Goal: Task Accomplishment & Management: Use online tool/utility

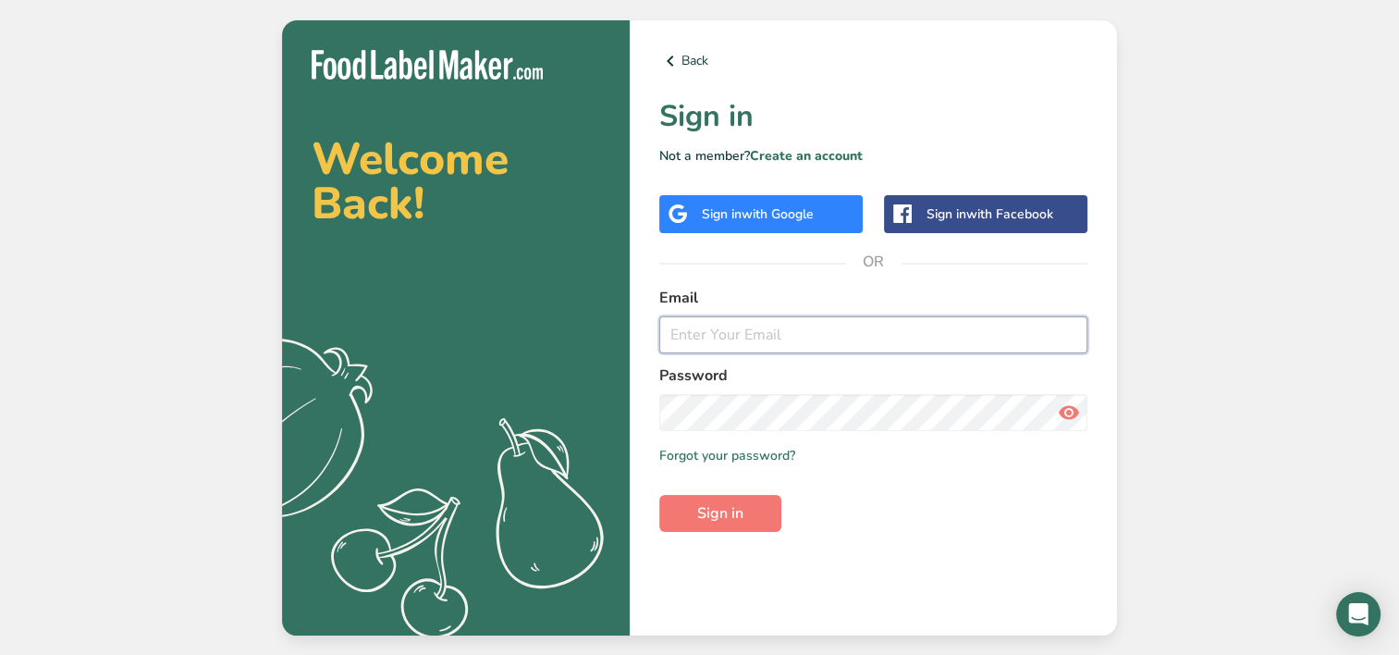
type input "[PERSON_NAME][EMAIL_ADDRESS][DOMAIN_NAME]"
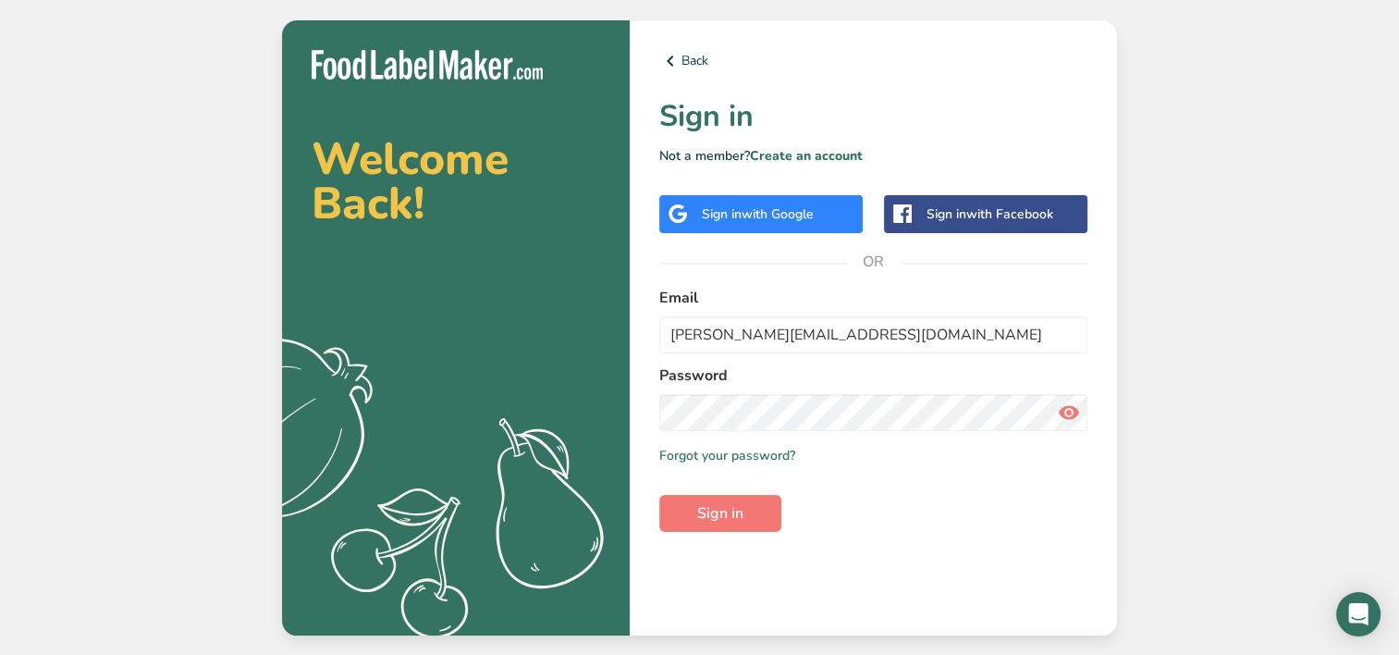
click at [1061, 415] on icon at bounding box center [1069, 412] width 22 height 33
click at [1064, 410] on icon at bounding box center [1069, 412] width 22 height 33
click at [714, 510] on span "Sign in" at bounding box center [720, 513] width 46 height 22
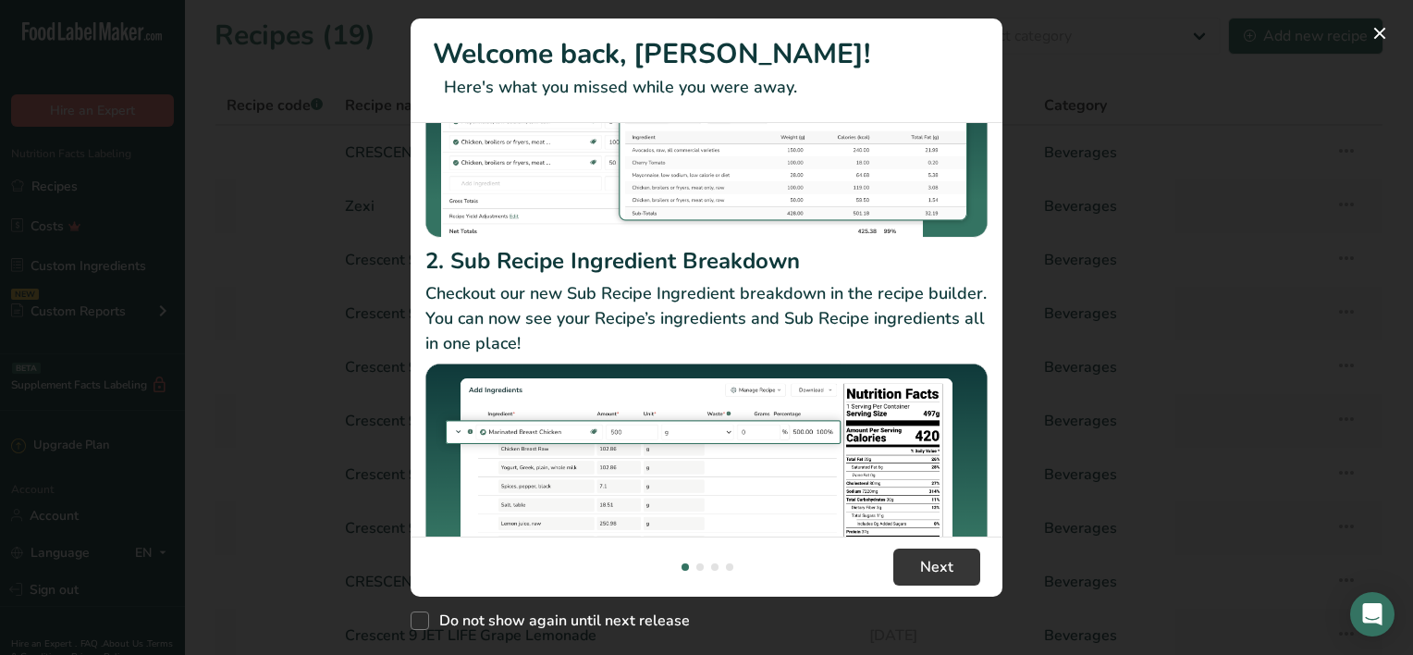
scroll to position [301, 0]
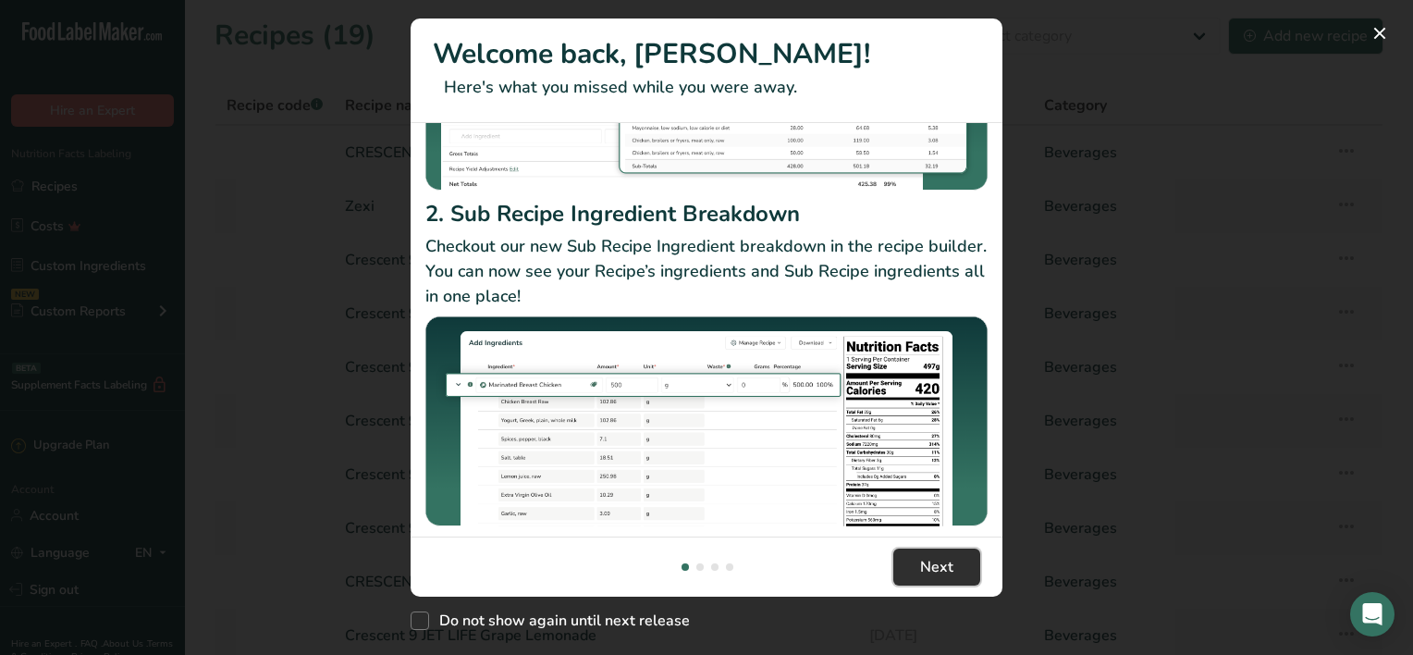
click at [916, 556] on button "Next" at bounding box center [936, 566] width 87 height 37
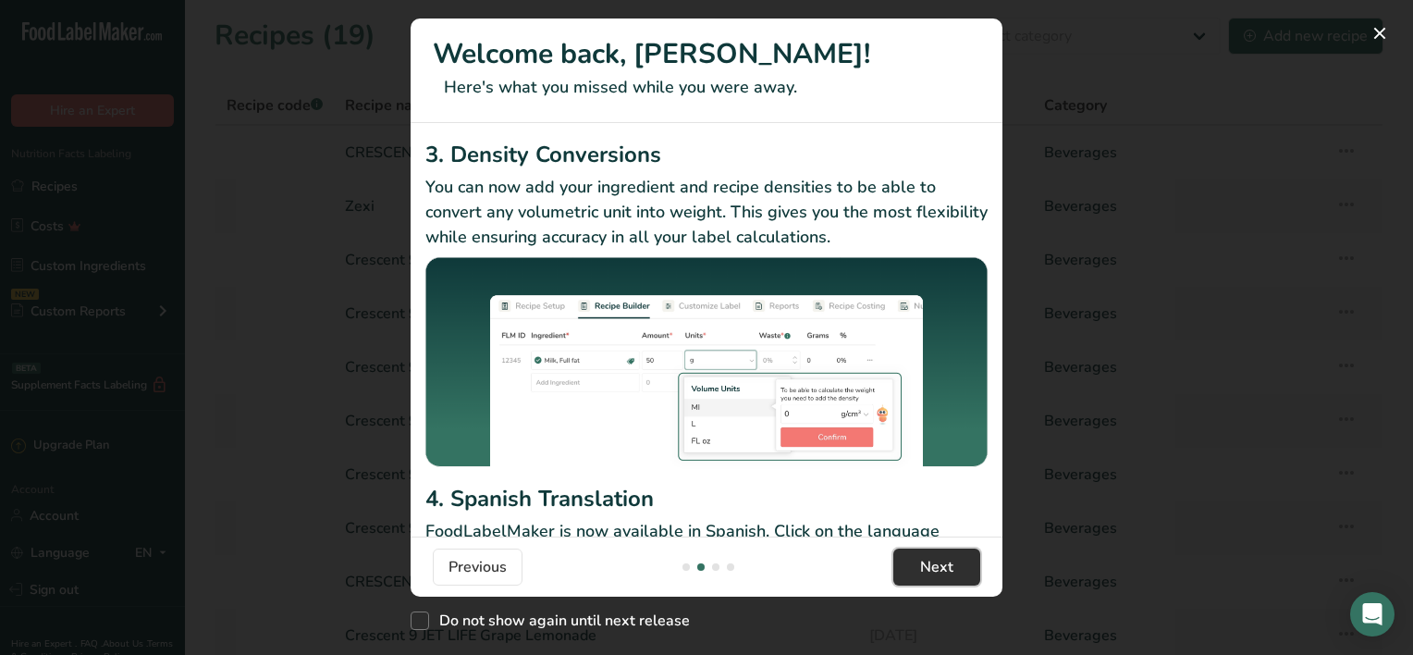
click at [937, 566] on span "Next" at bounding box center [936, 567] width 33 height 22
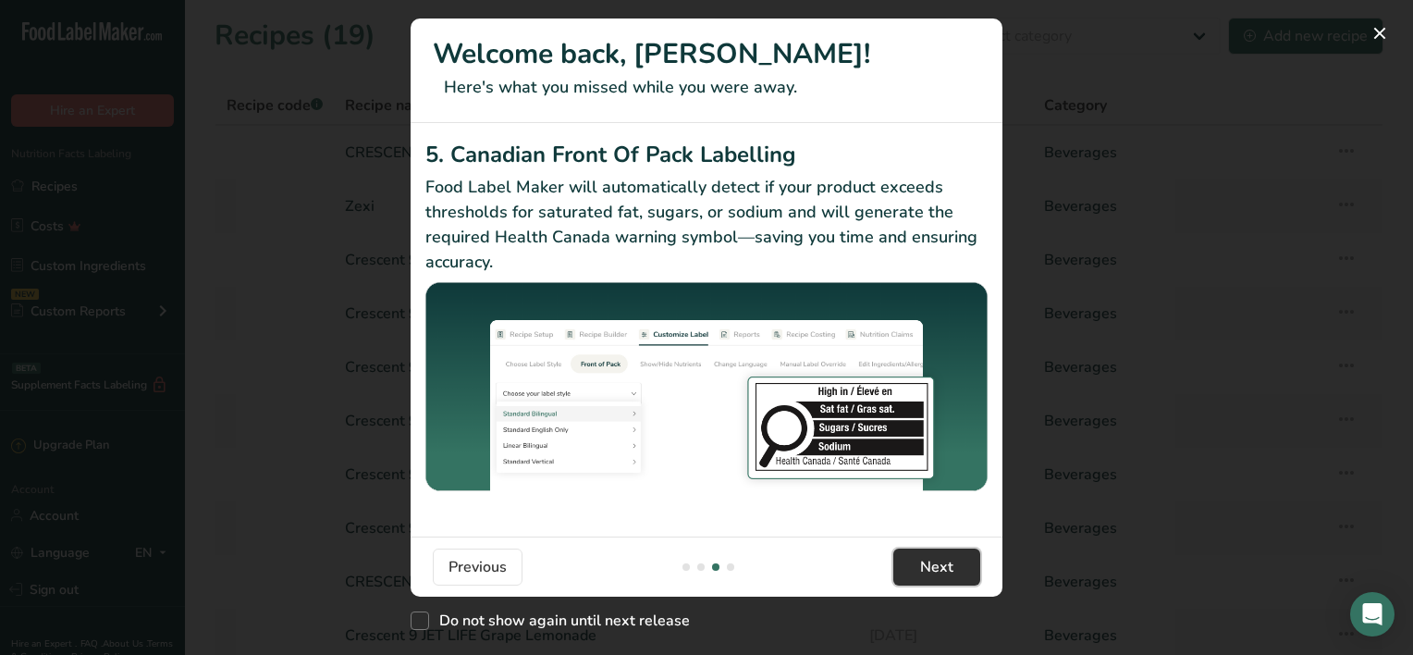
click at [937, 566] on span "Next" at bounding box center [936, 567] width 33 height 22
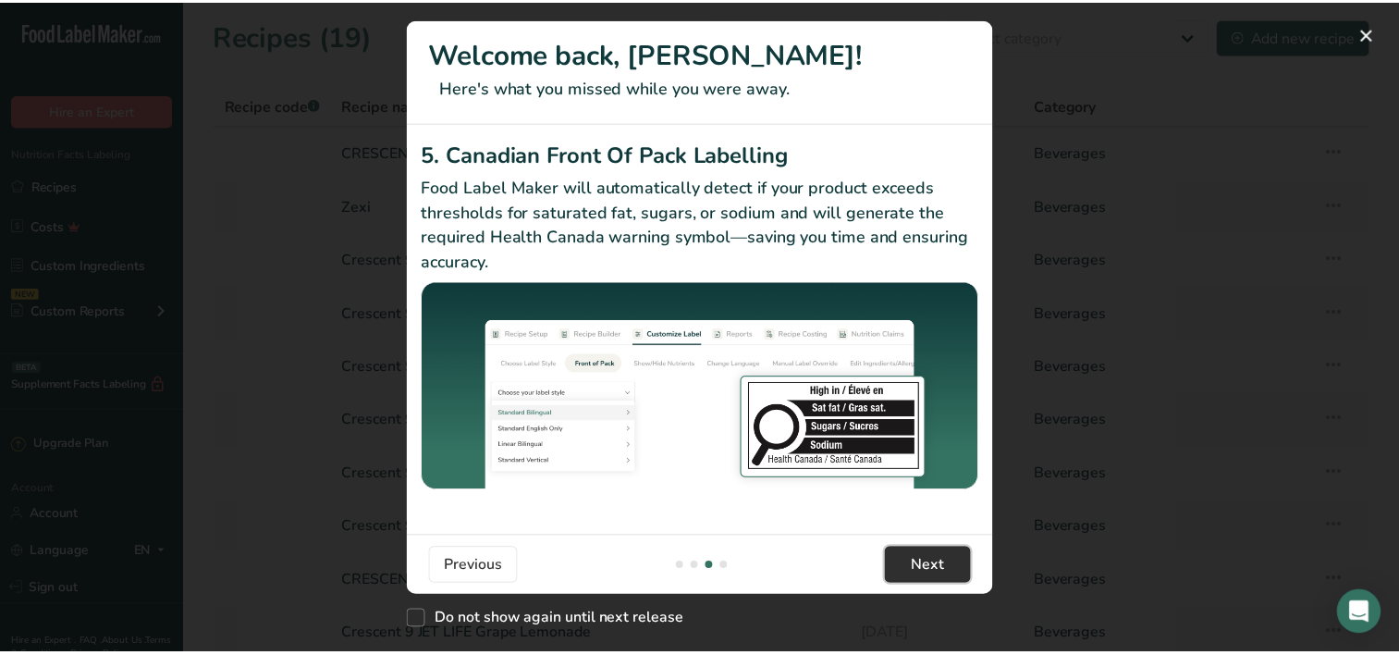
scroll to position [0, 1775]
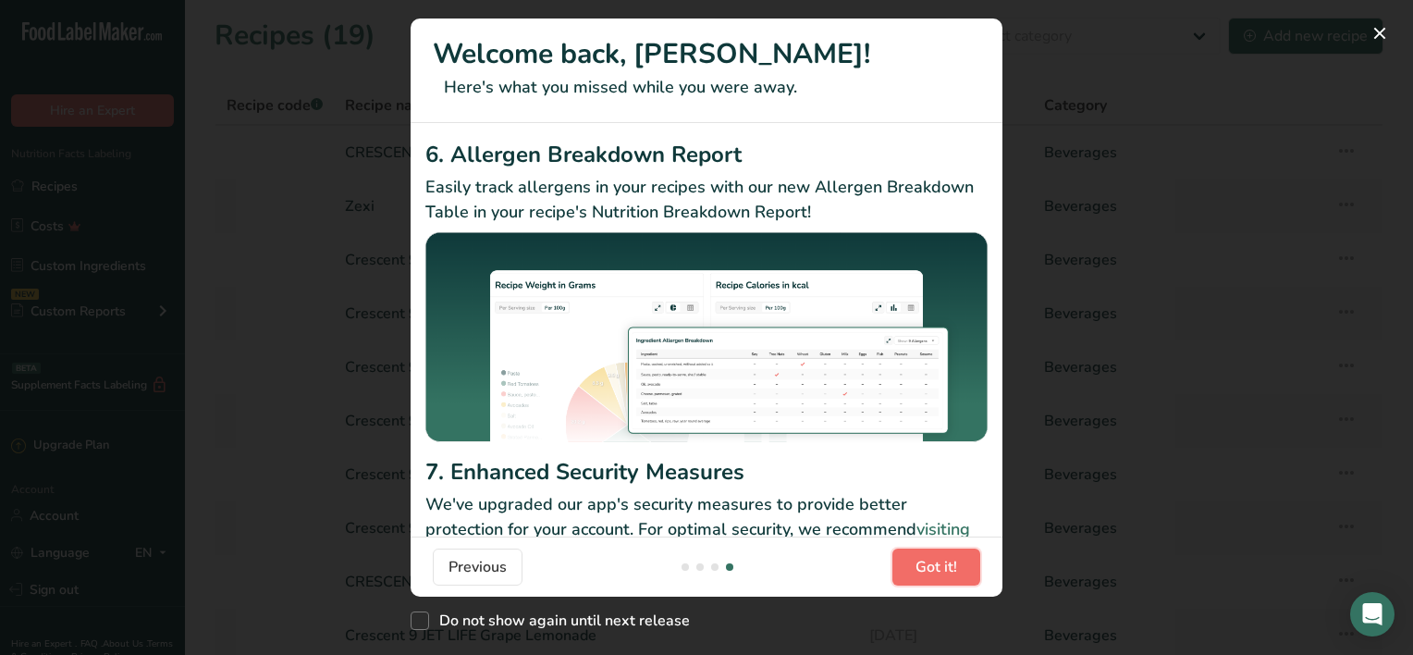
click at [933, 567] on span "Got it!" at bounding box center [936, 567] width 42 height 22
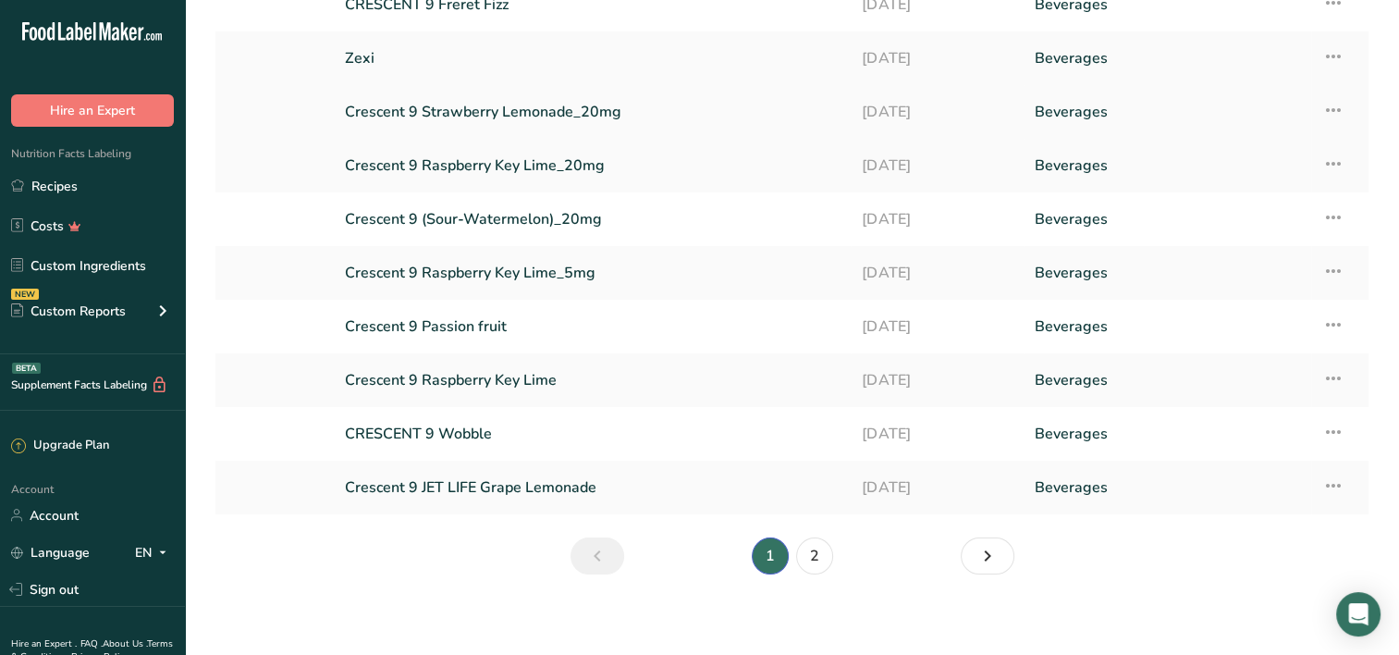
scroll to position [155, 0]
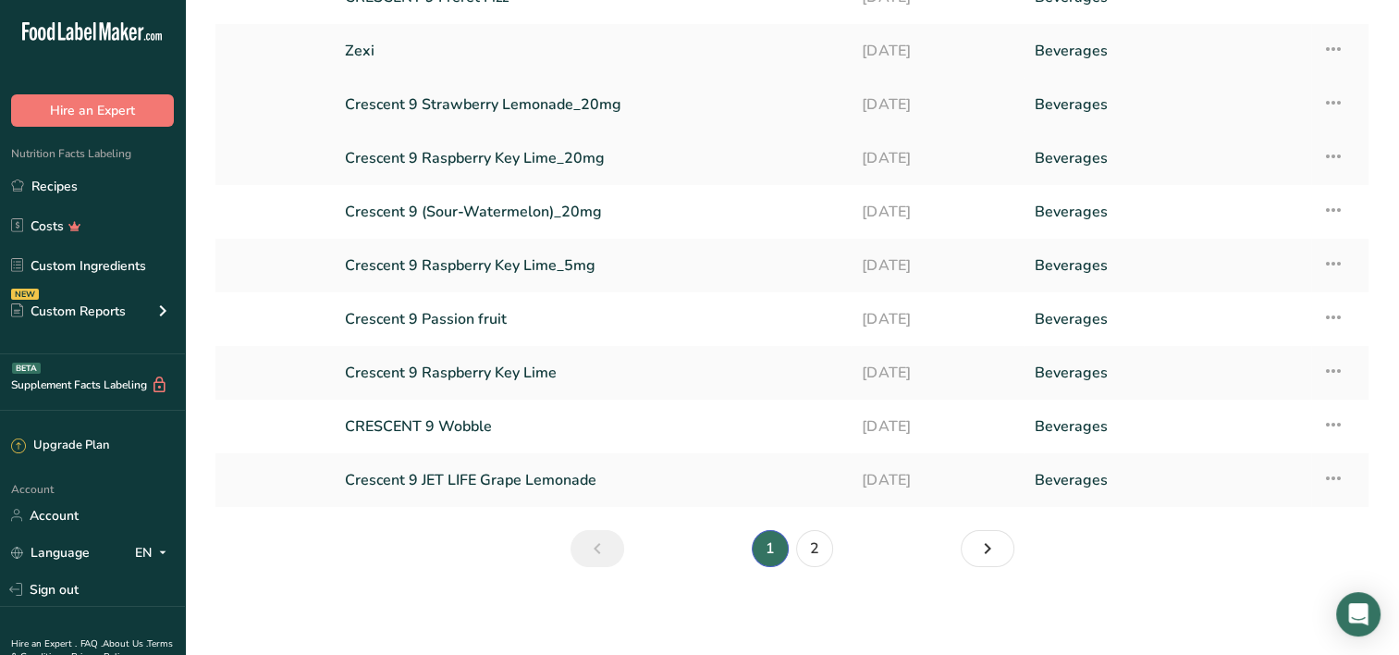
click at [561, 103] on link "Crescent 9 Strawberry Lemonade_20mg" at bounding box center [592, 104] width 495 height 39
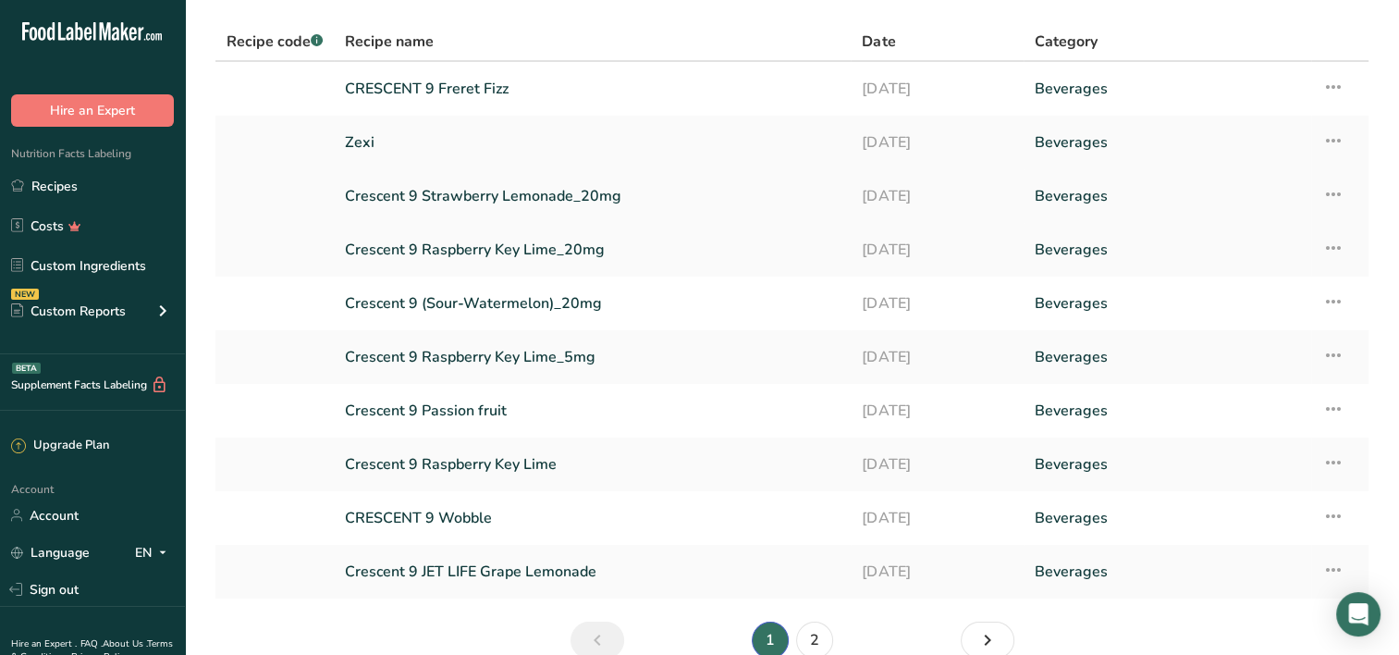
scroll to position [155, 0]
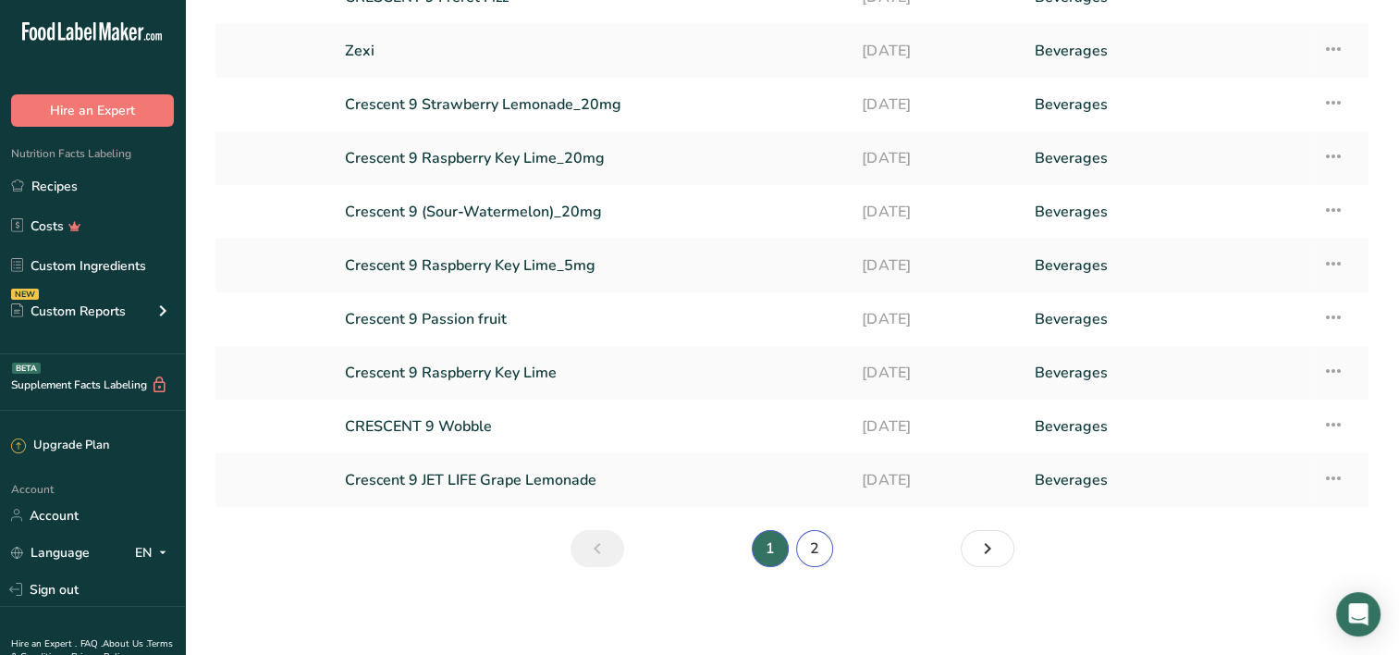
click at [825, 549] on link "2" at bounding box center [814, 548] width 37 height 37
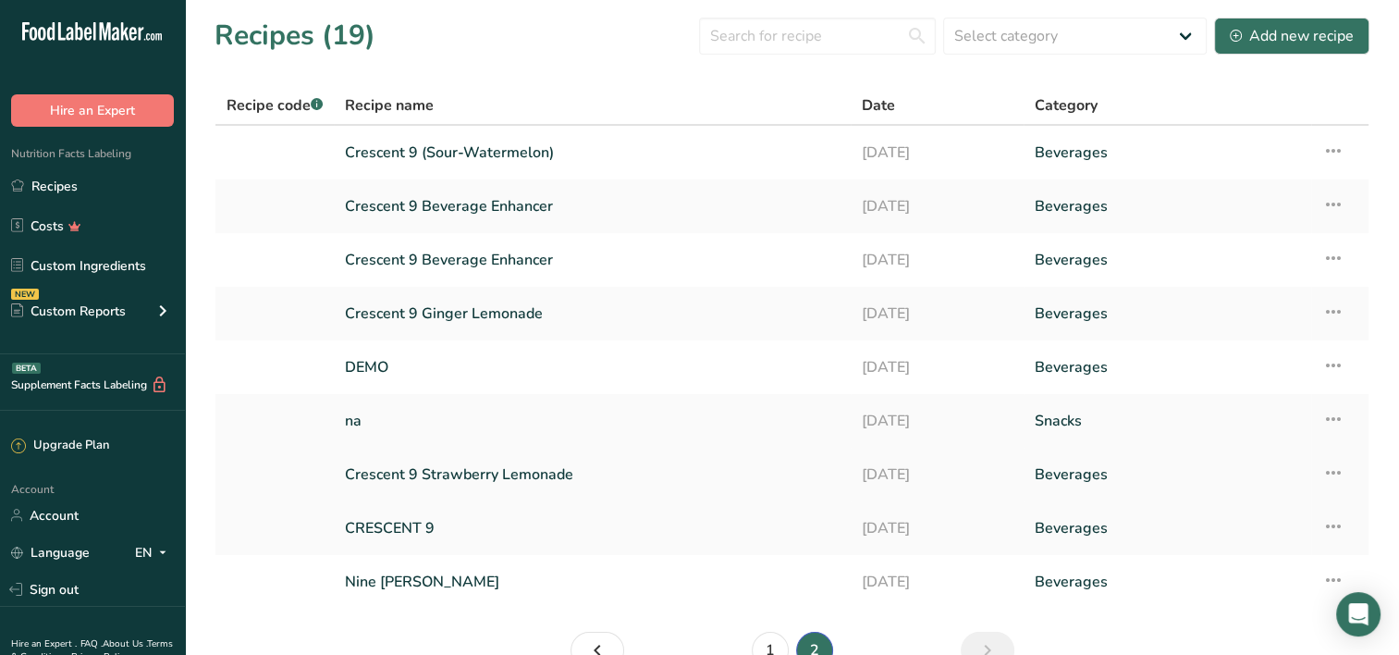
click at [496, 476] on link "Crescent 9 Strawberry Lemonade" at bounding box center [592, 474] width 495 height 39
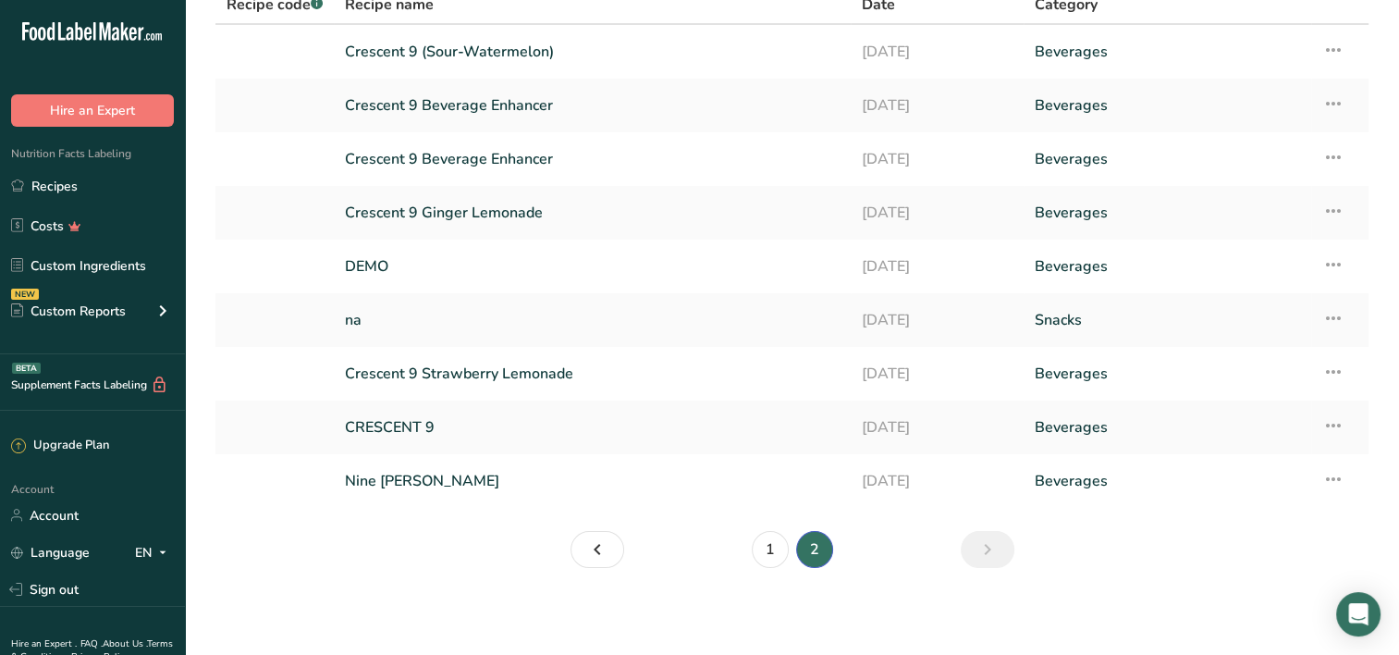
scroll to position [102, 0]
click at [765, 544] on link "1" at bounding box center [770, 548] width 37 height 37
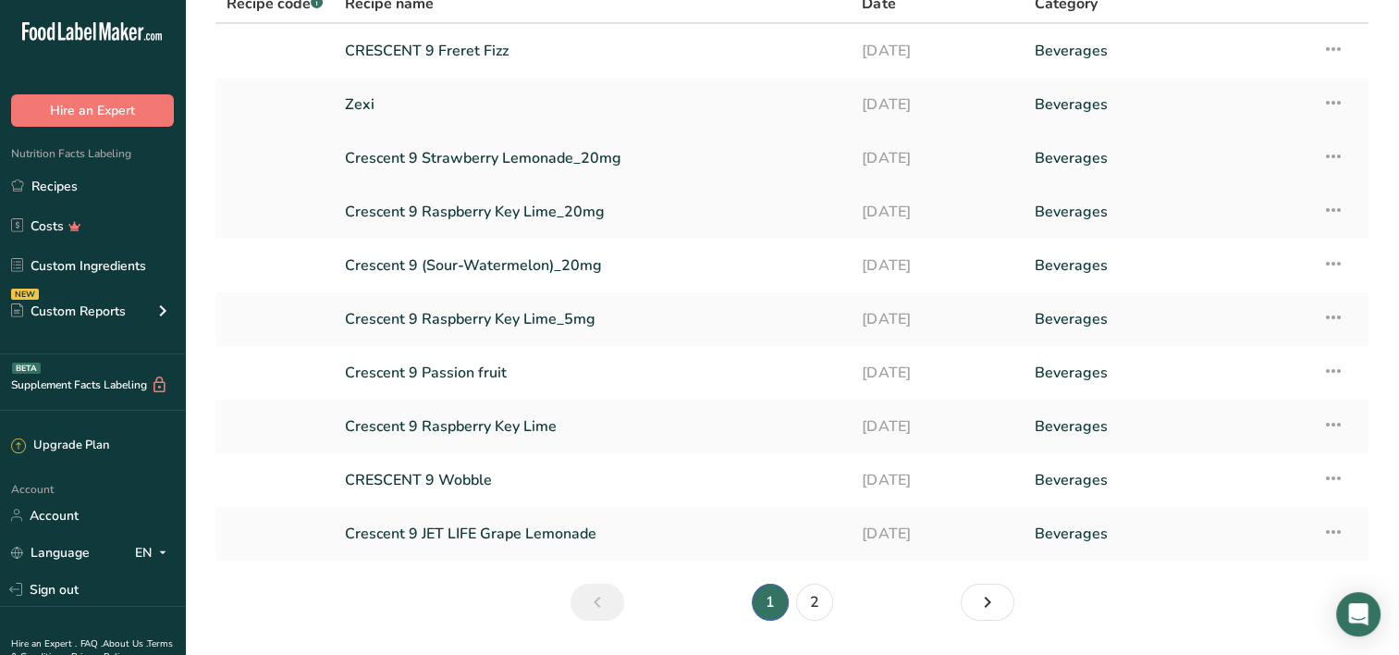
click at [525, 154] on link "Crescent 9 Strawberry Lemonade_20mg" at bounding box center [592, 158] width 495 height 39
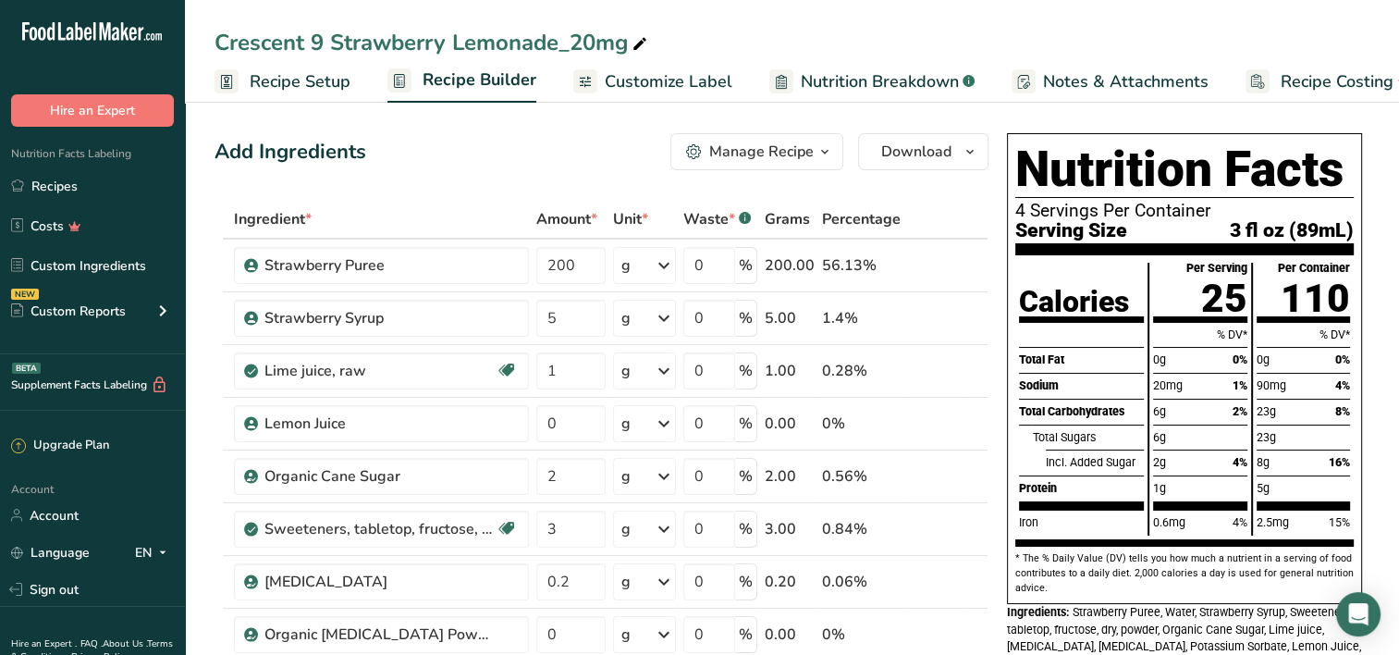
click at [980, 210] on th at bounding box center [976, 220] width 22 height 39
click at [892, 162] on span "Download" at bounding box center [916, 152] width 70 height 22
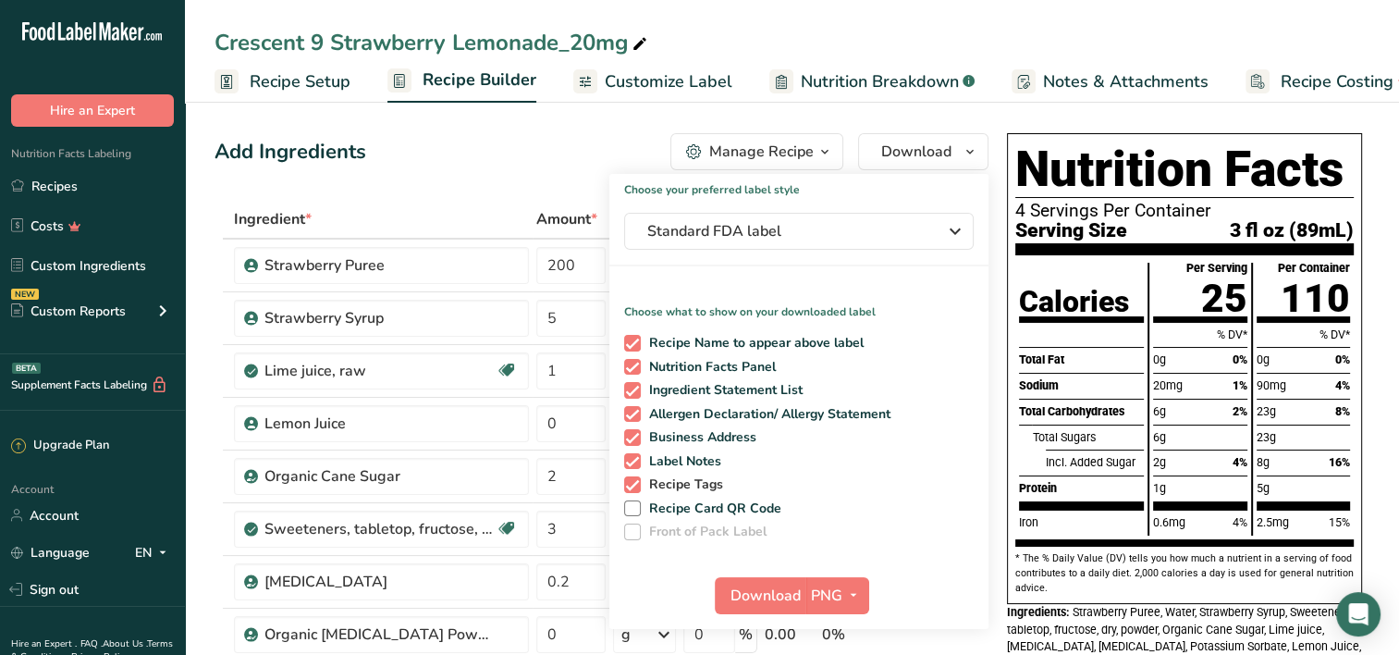
click at [632, 486] on span at bounding box center [632, 484] width 17 height 17
click at [632, 486] on input "Recipe Tags" at bounding box center [630, 484] width 12 height 12
checkbox input "false"
click at [628, 466] on span at bounding box center [632, 461] width 17 height 17
click at [628, 466] on input "Label Notes" at bounding box center [630, 461] width 12 height 12
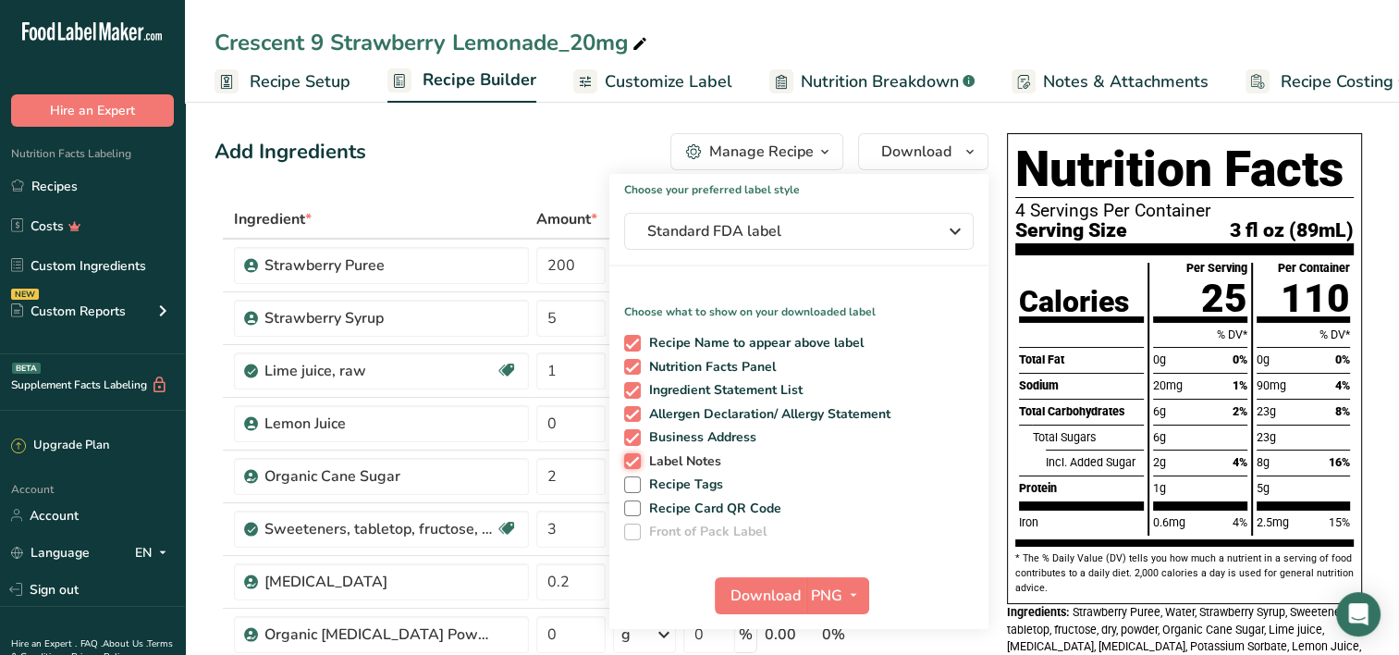
checkbox input "false"
click at [636, 429] on span at bounding box center [632, 437] width 17 height 17
click at [636, 431] on input "Business Address" at bounding box center [630, 437] width 12 height 12
checkbox input "false"
click at [632, 414] on span at bounding box center [632, 414] width 17 height 17
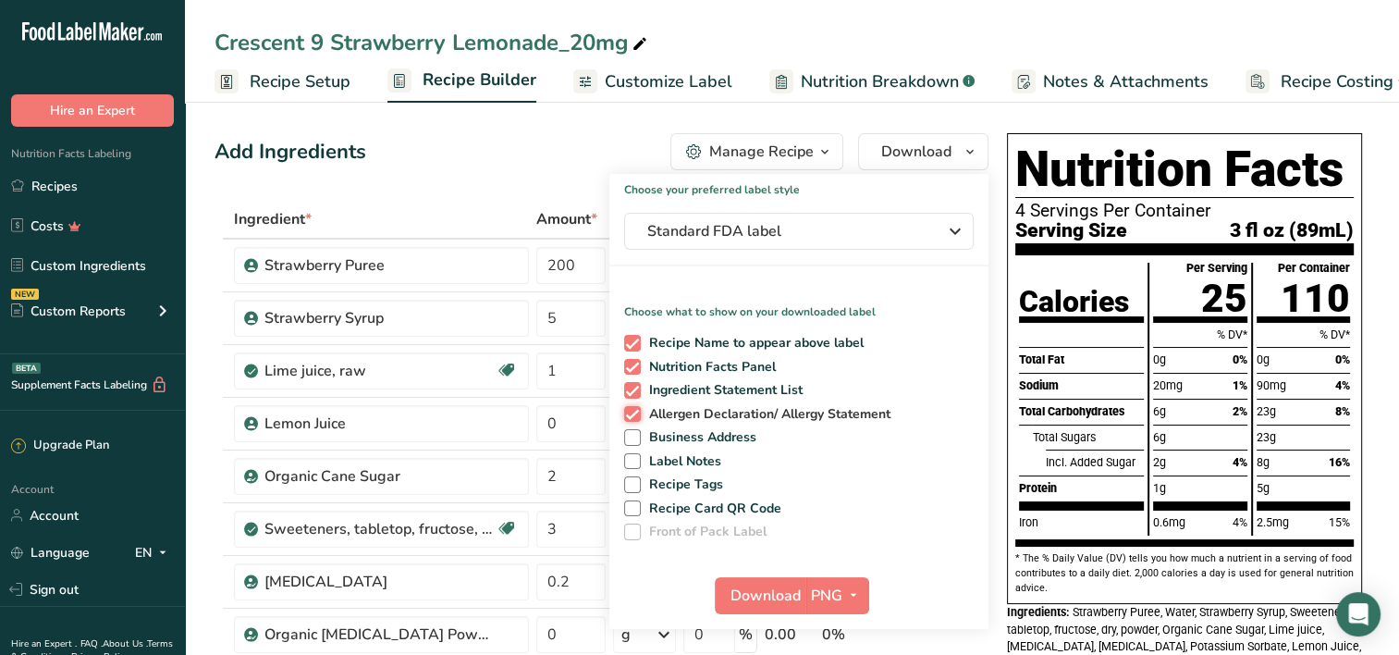
click at [632, 414] on input "Allergen Declaration/ Allergy Statement" at bounding box center [630, 414] width 12 height 12
checkbox input "false"
click at [632, 387] on span at bounding box center [632, 390] width 17 height 17
click at [632, 387] on input "Ingredient Statement List" at bounding box center [630, 390] width 12 height 12
checkbox input "false"
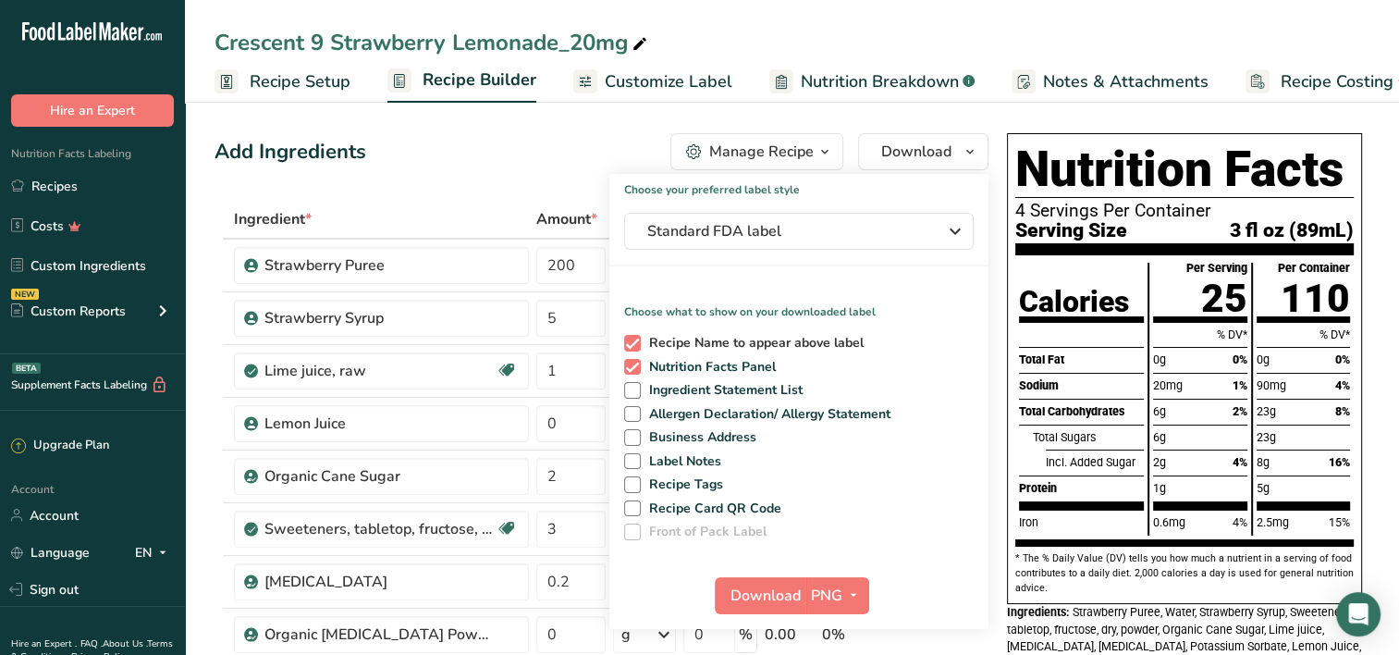
click at [633, 337] on span at bounding box center [632, 343] width 17 height 17
click at [633, 337] on input "Recipe Name to appear above label" at bounding box center [630, 343] width 12 height 12
checkbox input "false"
click at [851, 592] on icon "button" at bounding box center [853, 594] width 15 height 23
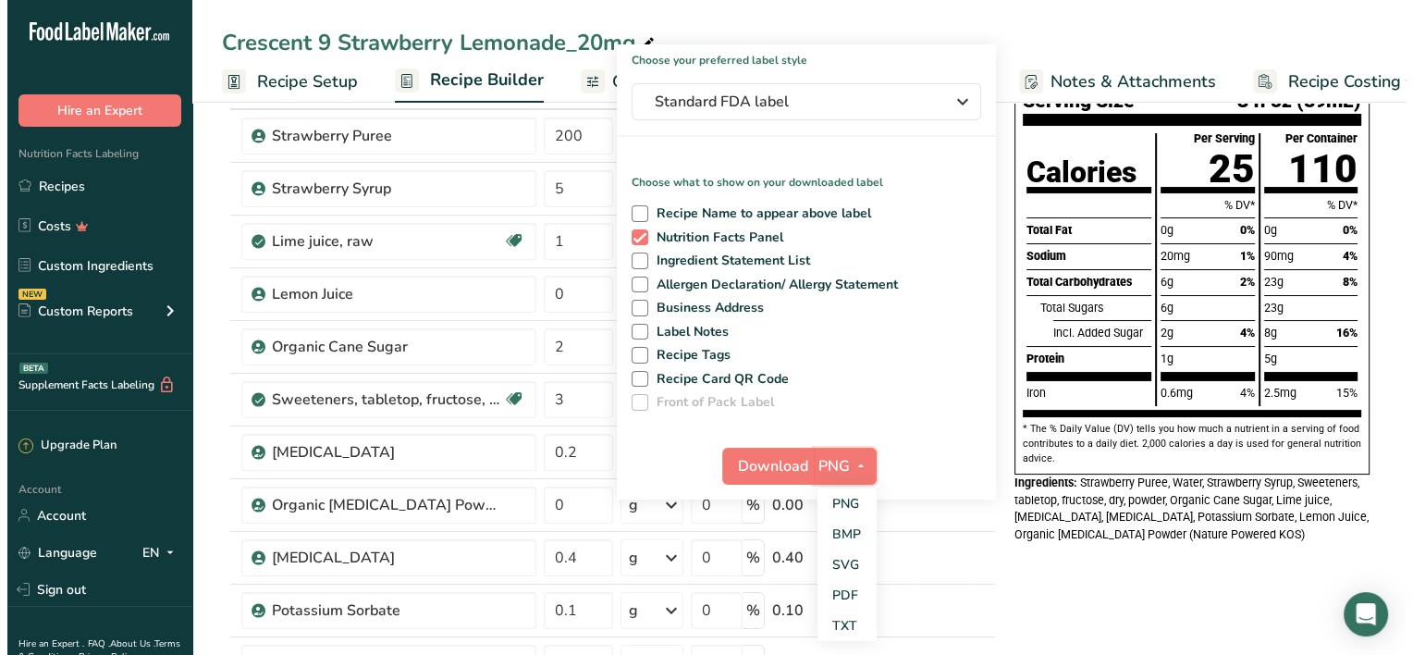
scroll to position [277, 0]
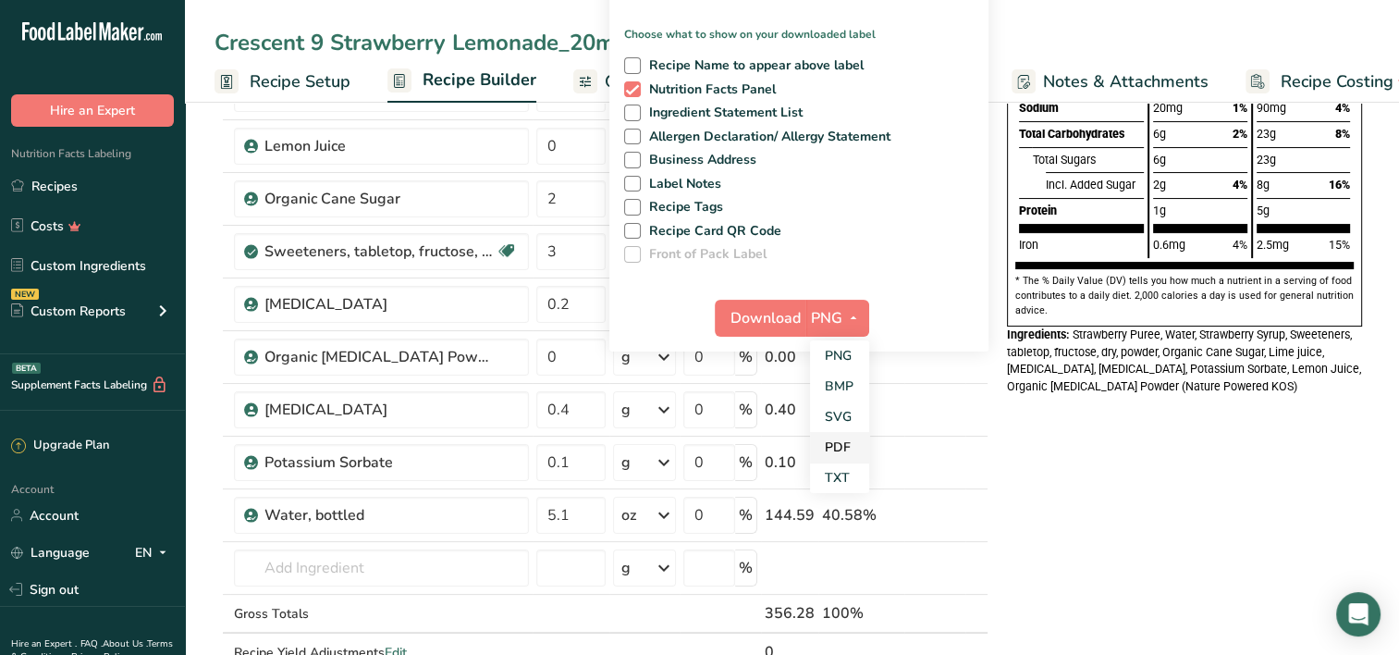
click at [836, 453] on link "PDF" at bounding box center [839, 447] width 59 height 31
click at [773, 319] on span "Download" at bounding box center [766, 318] width 70 height 22
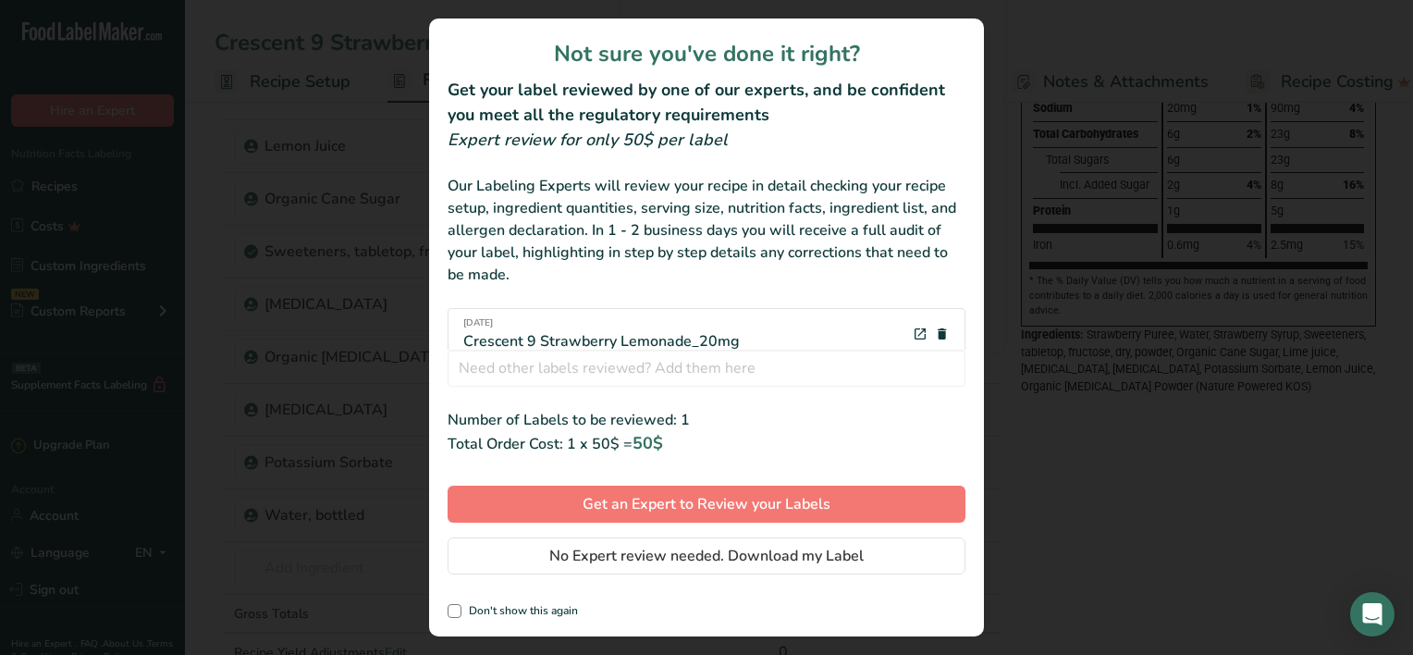
click at [735, 340] on div "[DATE] Crescent 9 Strawberry Lemonade_20mg" at bounding box center [601, 334] width 276 height 36
click at [739, 339] on div "[DATE] Crescent 9 Strawberry Lemonade_20mg" at bounding box center [706, 334] width 518 height 53
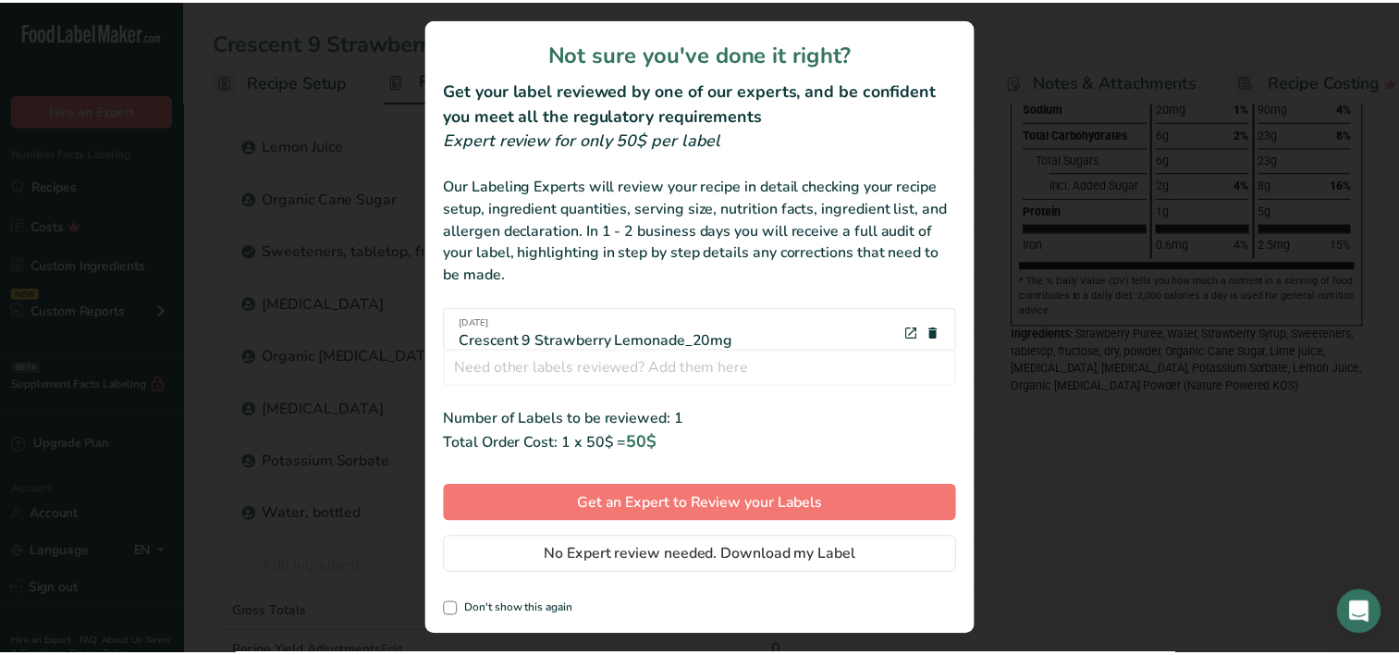
scroll to position [18, 0]
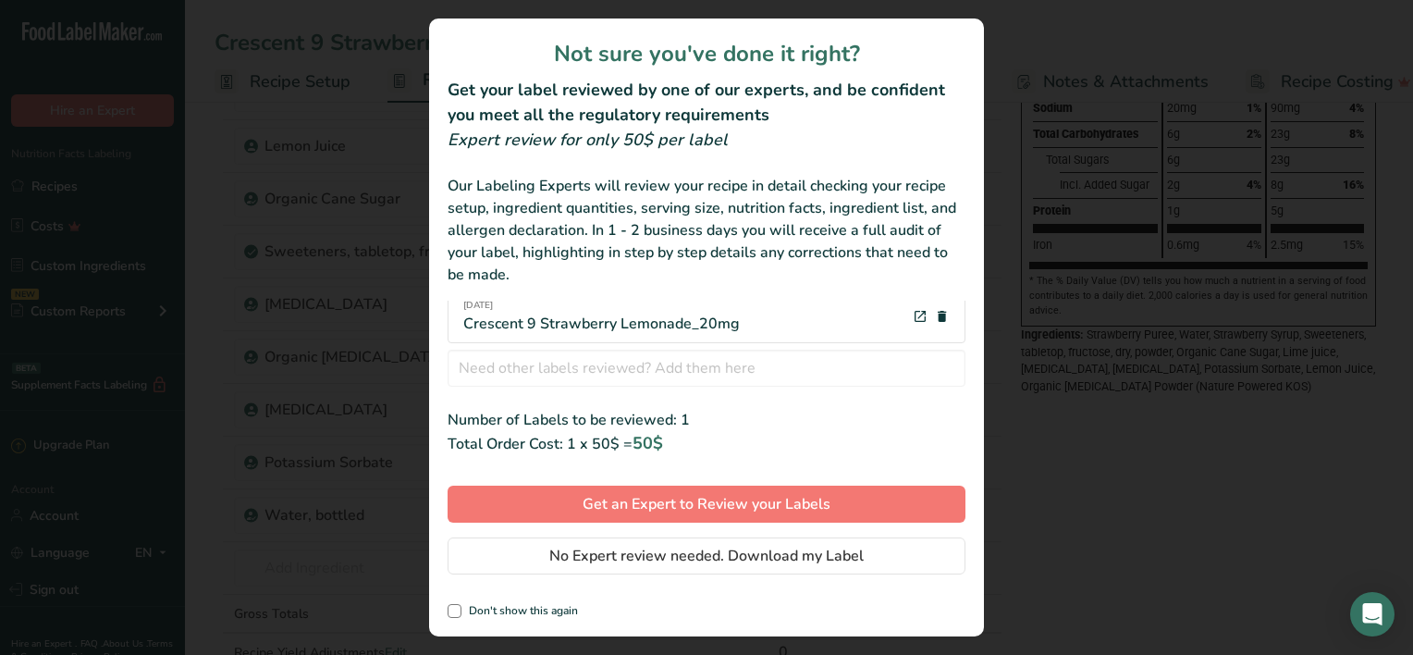
drag, startPoint x: 732, startPoint y: 340, endPoint x: 692, endPoint y: 334, distance: 40.3
click at [692, 334] on div "[DATE] Crescent 9 Strawberry Lemonade_20mg" at bounding box center [706, 316] width 518 height 53
drag, startPoint x: 692, startPoint y: 334, endPoint x: 836, endPoint y: 410, distance: 162.1
click at [833, 414] on div "Number of Labels to be reviewed: 1" at bounding box center [706, 420] width 518 height 22
click at [714, 328] on div "[DATE] Crescent 9 Strawberry Lemonade_20mg" at bounding box center [601, 317] width 276 height 36
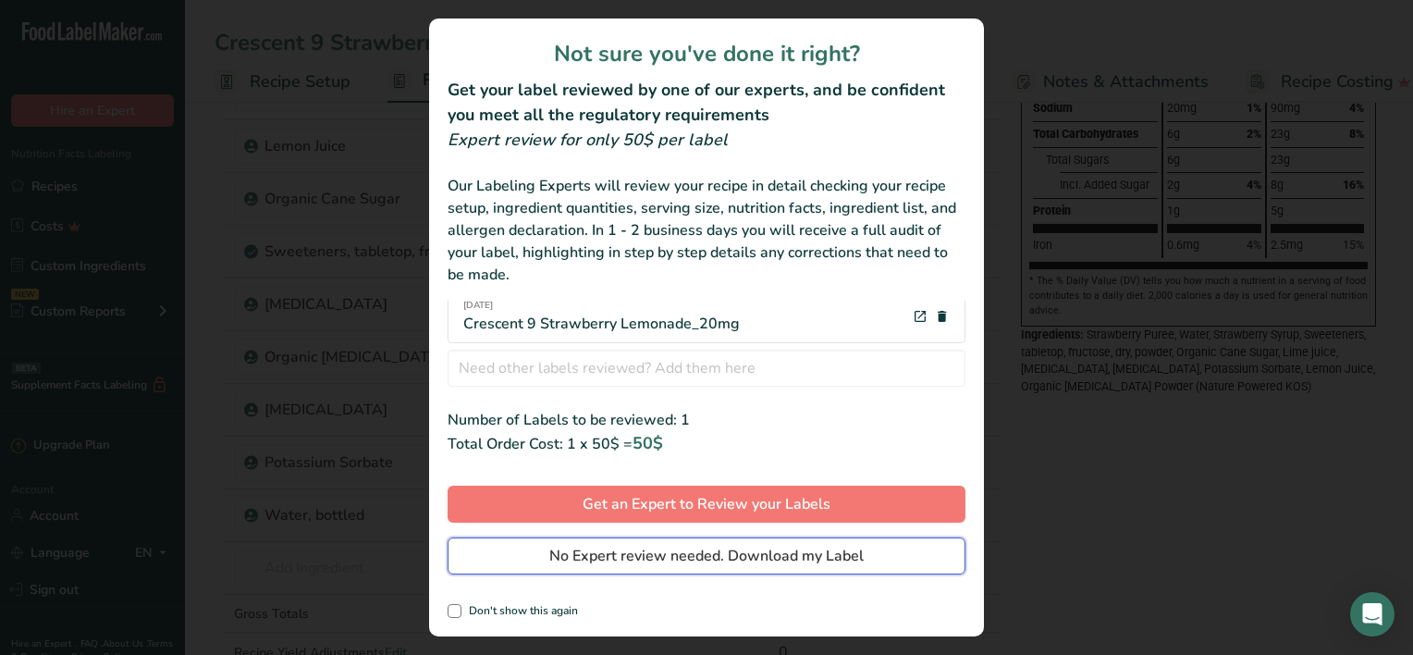
click at [718, 555] on span "No Expert review needed. Download my Label" at bounding box center [706, 556] width 314 height 22
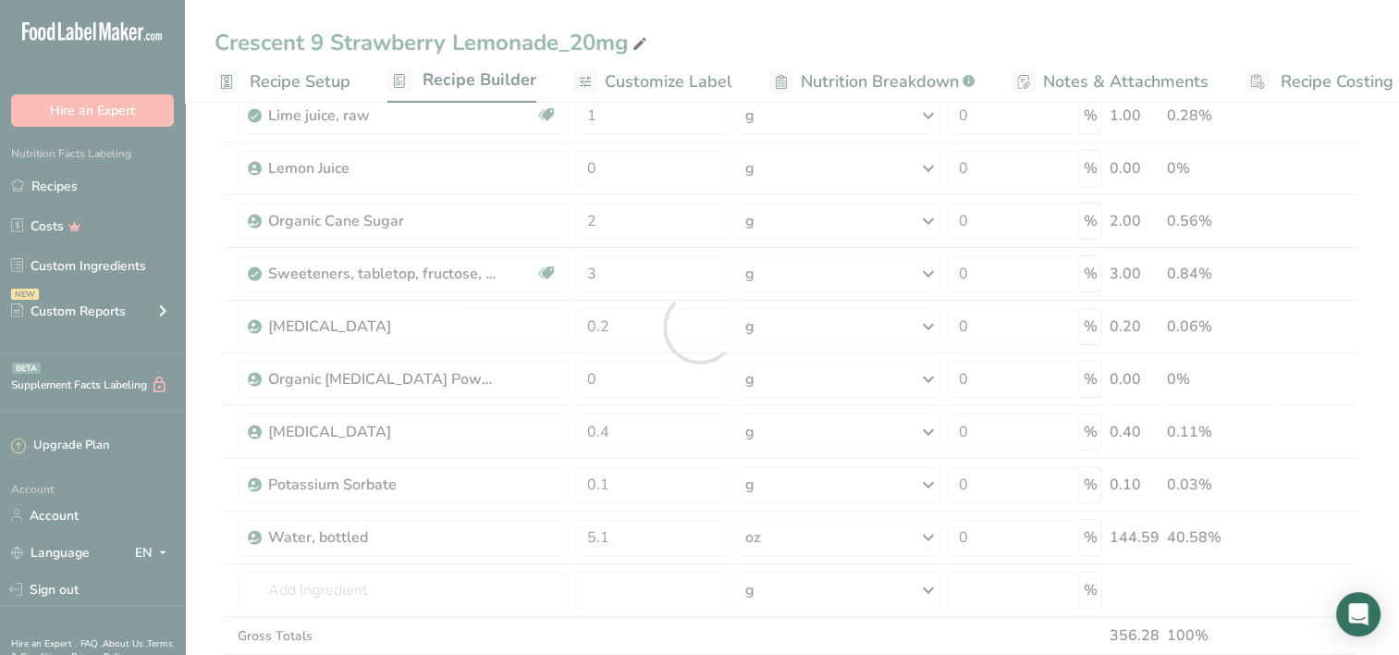
scroll to position [0, 0]
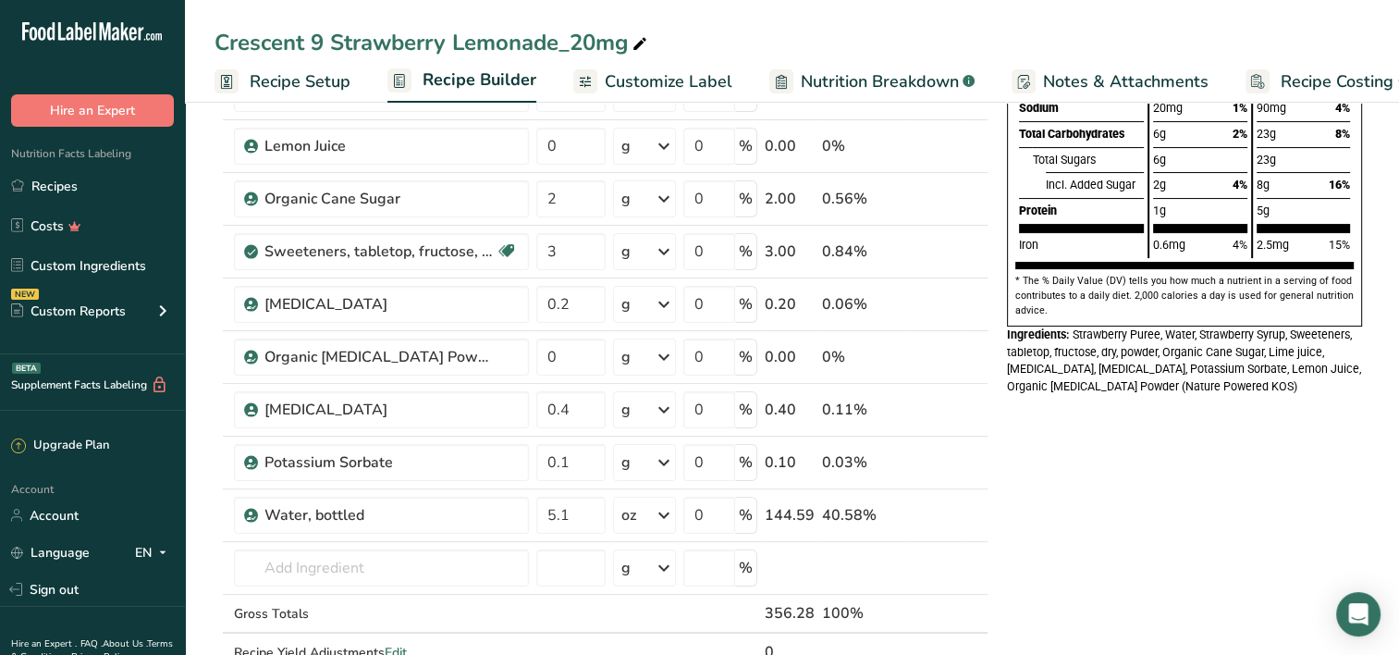
click at [308, 78] on span "Recipe Setup" at bounding box center [300, 81] width 101 height 25
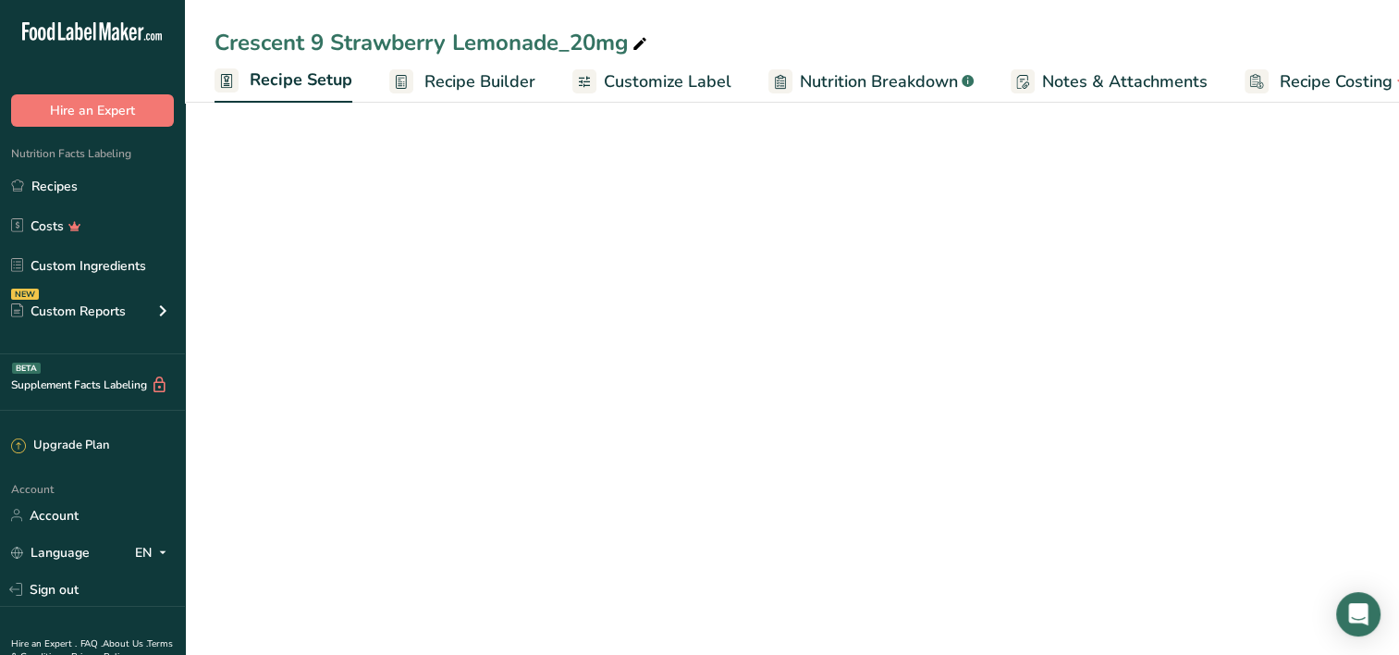
scroll to position [0, 6]
select select "22"
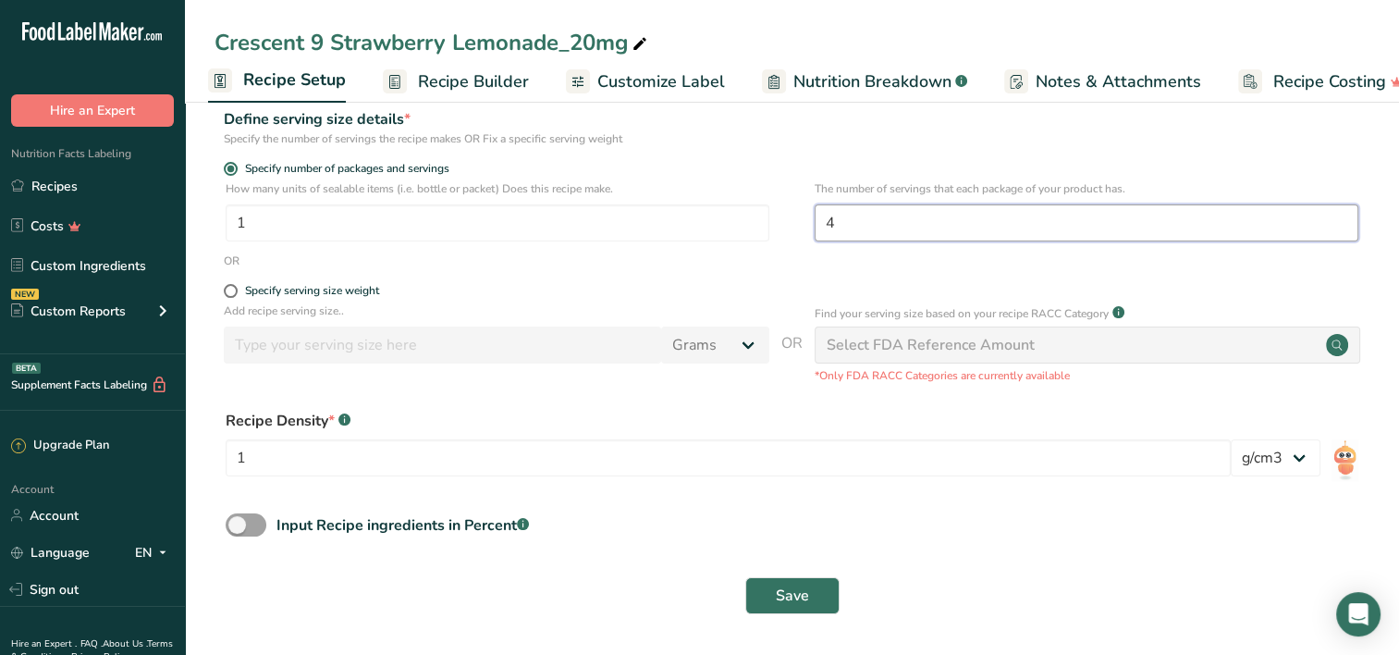
click at [849, 227] on input "4" at bounding box center [1086, 222] width 544 height 37
type input "1"
click at [811, 260] on div "OR" at bounding box center [791, 260] width 1155 height 17
click at [790, 603] on span "Save" at bounding box center [792, 595] width 33 height 22
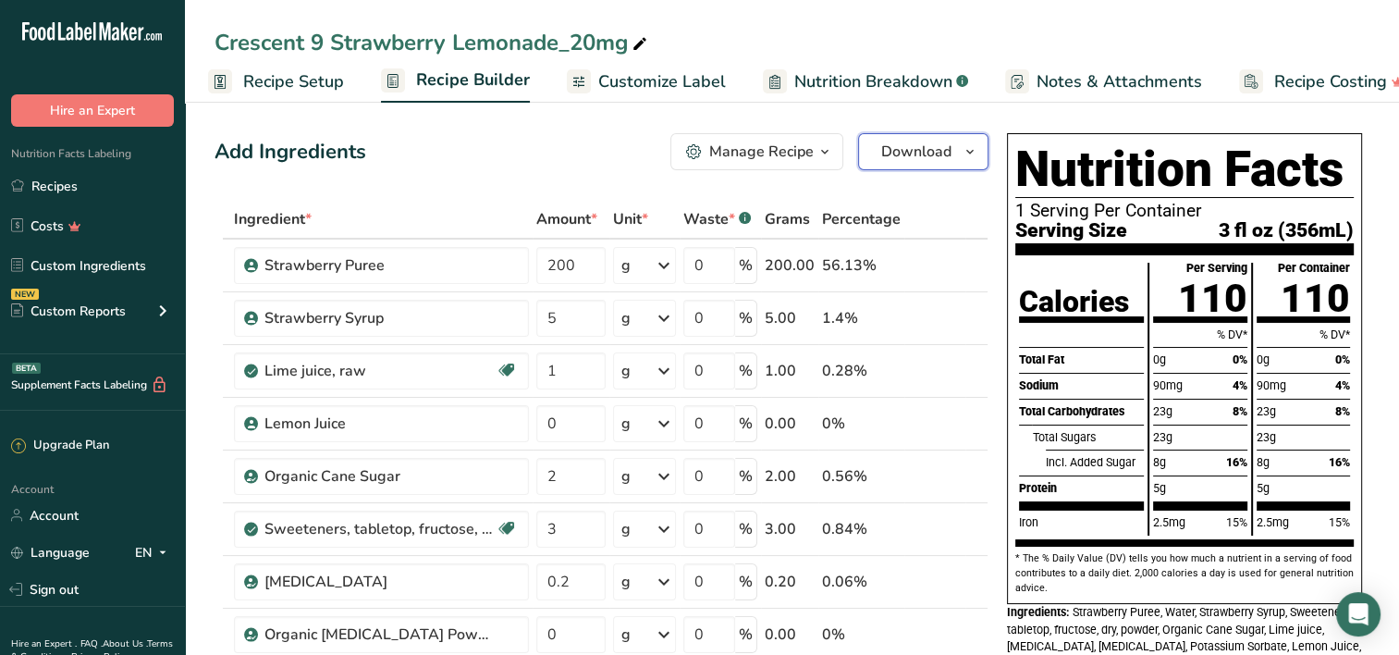
click at [964, 144] on icon "button" at bounding box center [969, 152] width 15 height 23
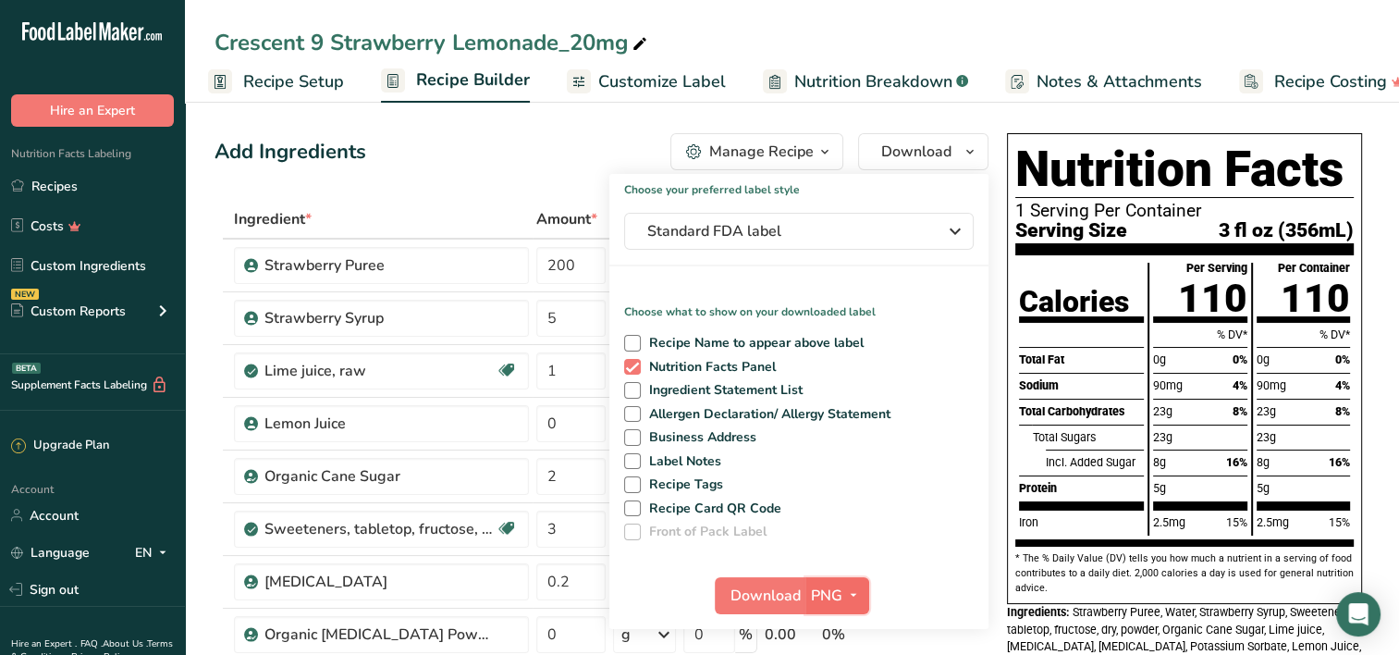
click at [812, 591] on span "PNG" at bounding box center [826, 595] width 31 height 22
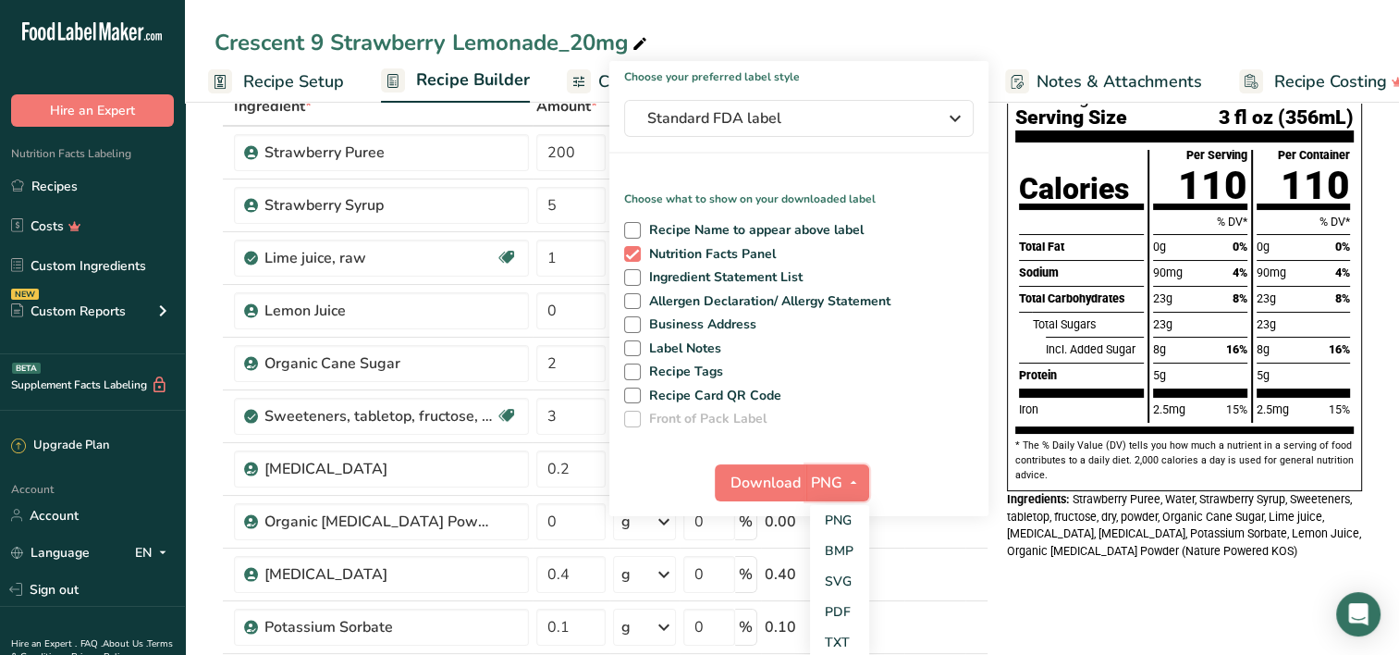
scroll to position [277, 0]
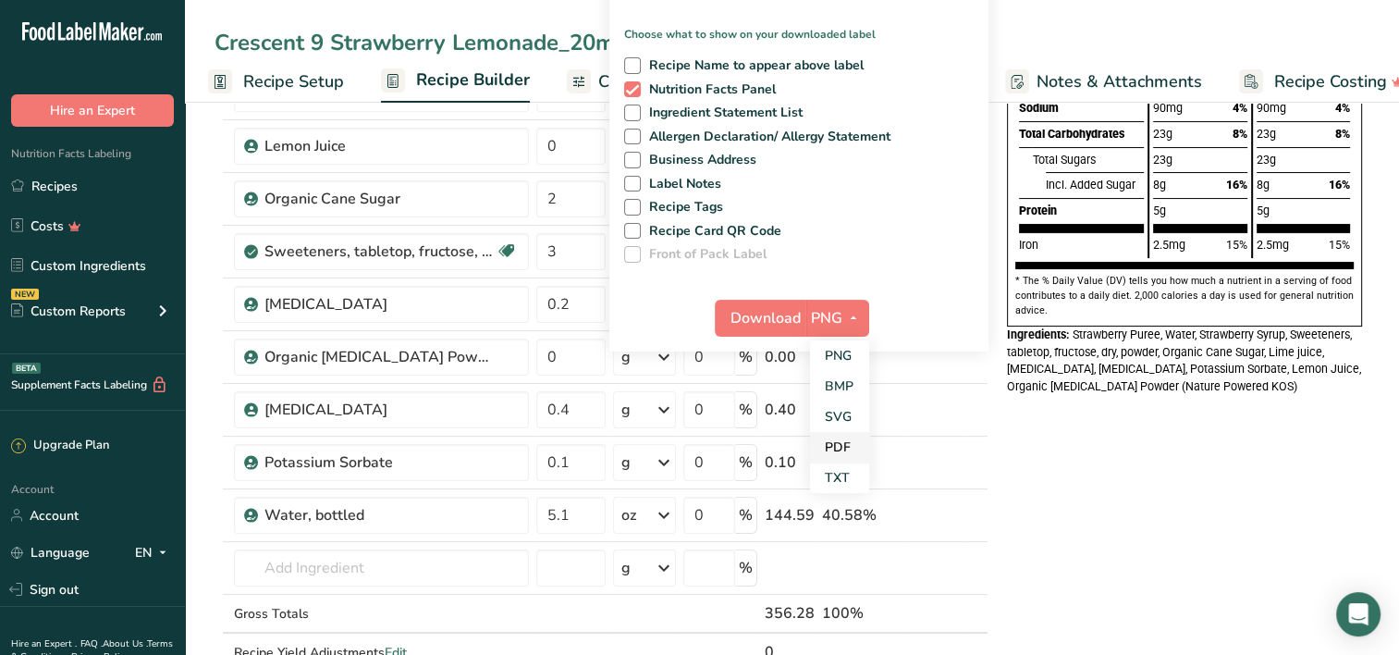
click at [845, 447] on link "PDF" at bounding box center [839, 447] width 59 height 31
click at [748, 321] on span "Download" at bounding box center [766, 318] width 70 height 22
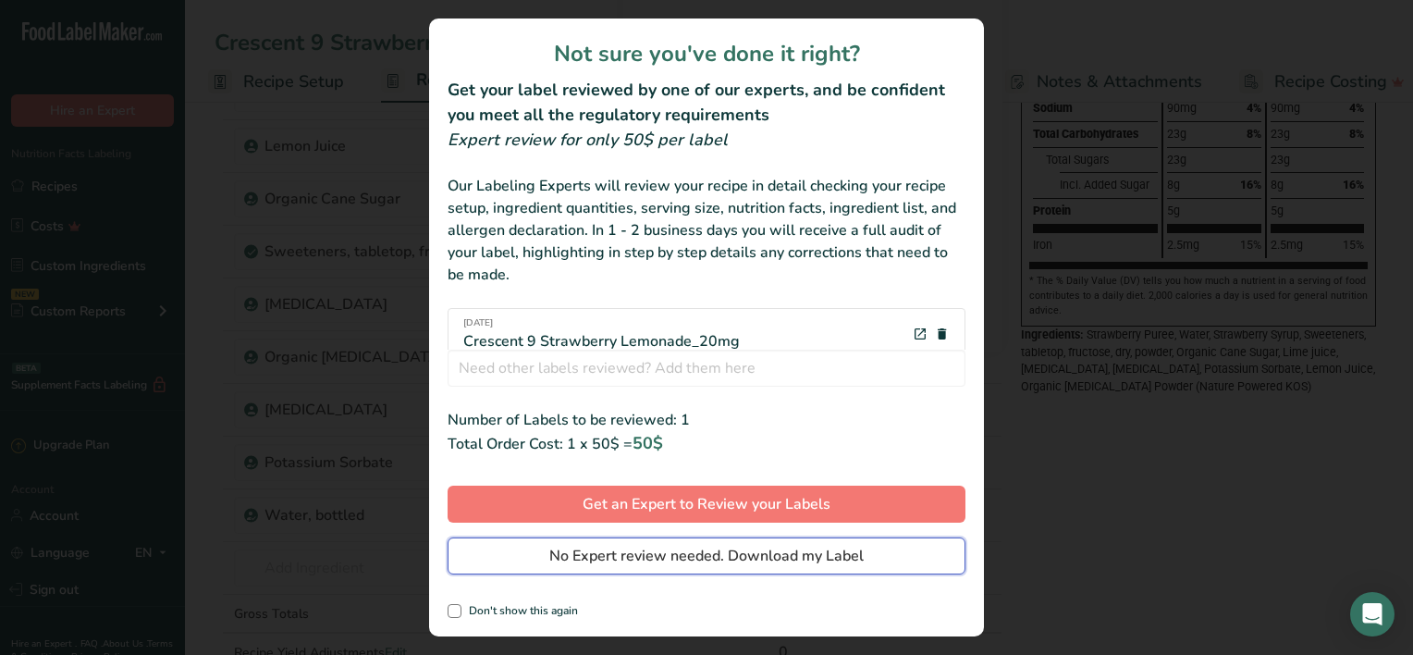
click at [700, 557] on span "No Expert review needed. Download my Label" at bounding box center [706, 556] width 314 height 22
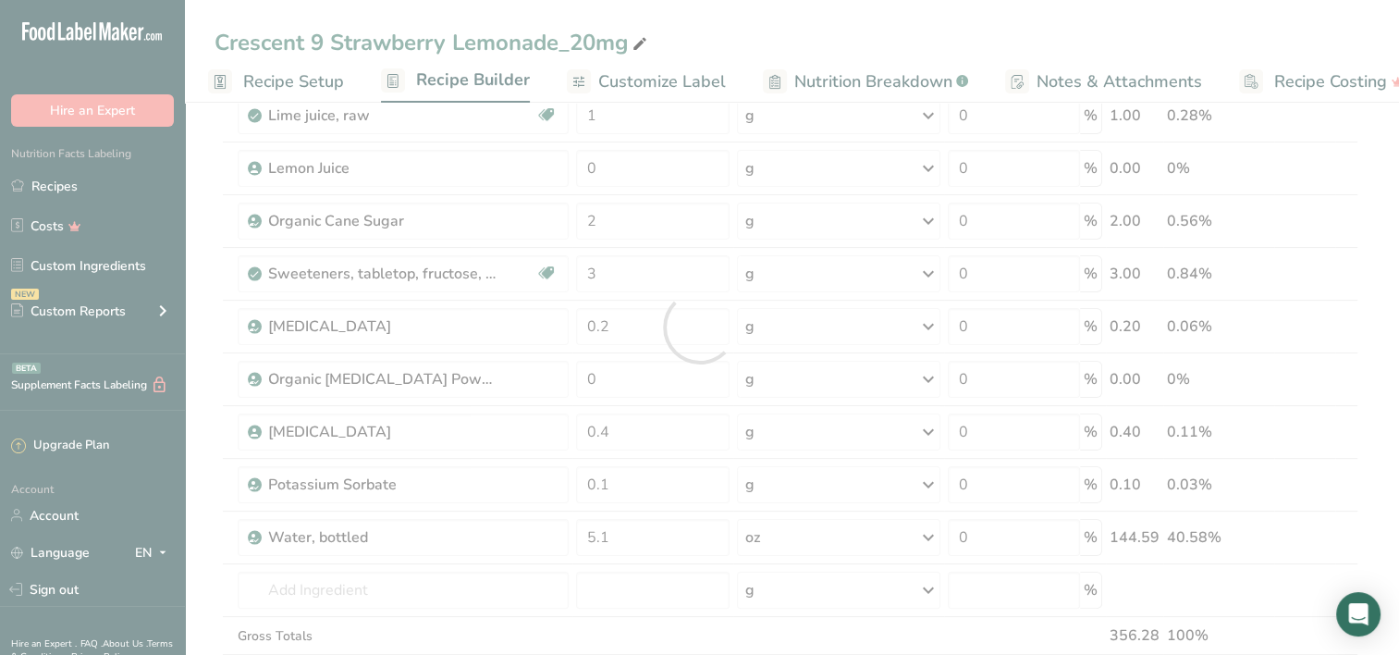
scroll to position [0, 0]
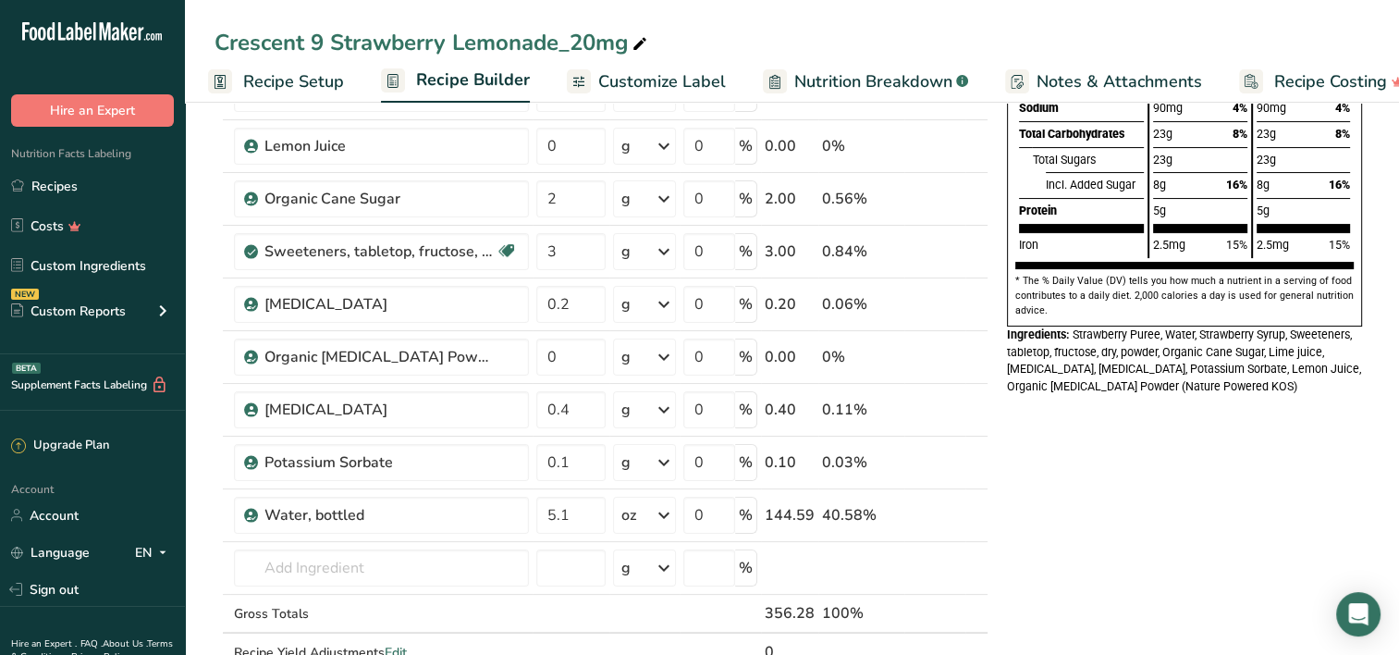
click at [292, 75] on span "Recipe Setup" at bounding box center [293, 81] width 101 height 25
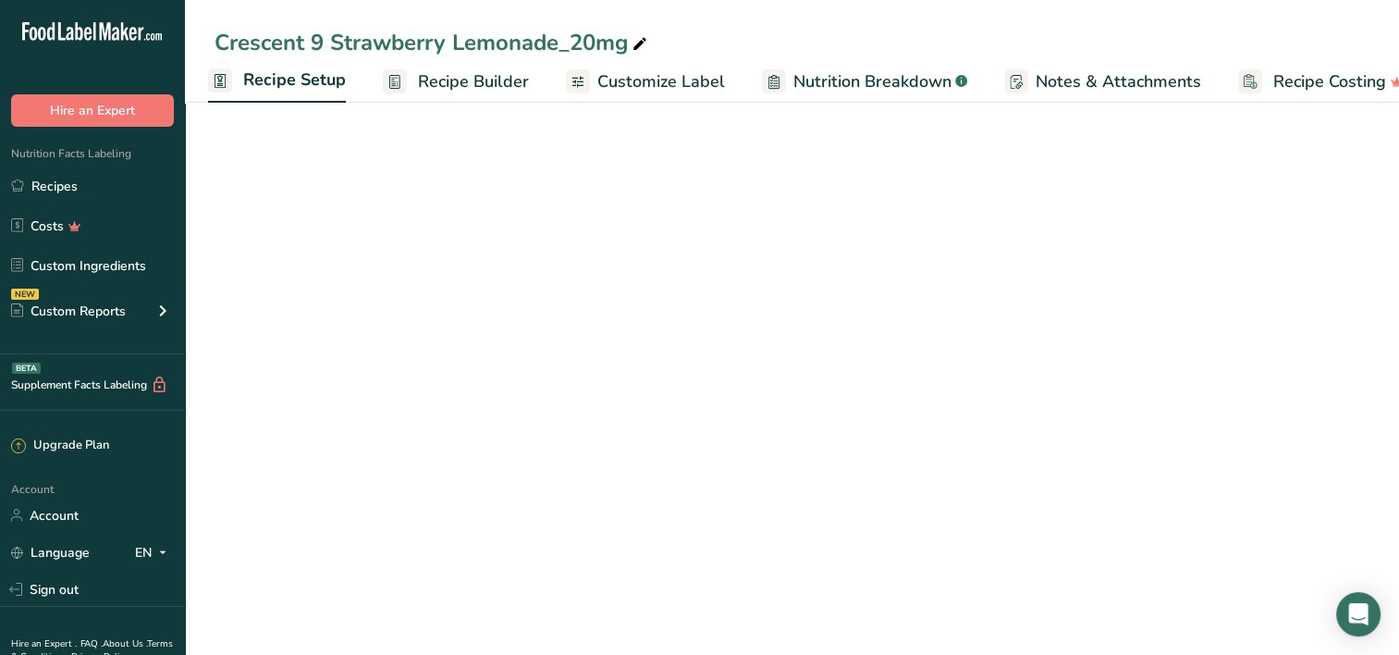
select select "22"
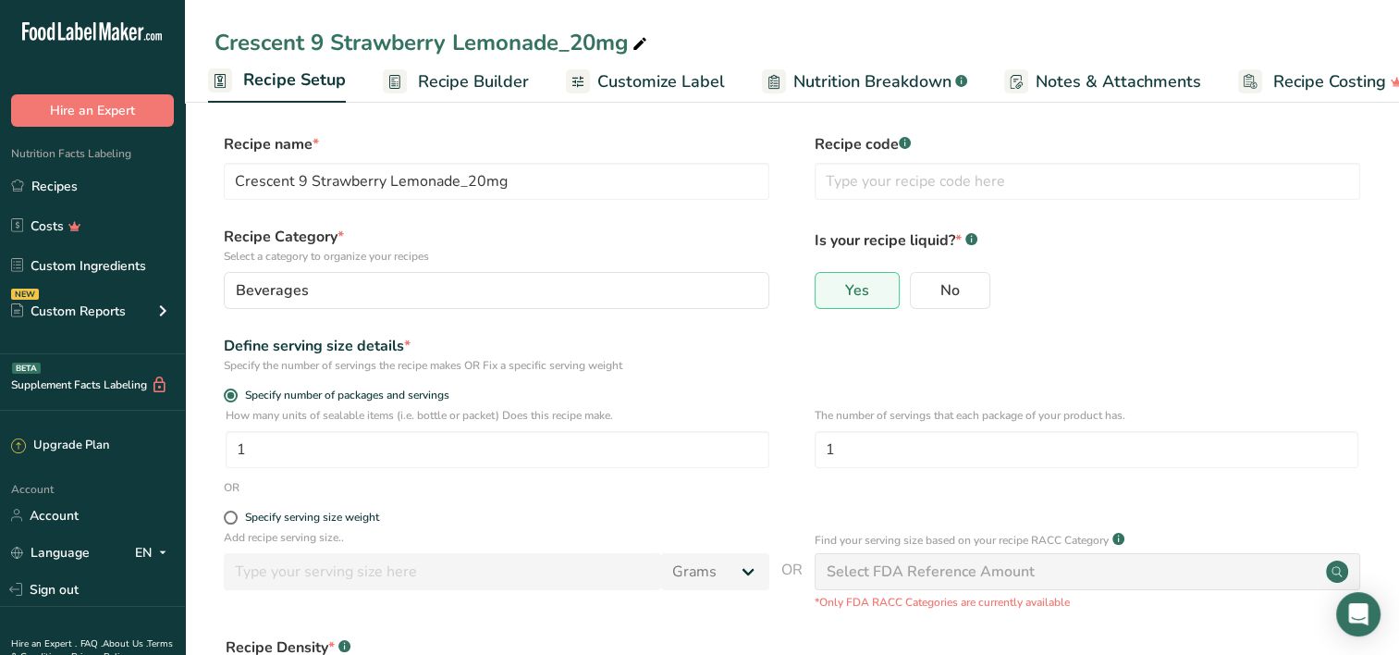
click at [475, 75] on span "Recipe Builder" at bounding box center [473, 81] width 111 height 25
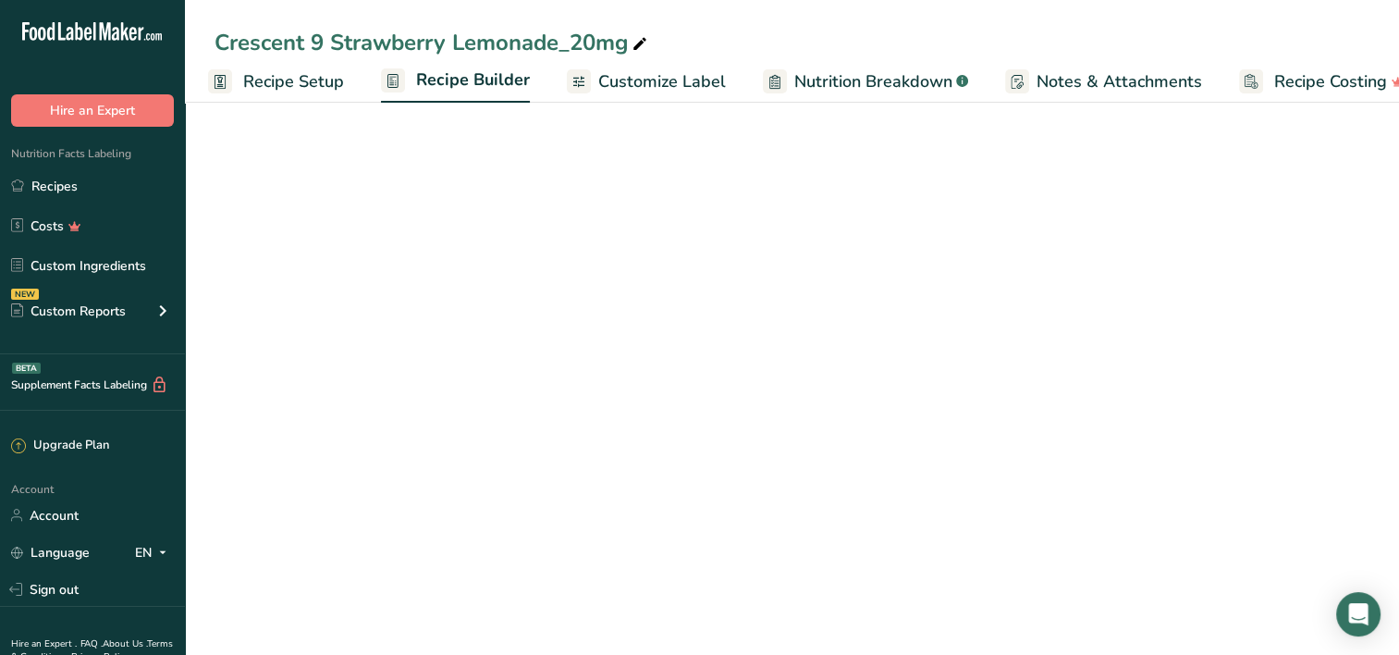
scroll to position [0, 41]
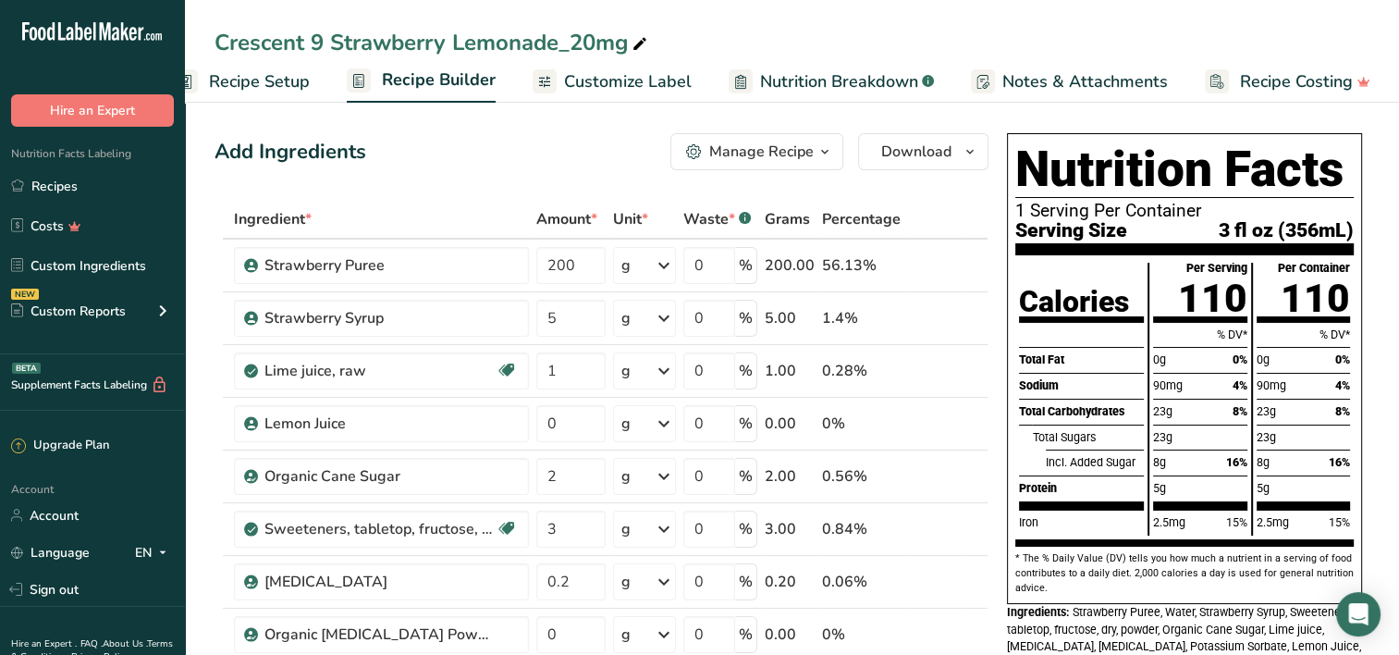
click at [581, 81] on span "Customize Label" at bounding box center [628, 81] width 128 height 25
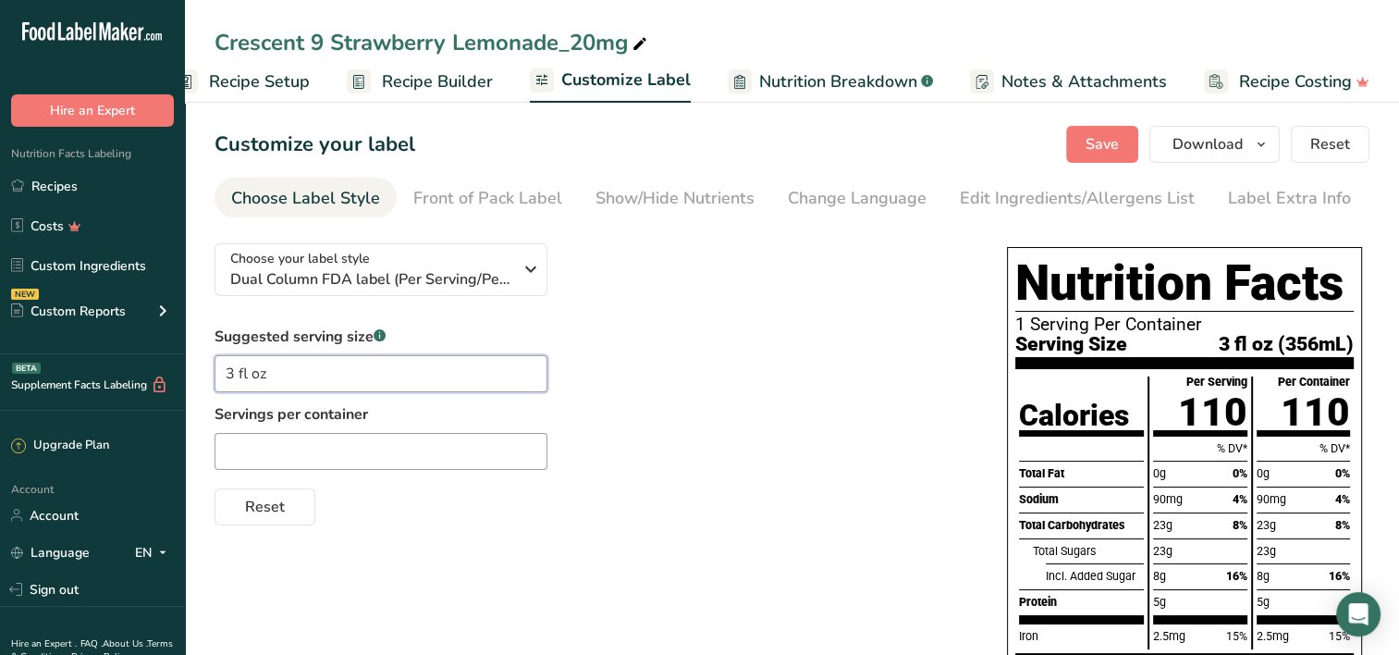
click at [237, 371] on input "3 fl oz" at bounding box center [380, 373] width 333 height 37
type input "12 fl oz"
click at [1084, 146] on button "Save" at bounding box center [1102, 144] width 72 height 37
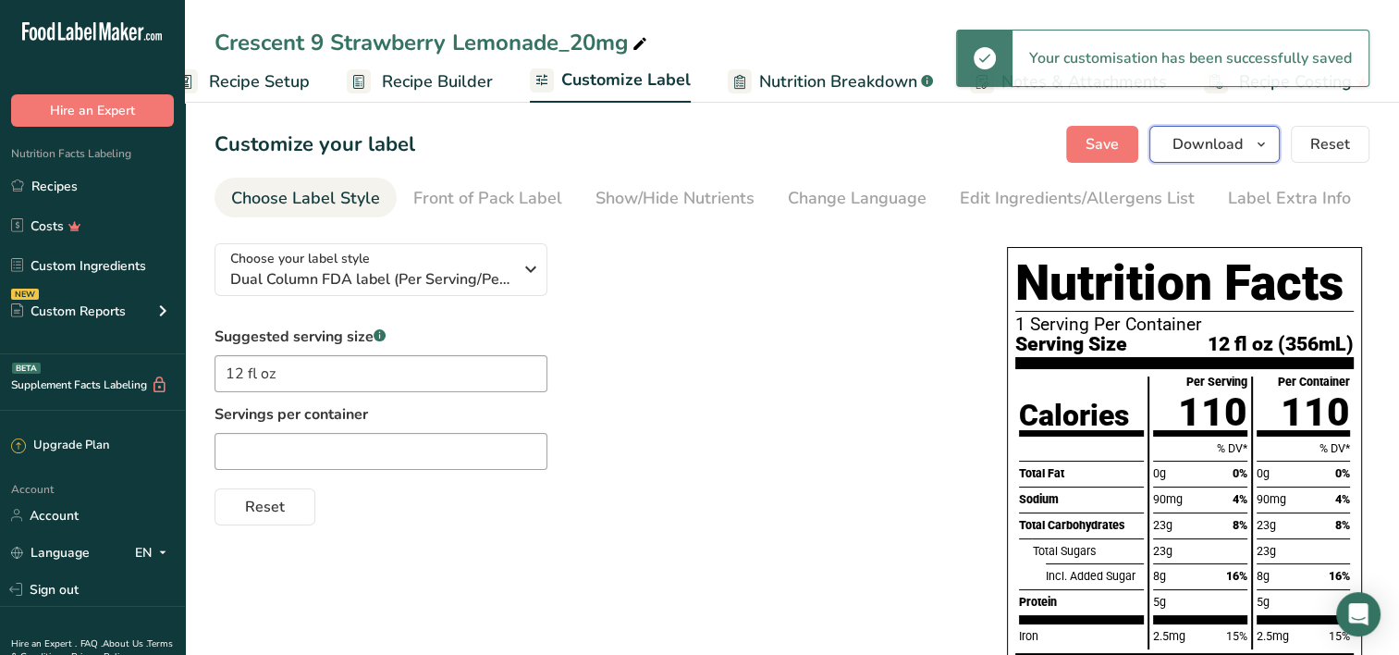
click at [1229, 137] on span "Download" at bounding box center [1207, 144] width 70 height 22
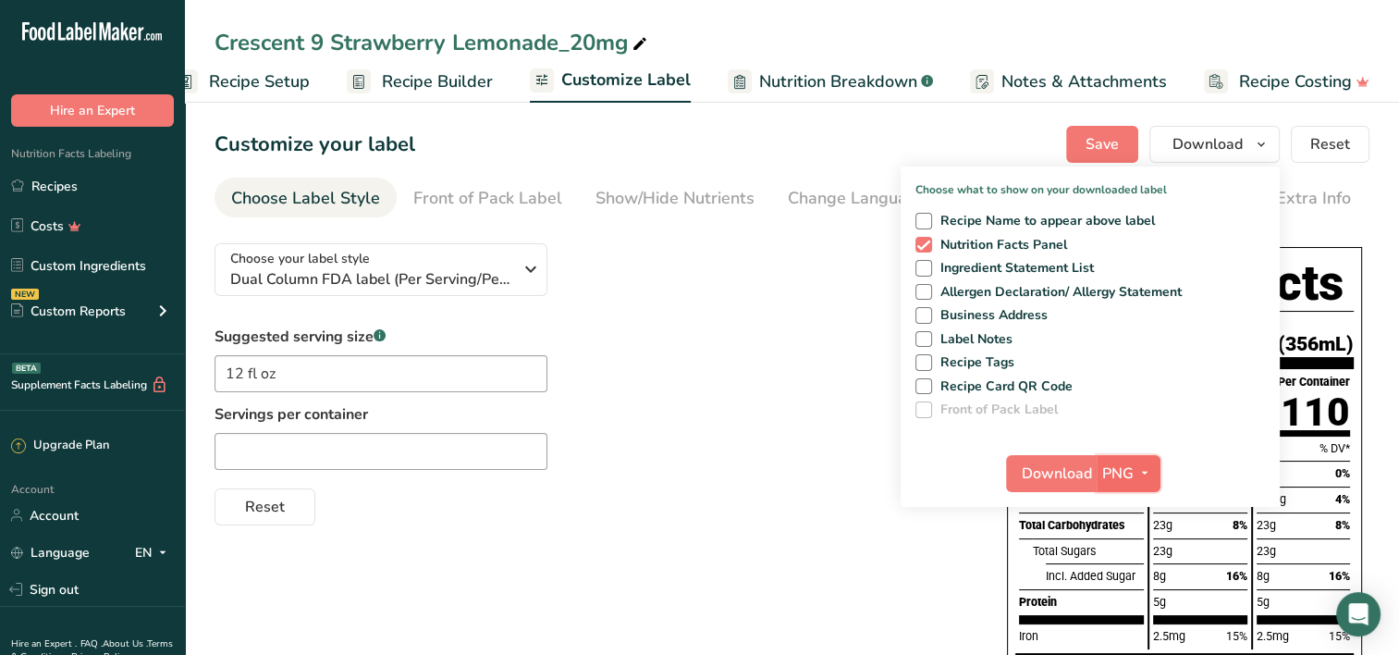
click at [1121, 464] on span "PNG" at bounding box center [1117, 473] width 31 height 22
click at [1120, 602] on link "PDF" at bounding box center [1130, 602] width 59 height 31
click at [1069, 466] on span "Download" at bounding box center [1057, 473] width 70 height 22
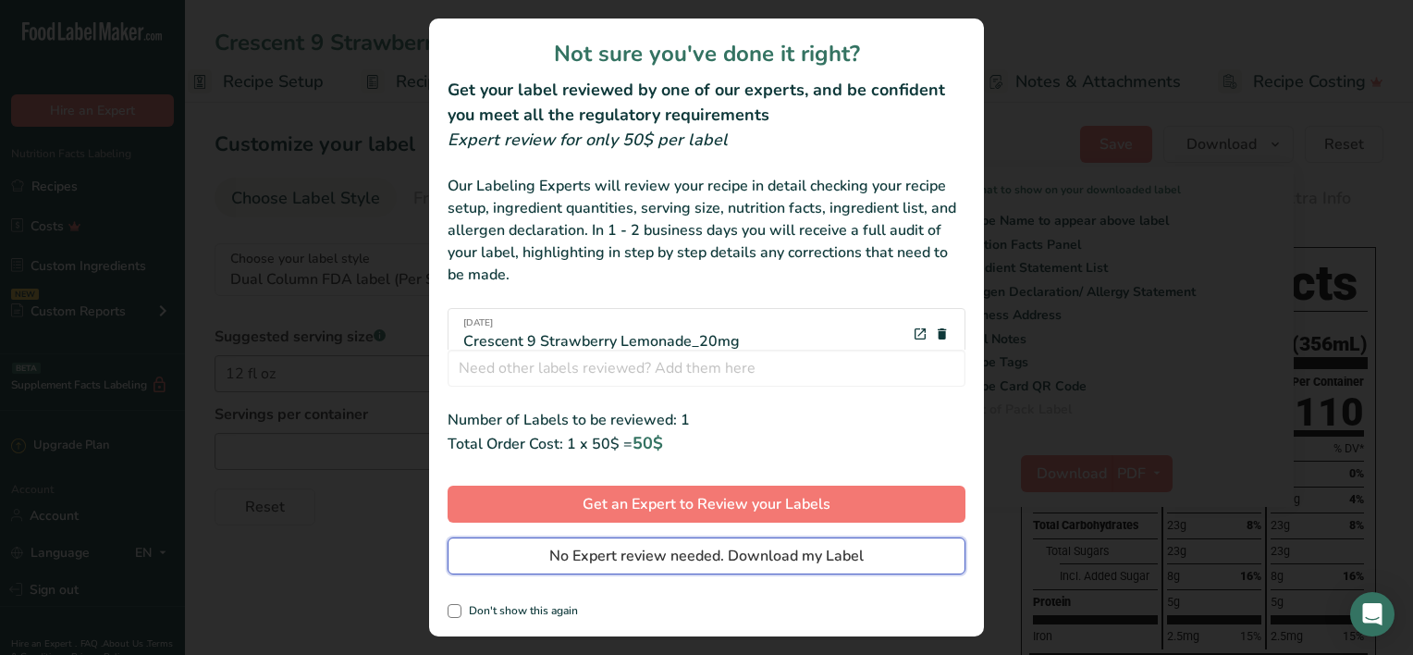
click at [520, 563] on button "No Expert review needed. Download my Label" at bounding box center [706, 555] width 518 height 37
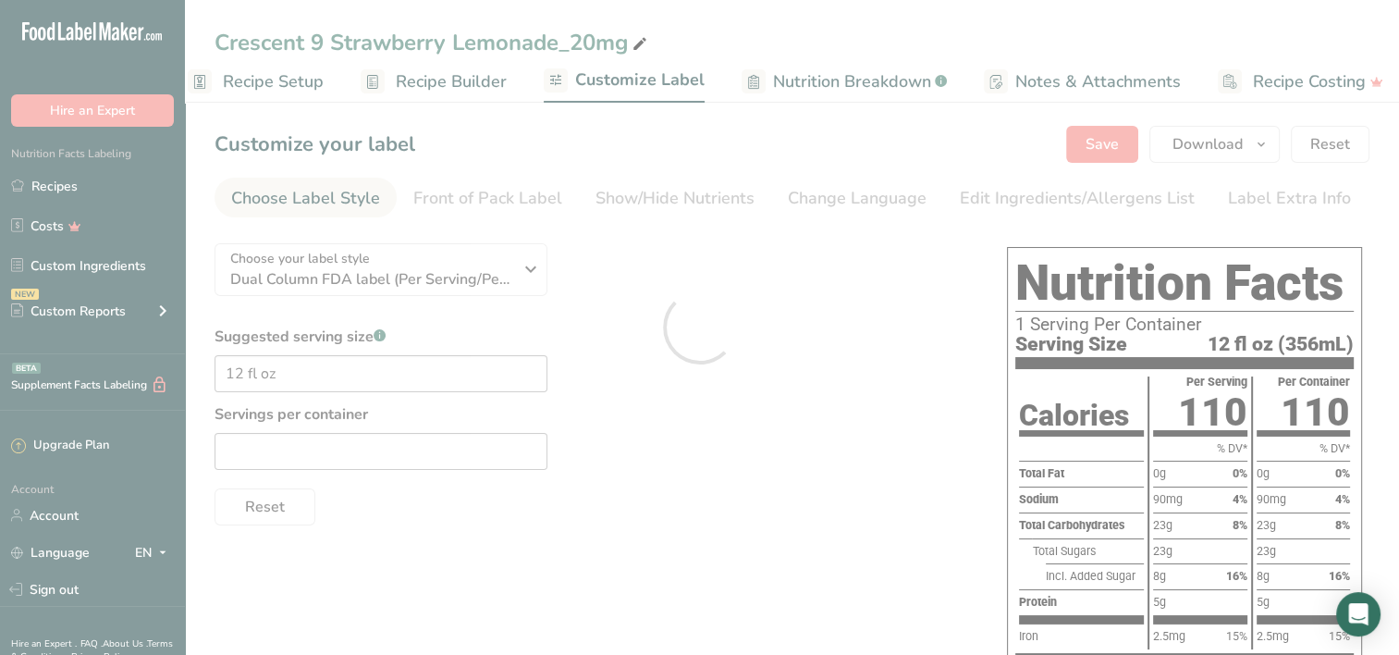
scroll to position [0, 0]
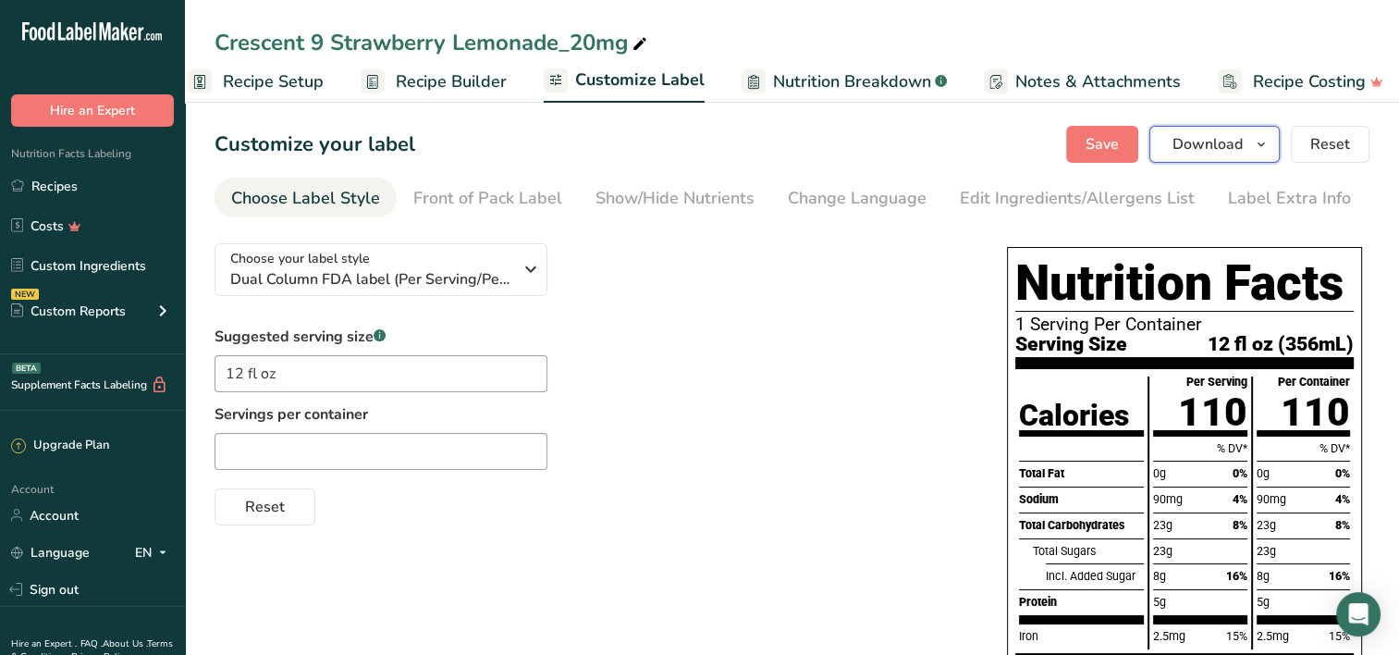
click at [1268, 152] on icon "button" at bounding box center [1261, 144] width 15 height 23
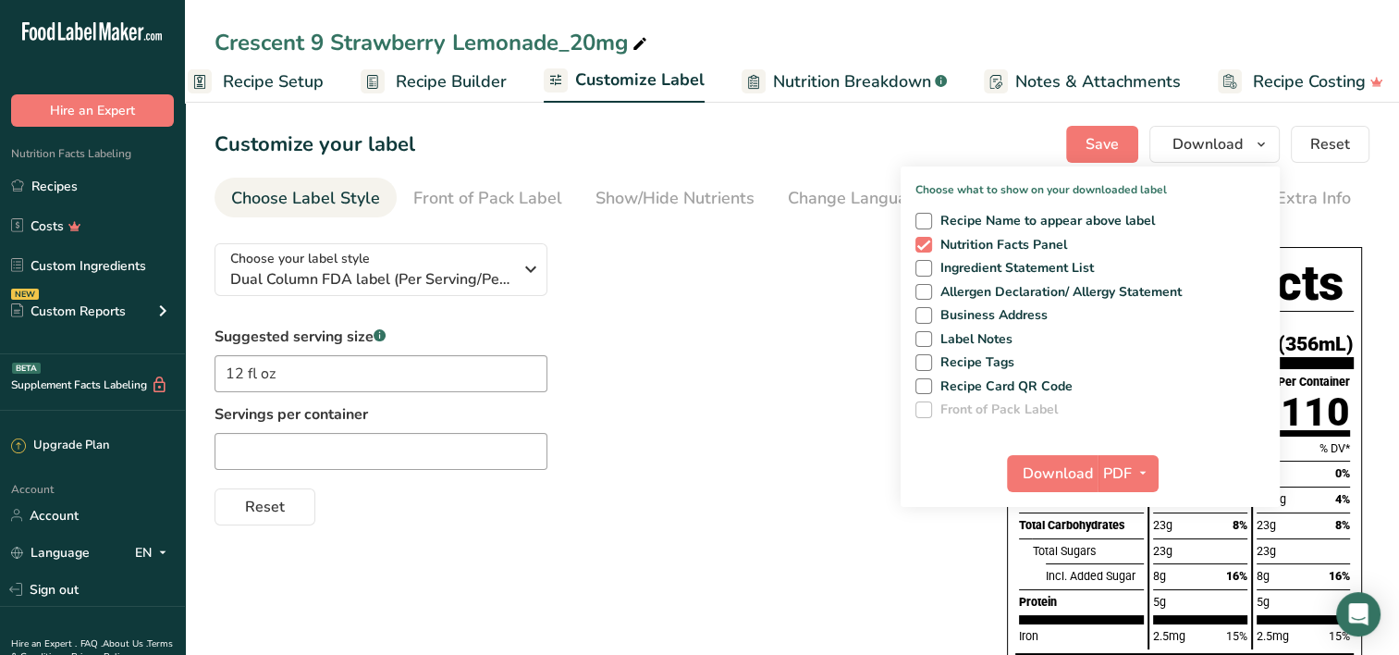
click at [663, 337] on div "Suggested serving size .a-a{fill:#347362;}.b-a{fill:#fff;} 12 fl oz Servings pe…" at bounding box center [591, 425] width 755 height 200
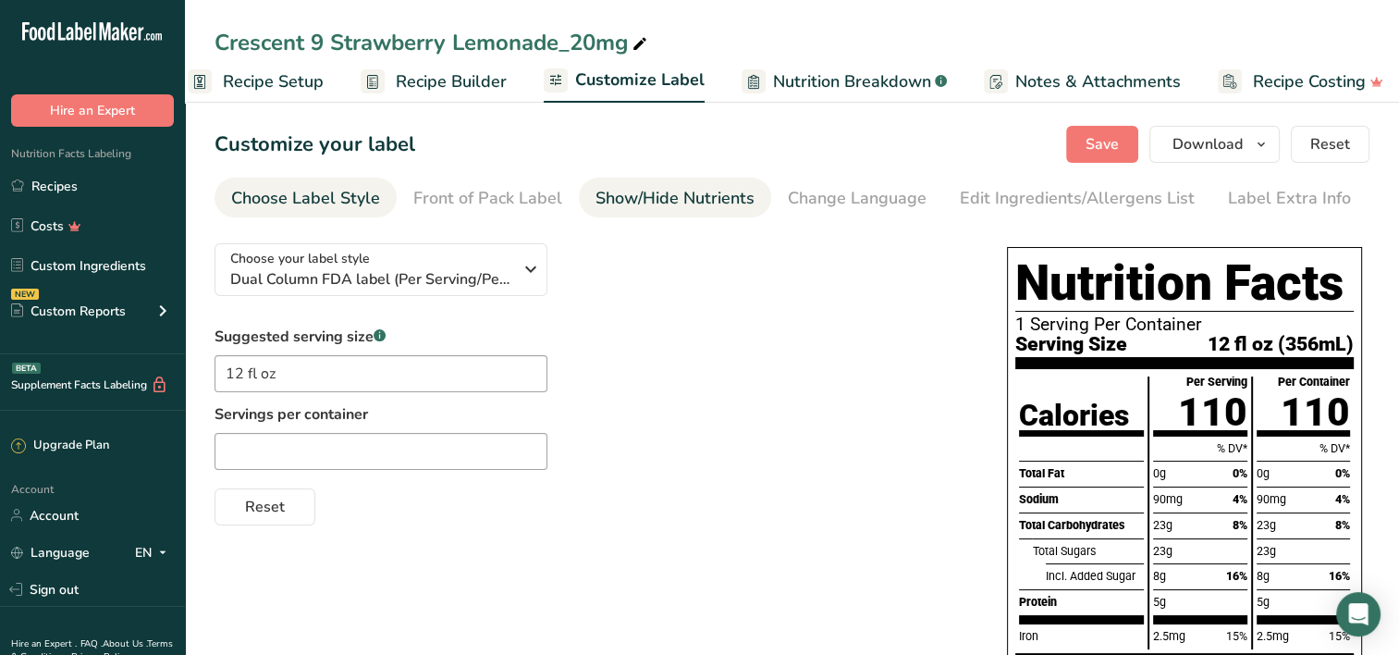
drag, startPoint x: 670, startPoint y: 193, endPoint x: 683, endPoint y: 193, distance: 12.9
click at [671, 193] on div "Show/Hide Nutrients" at bounding box center [674, 198] width 159 height 25
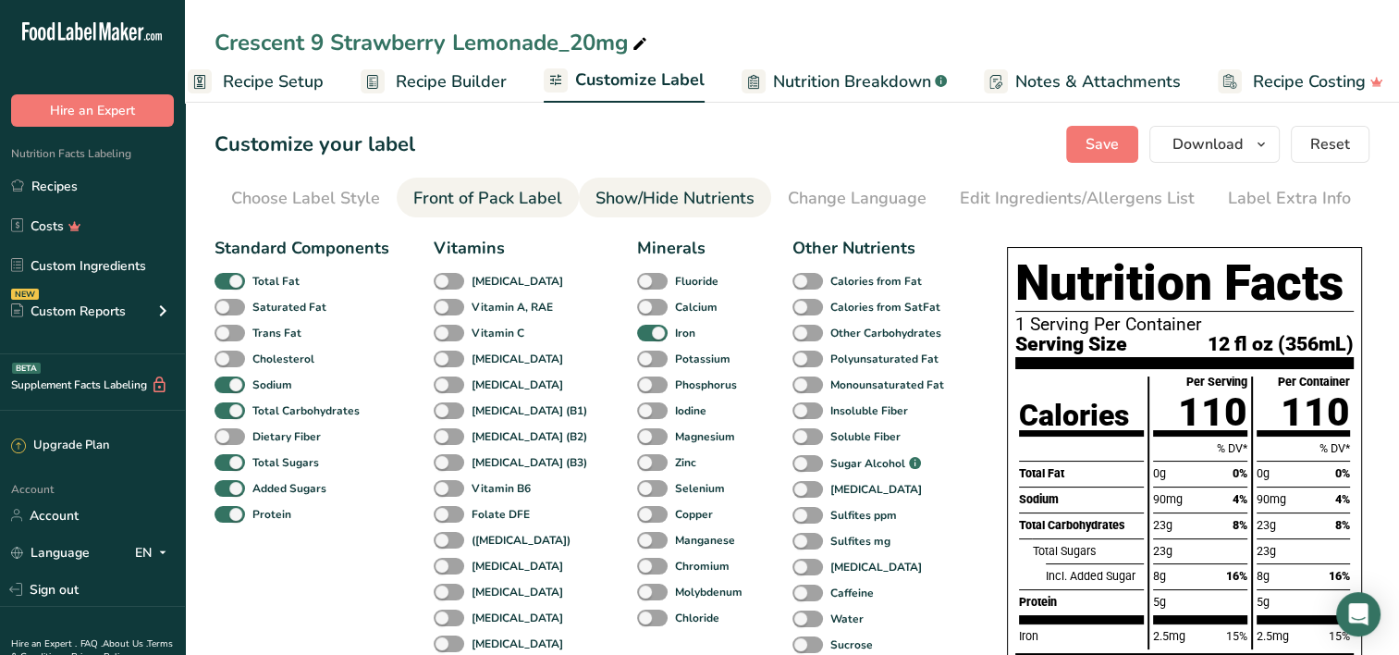
click at [408, 198] on li "Front of Pack Label" at bounding box center [488, 198] width 182 height 40
click at [419, 198] on div "Front of Pack Label" at bounding box center [487, 198] width 149 height 25
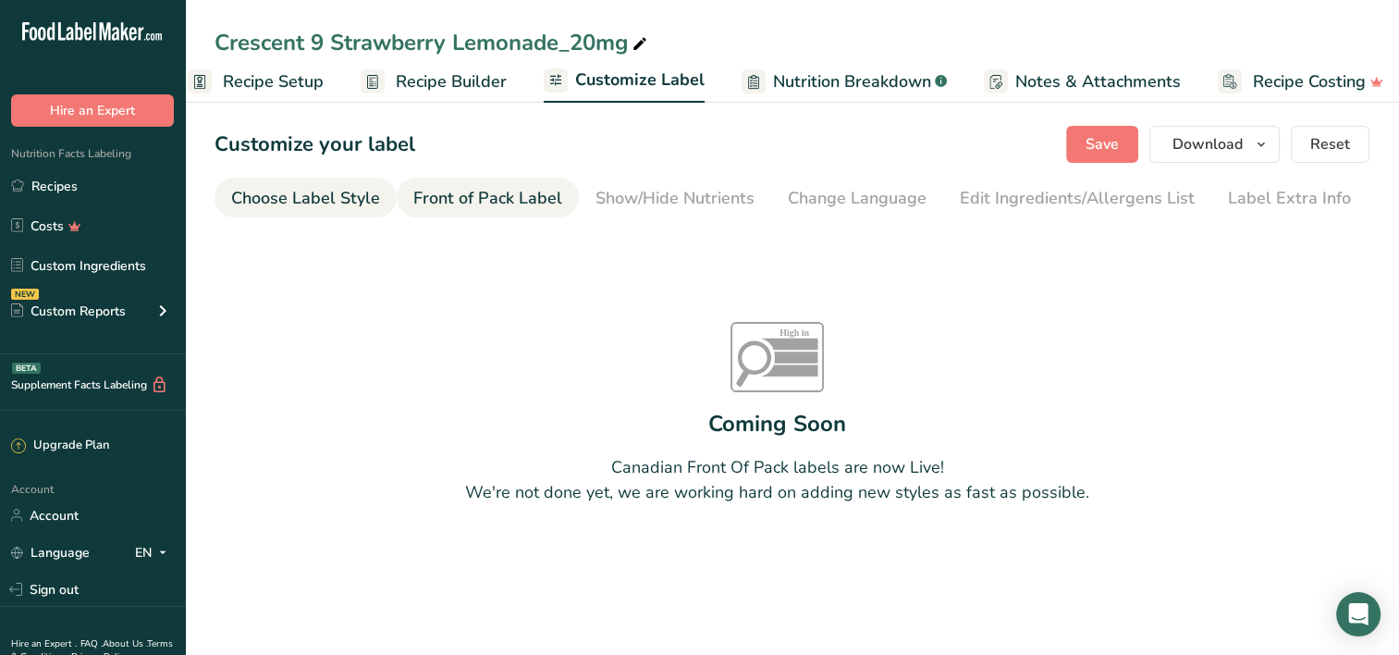
click at [361, 195] on div "Choose Label Style" at bounding box center [305, 198] width 149 height 25
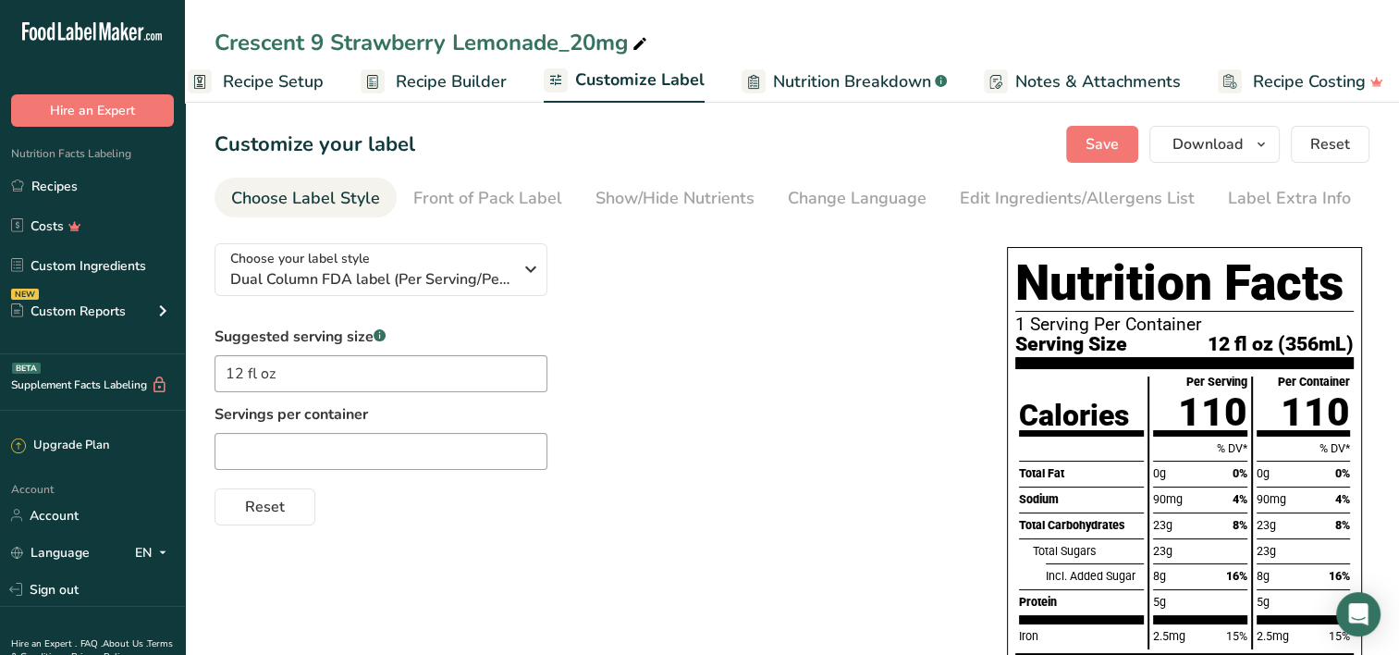
click at [637, 89] on span "Customize Label" at bounding box center [639, 79] width 129 height 25
click at [465, 80] on span "Recipe Builder" at bounding box center [437, 81] width 111 height 25
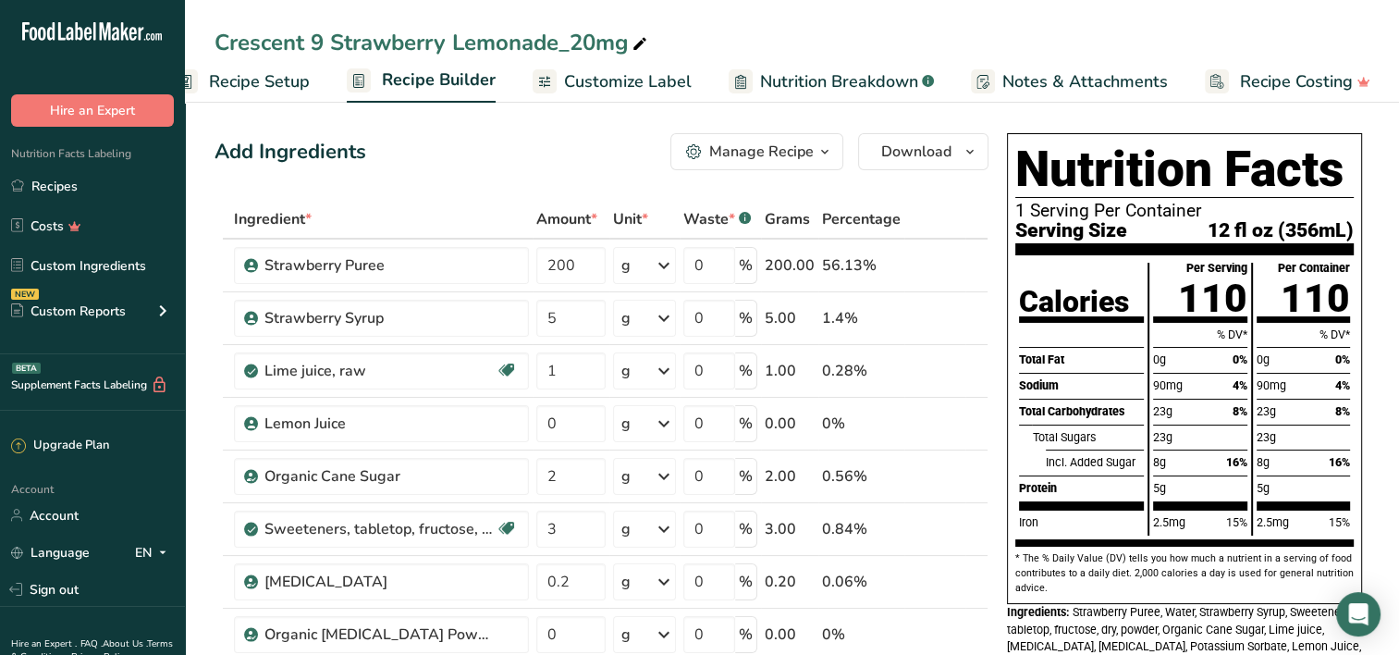
click at [254, 80] on span "Recipe Setup" at bounding box center [259, 81] width 101 height 25
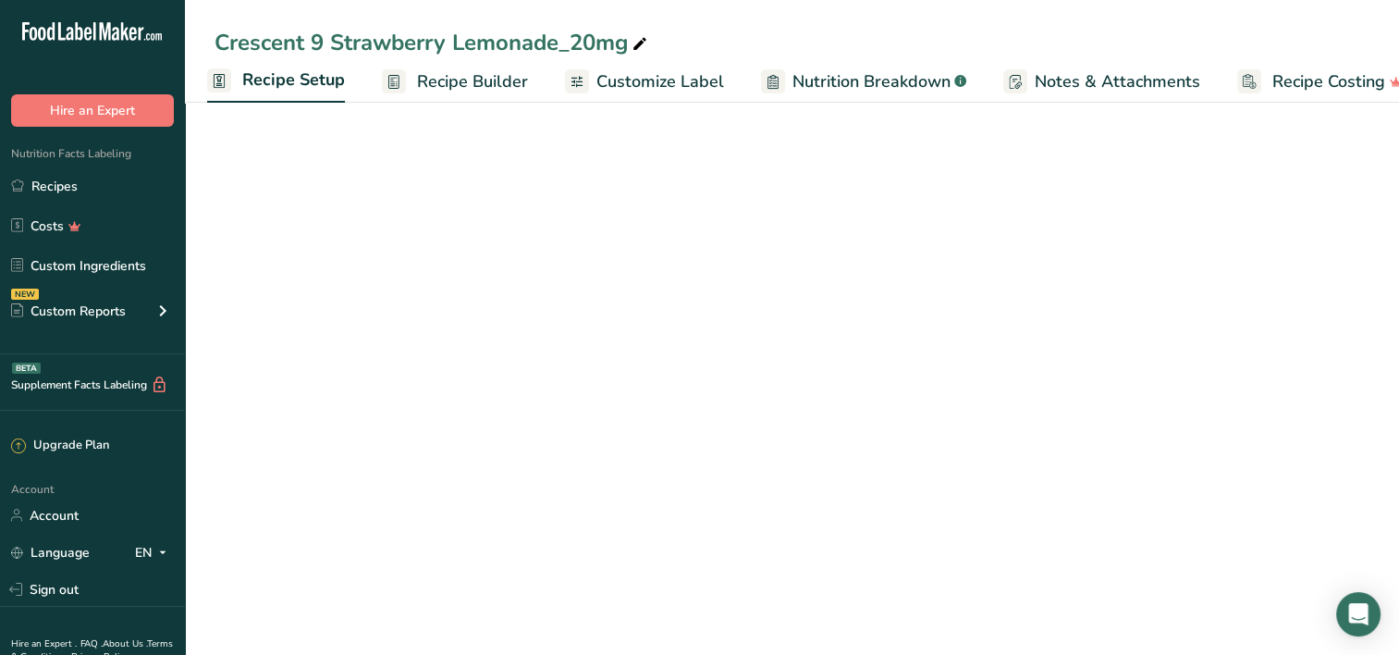
scroll to position [0, 6]
select select "22"
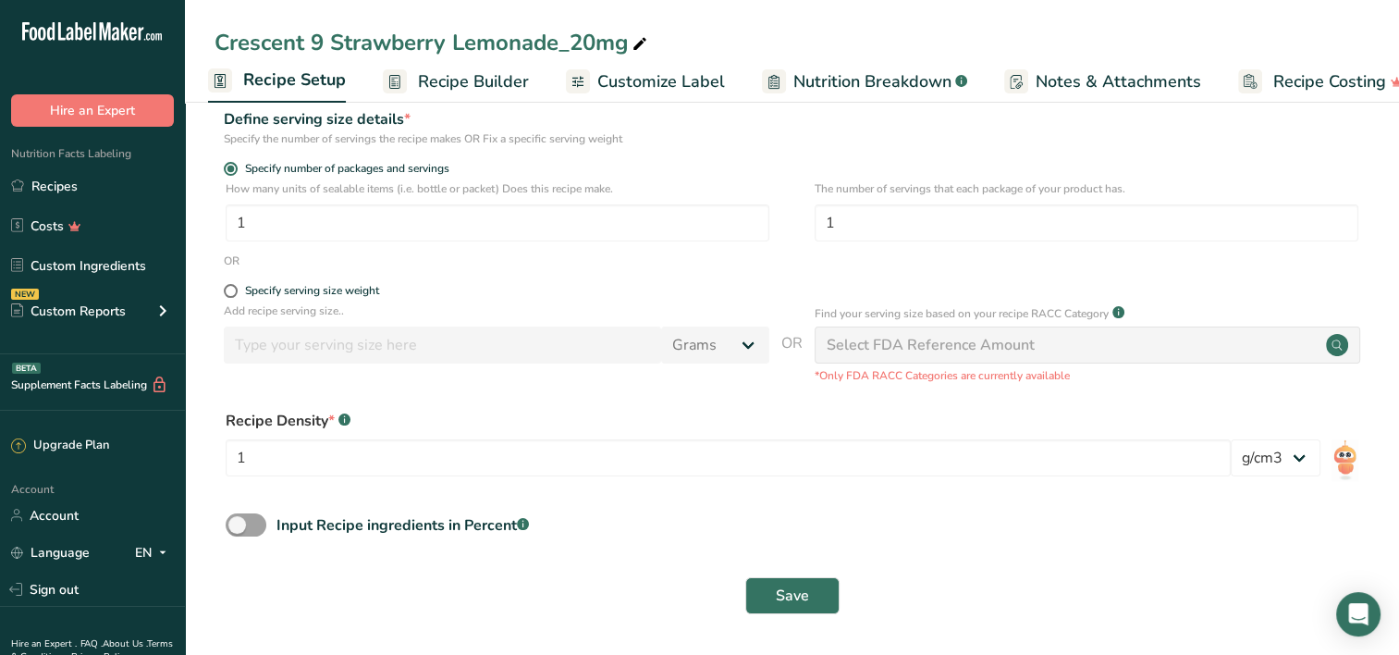
scroll to position [0, 0]
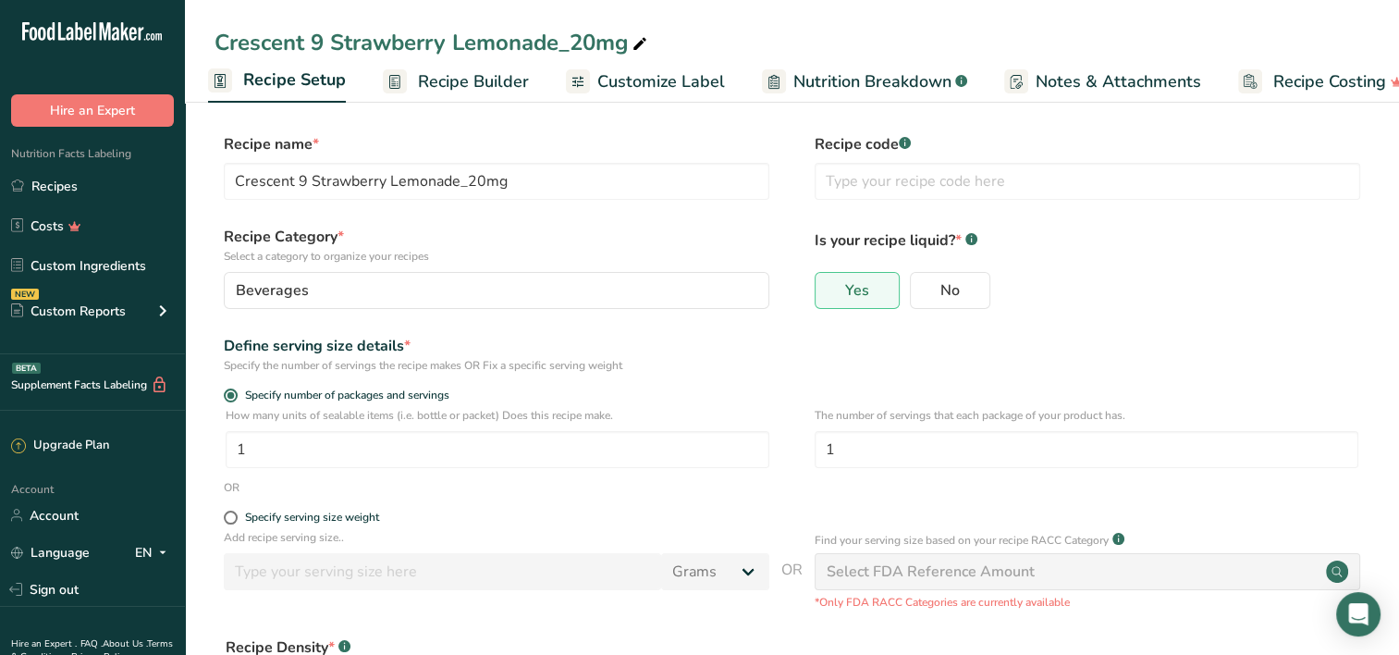
click at [442, 83] on span "Recipe Builder" at bounding box center [473, 81] width 111 height 25
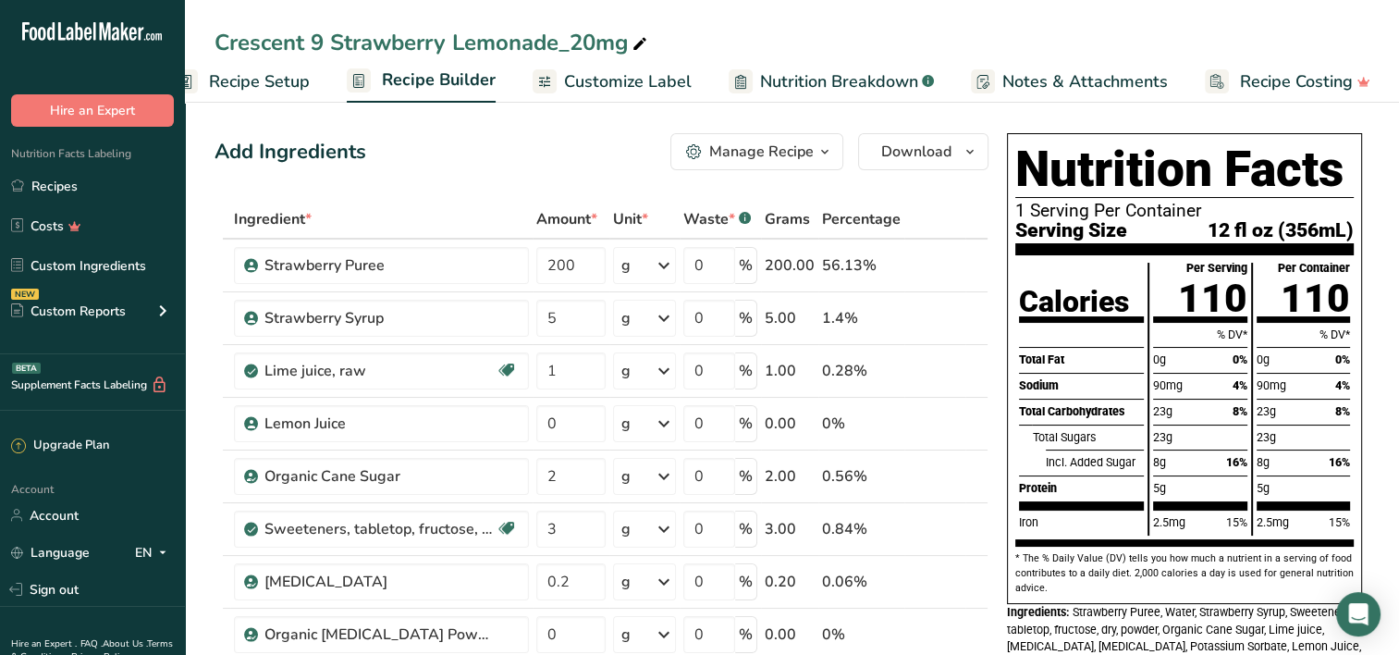
click at [827, 154] on icon "button" at bounding box center [824, 152] width 15 height 23
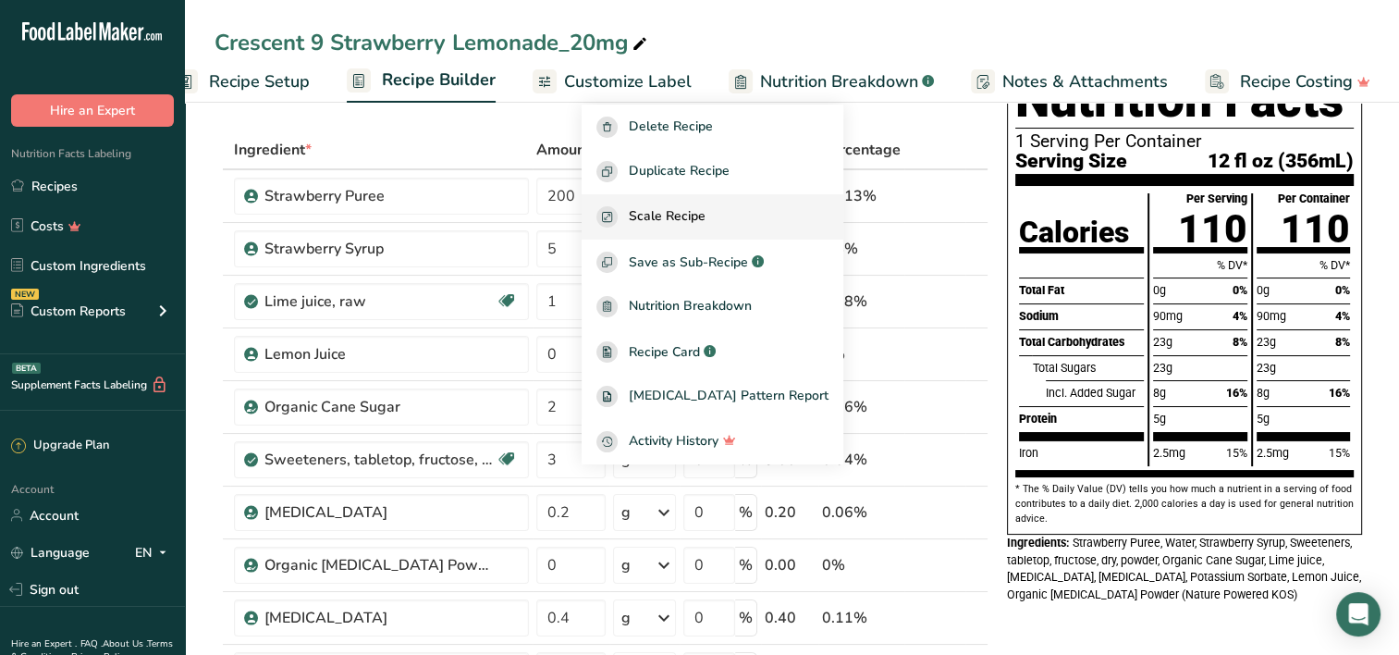
scroll to position [0, 0]
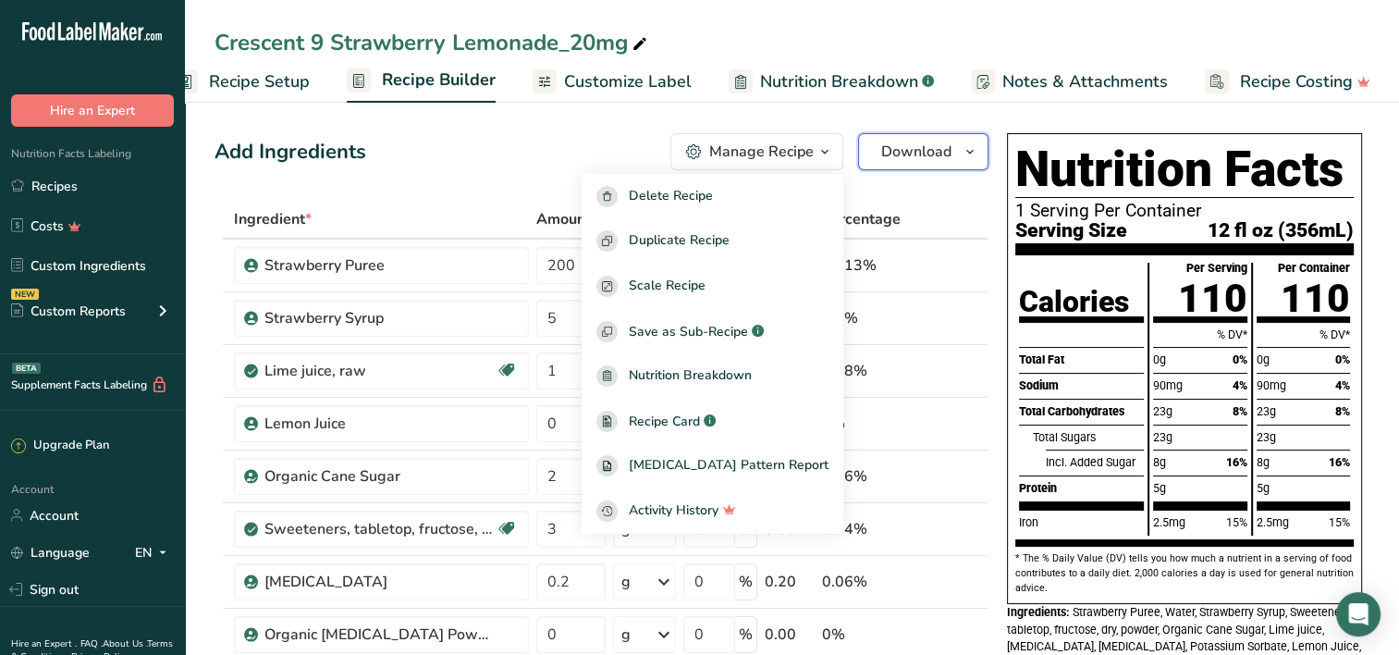
click icon "button"
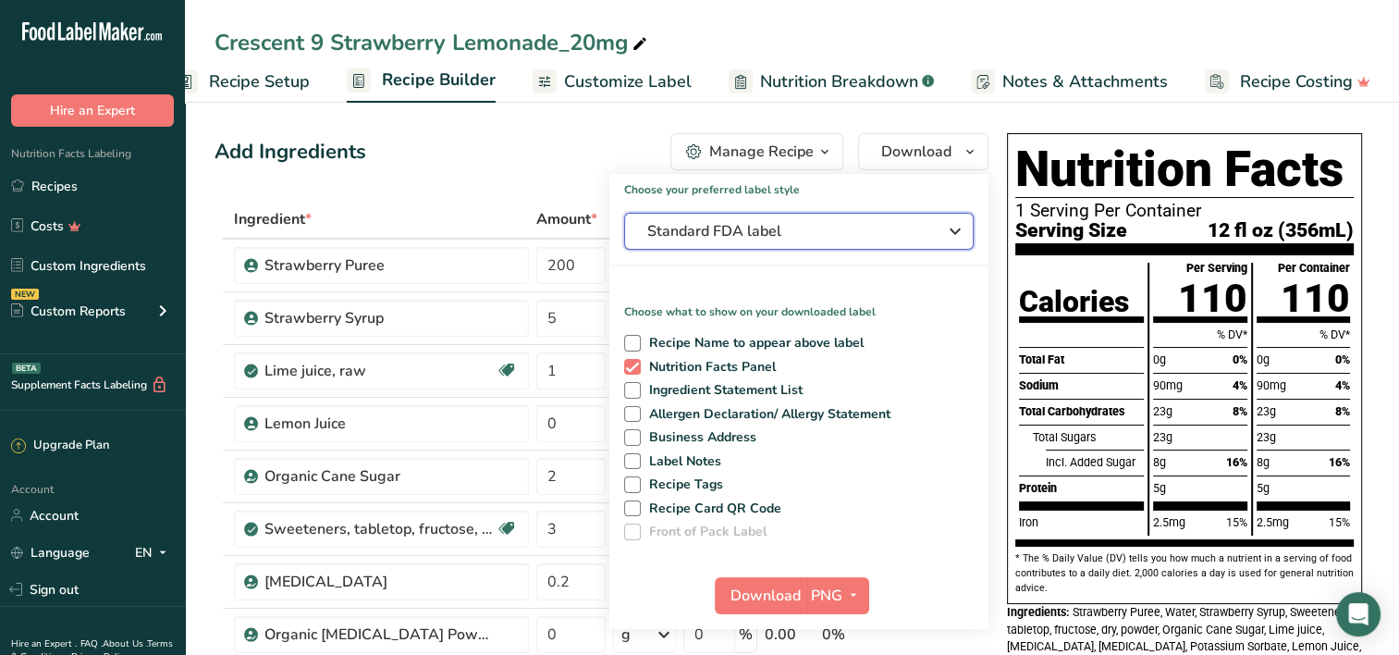
click icon "button"
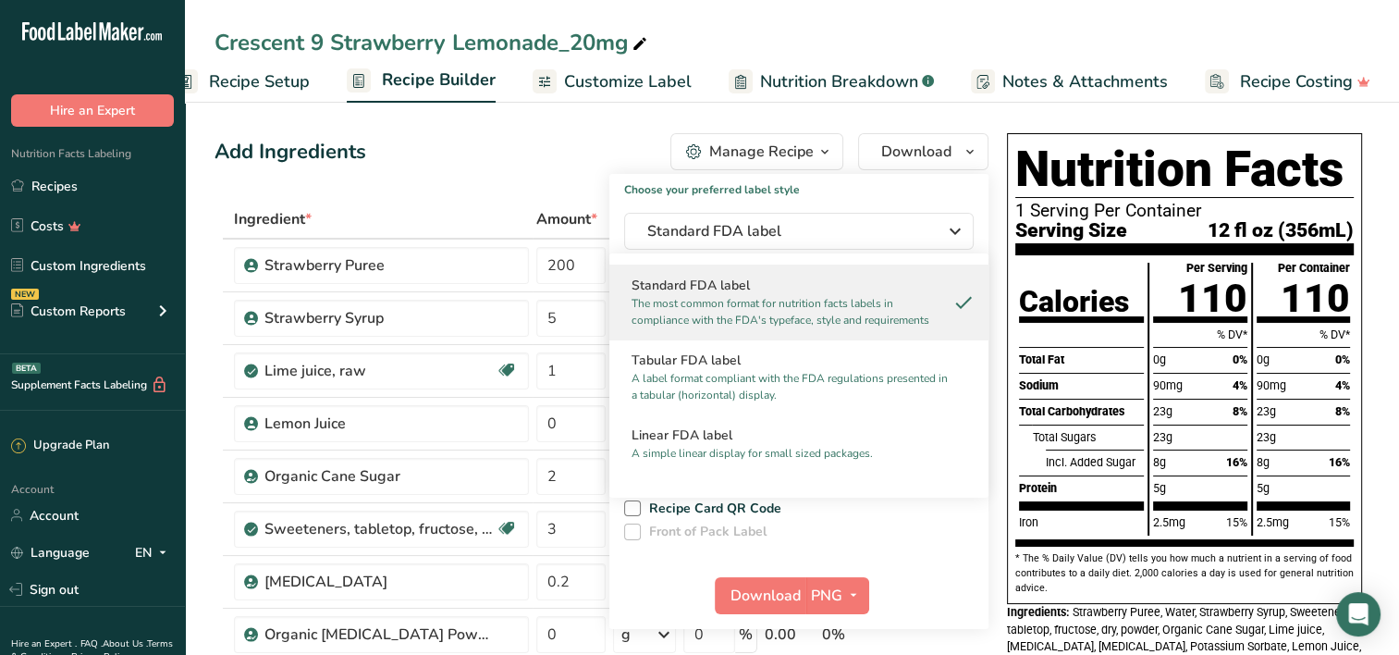
click p "The most common format for nutrition facts labels in compliance with the FDA's …"
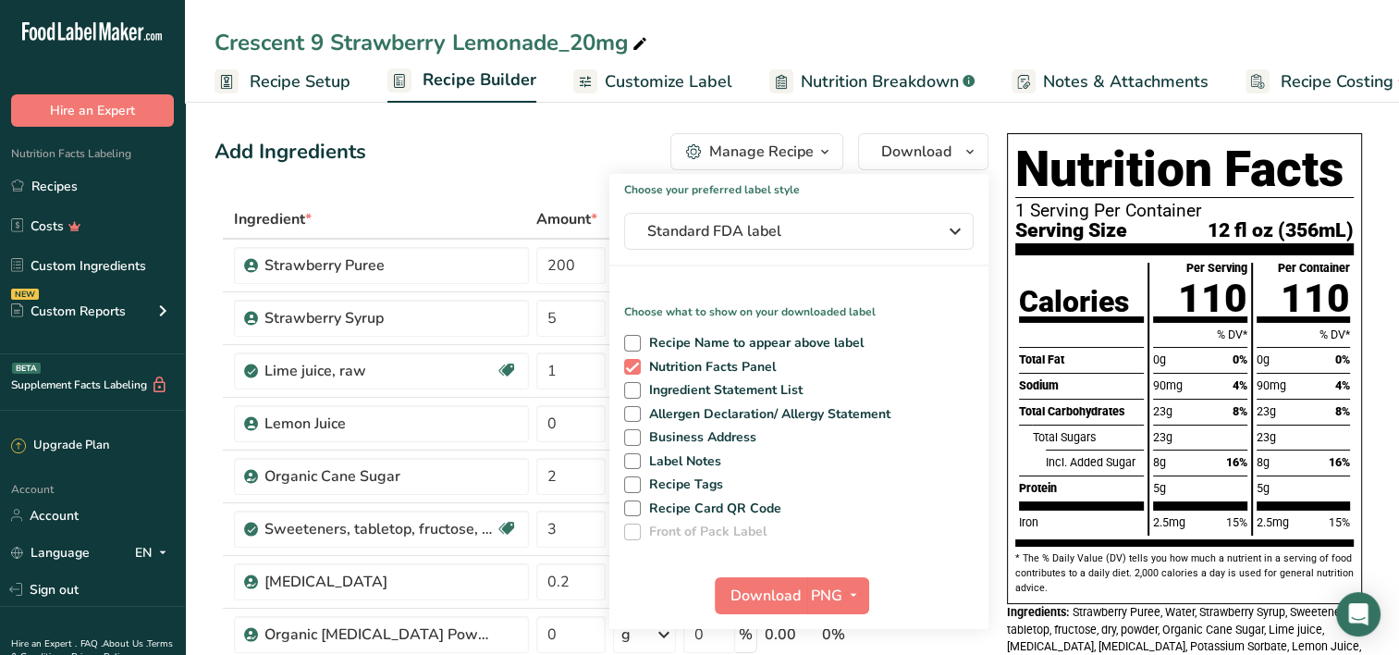
scroll to position [0, 41]
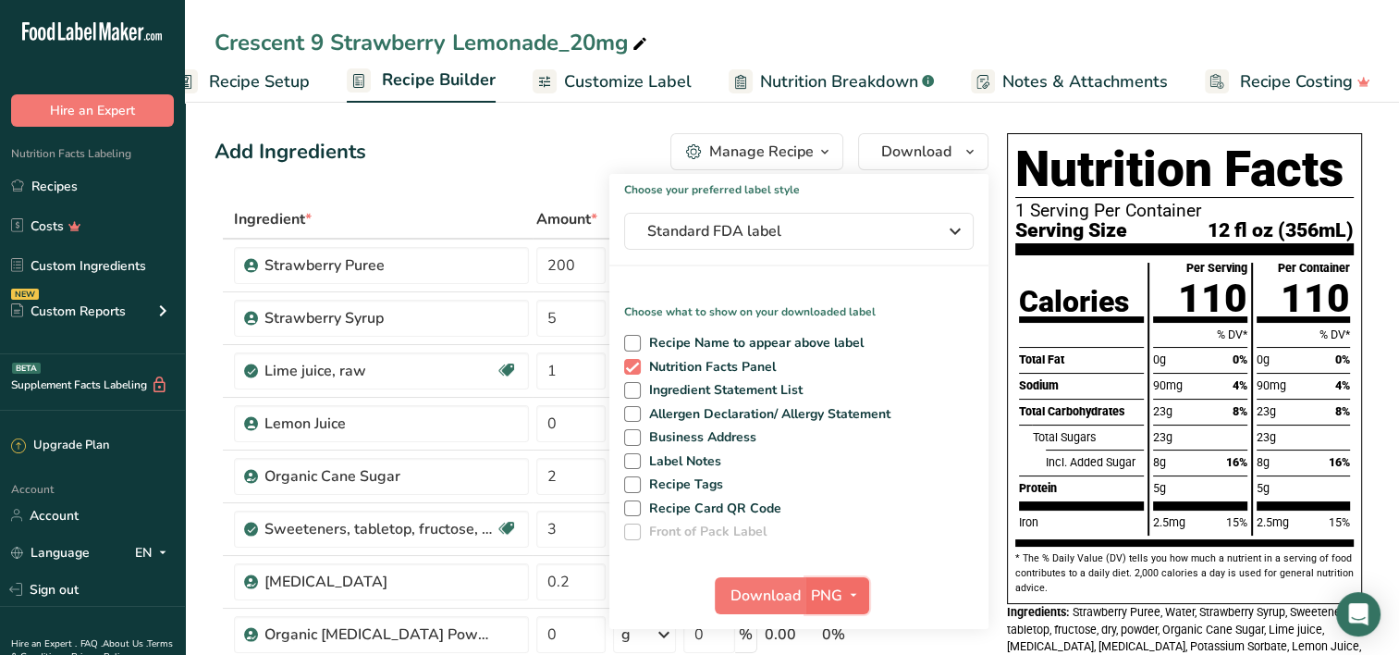
click at [831, 586] on span "PNG" at bounding box center [826, 595] width 31 height 22
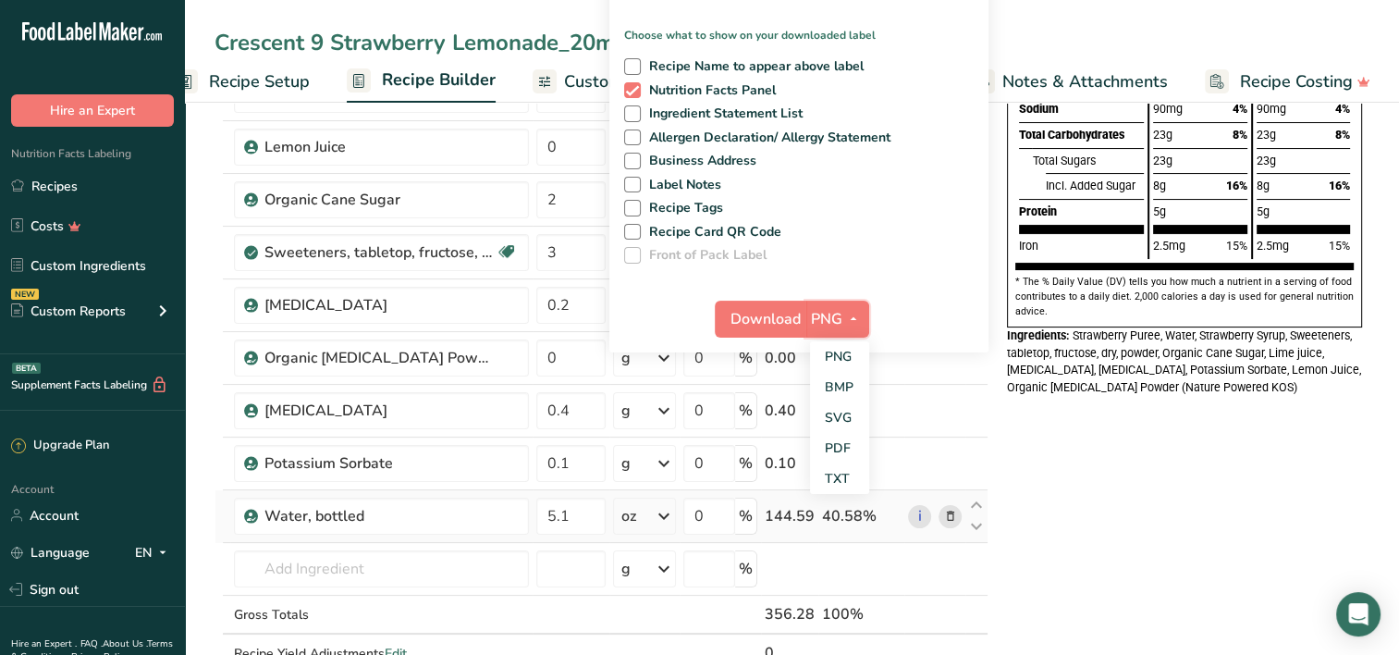
scroll to position [277, 0]
click at [841, 451] on link "PDF" at bounding box center [839, 447] width 59 height 31
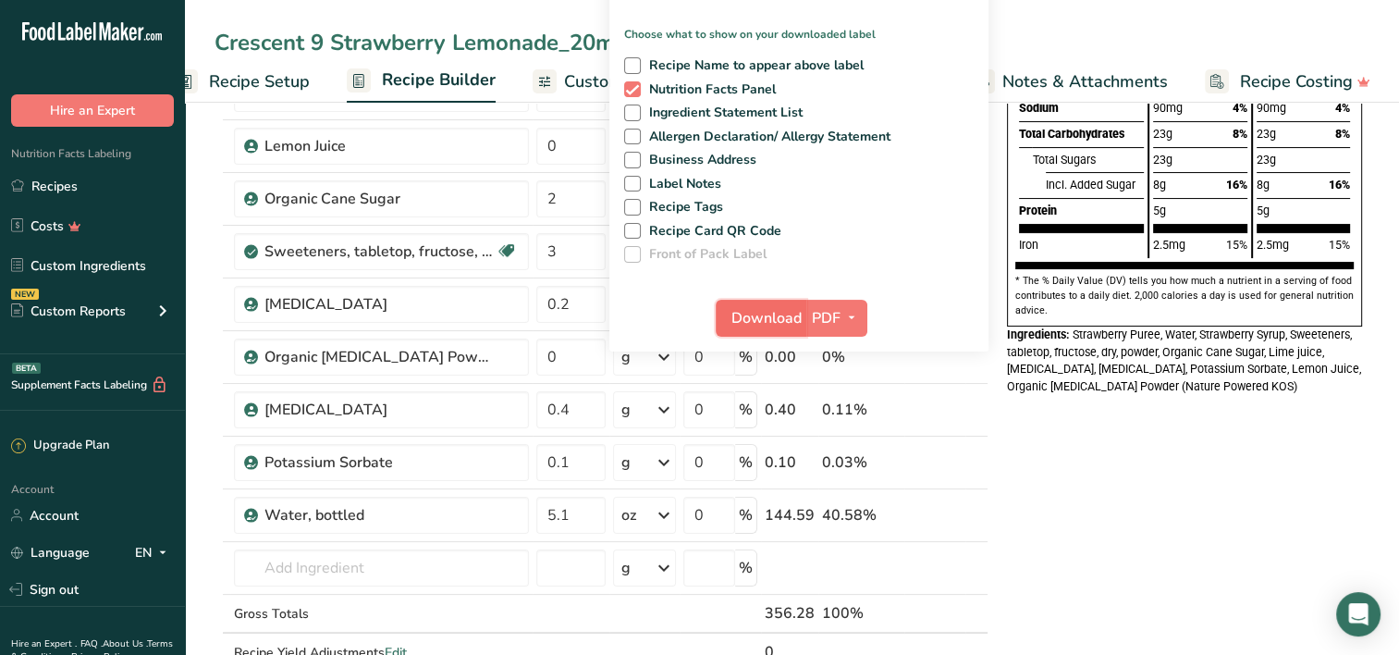
click at [759, 308] on span "Download" at bounding box center [766, 318] width 70 height 22
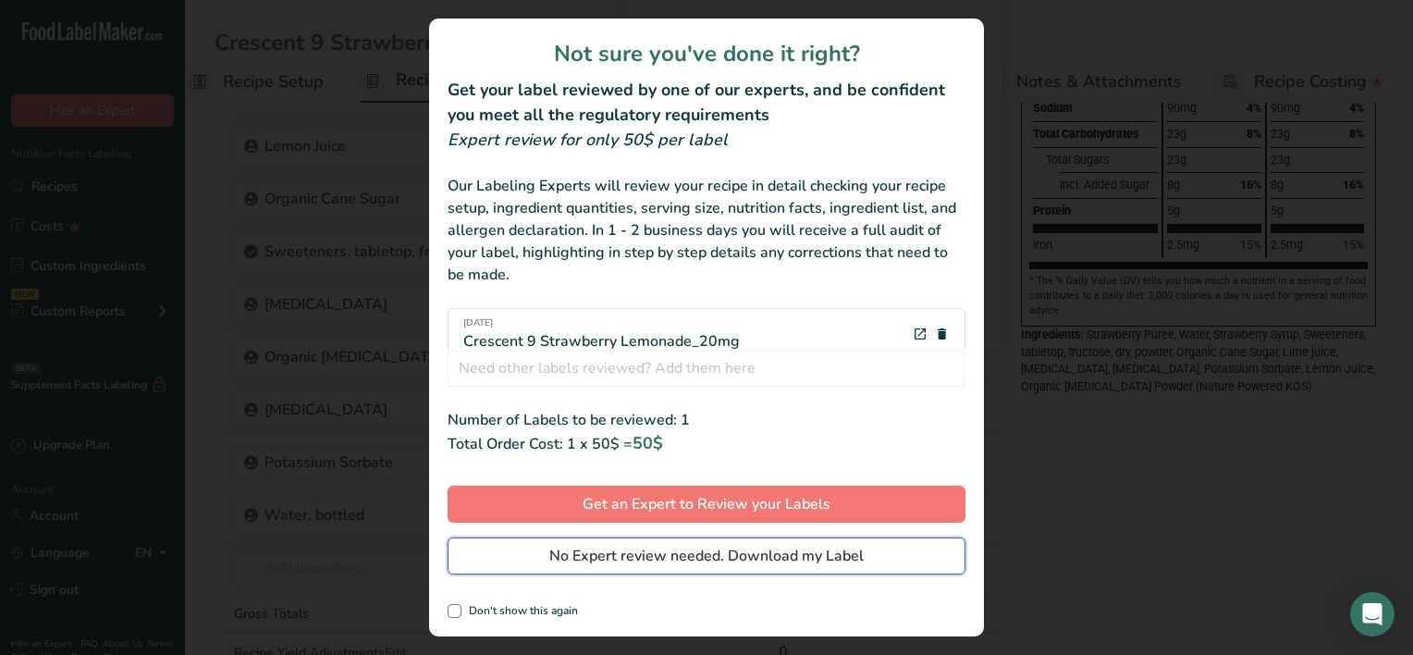
click at [673, 561] on span "No Expert review needed. Download my Label" at bounding box center [706, 556] width 314 height 22
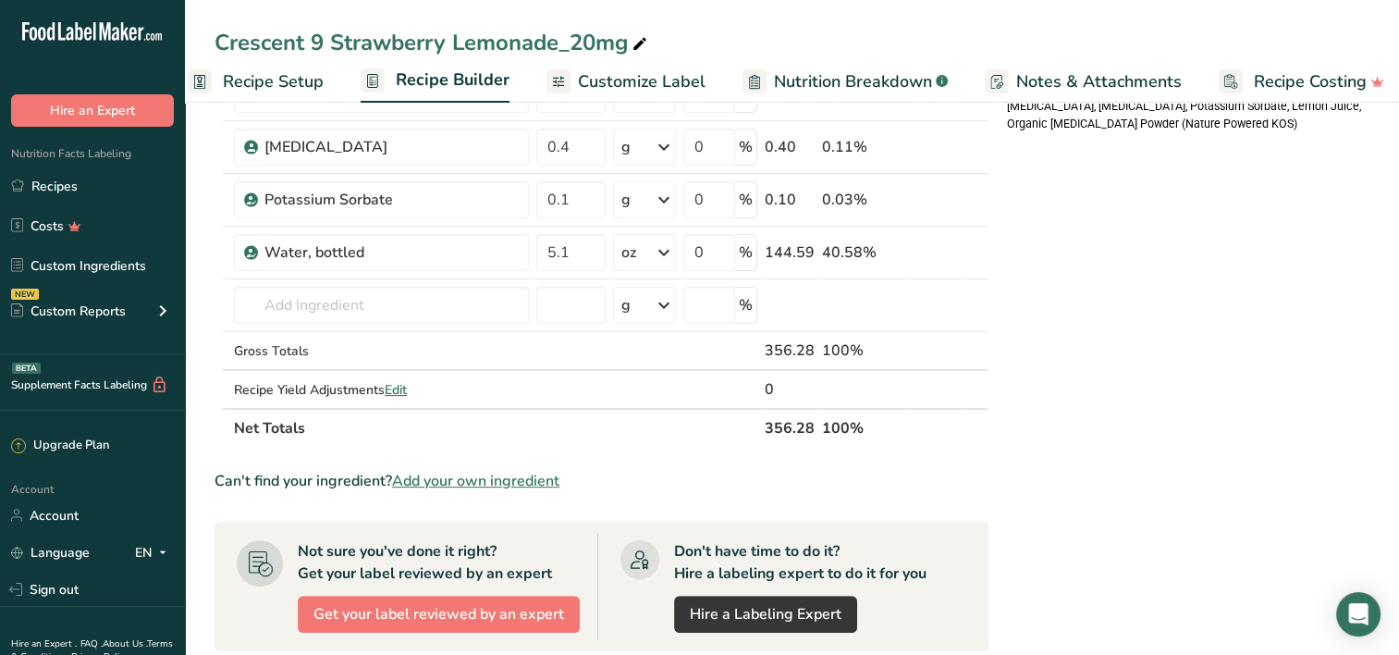
scroll to position [0, 0]
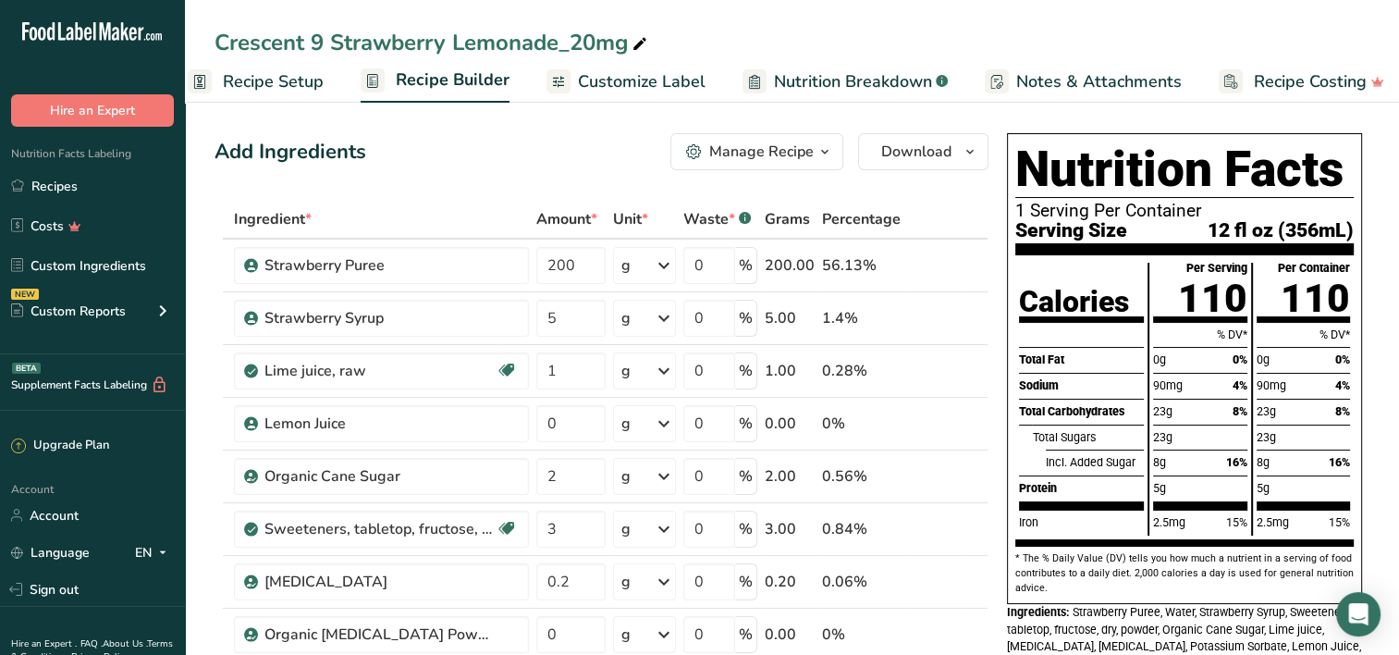
click at [1311, 229] on span "12 fl oz (356mL)" at bounding box center [1280, 229] width 146 height 19
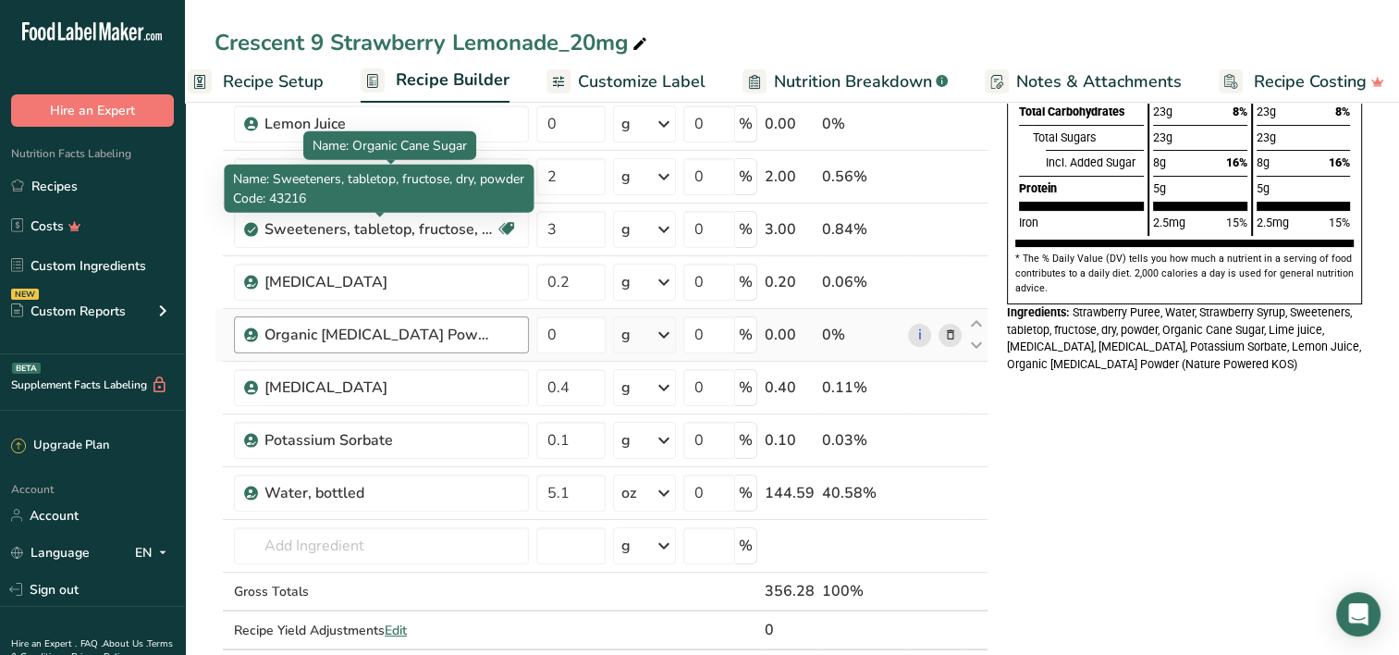
scroll to position [370, 0]
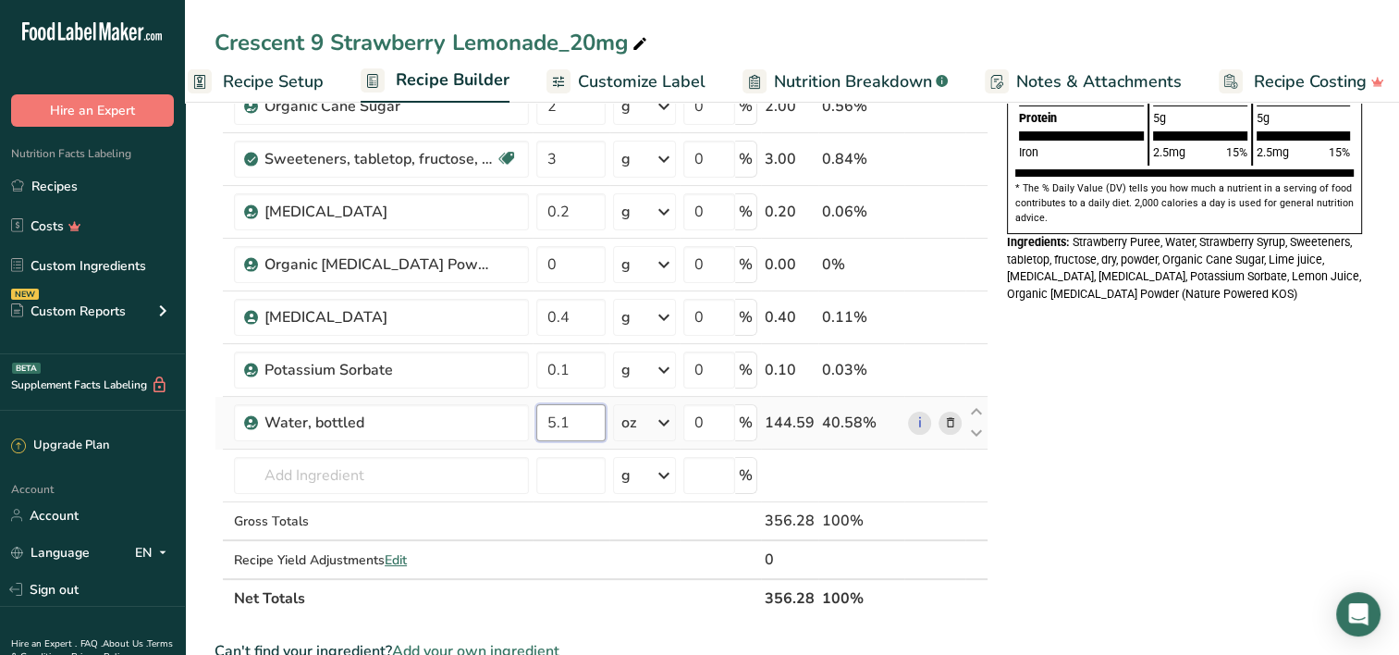
click at [570, 422] on input "5.1" at bounding box center [570, 422] width 69 height 37
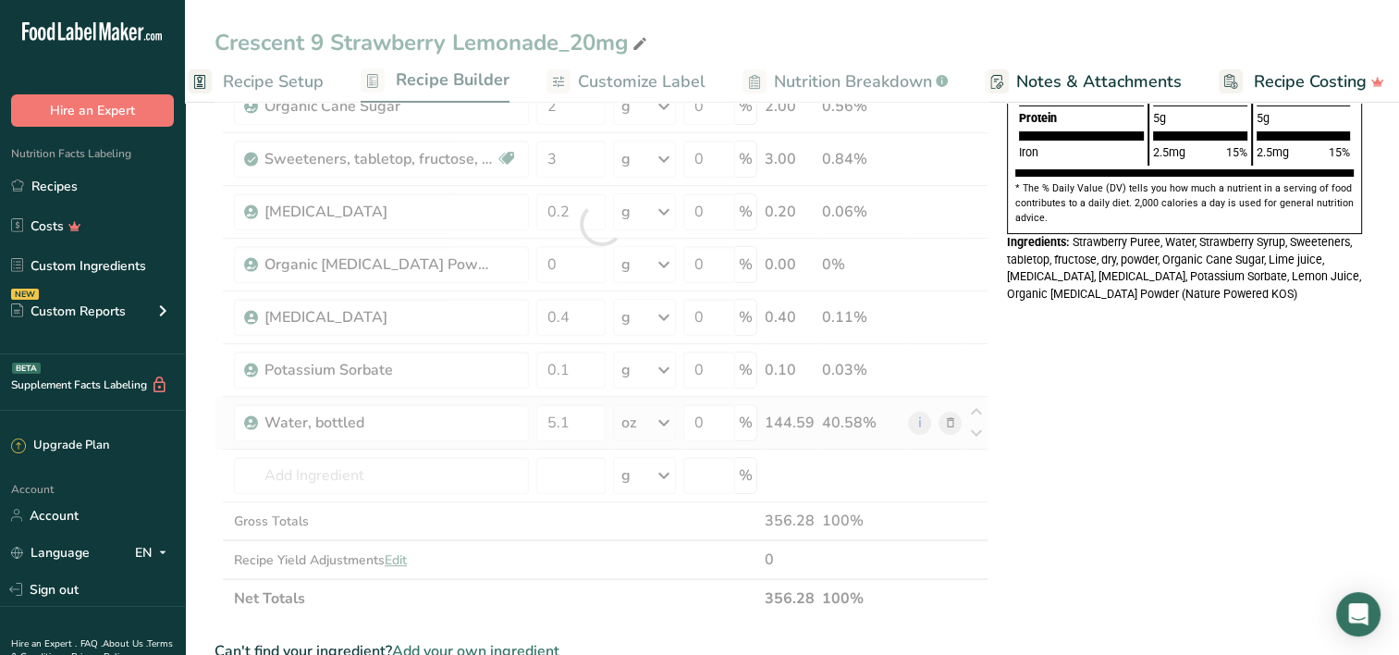
click at [667, 423] on div "Ingredient * Amount * Unit * Waste * .a-a{fill:#347362;}.b-a{fill:#fff;} Grams …" at bounding box center [601, 224] width 774 height 788
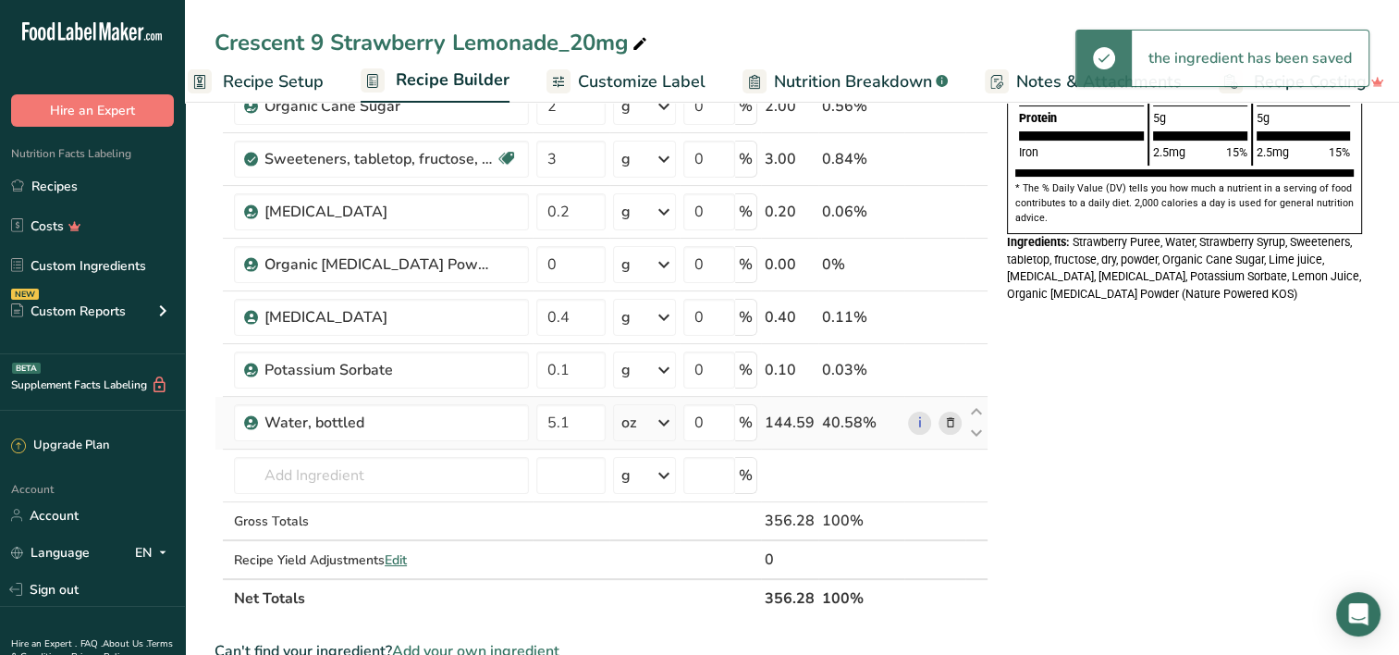
click at [667, 423] on icon at bounding box center [664, 422] width 22 height 33
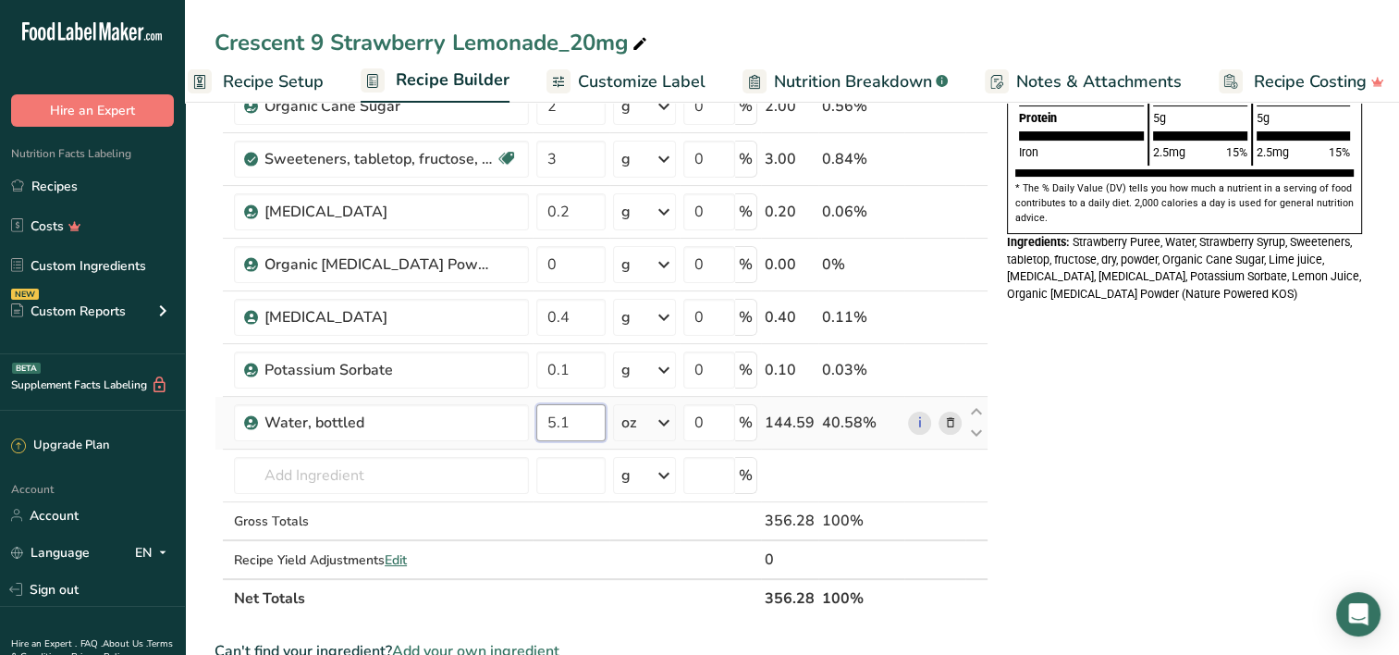
drag, startPoint x: 567, startPoint y: 418, endPoint x: 577, endPoint y: 418, distance: 10.2
click at [569, 418] on input "5.1" at bounding box center [570, 422] width 69 height 37
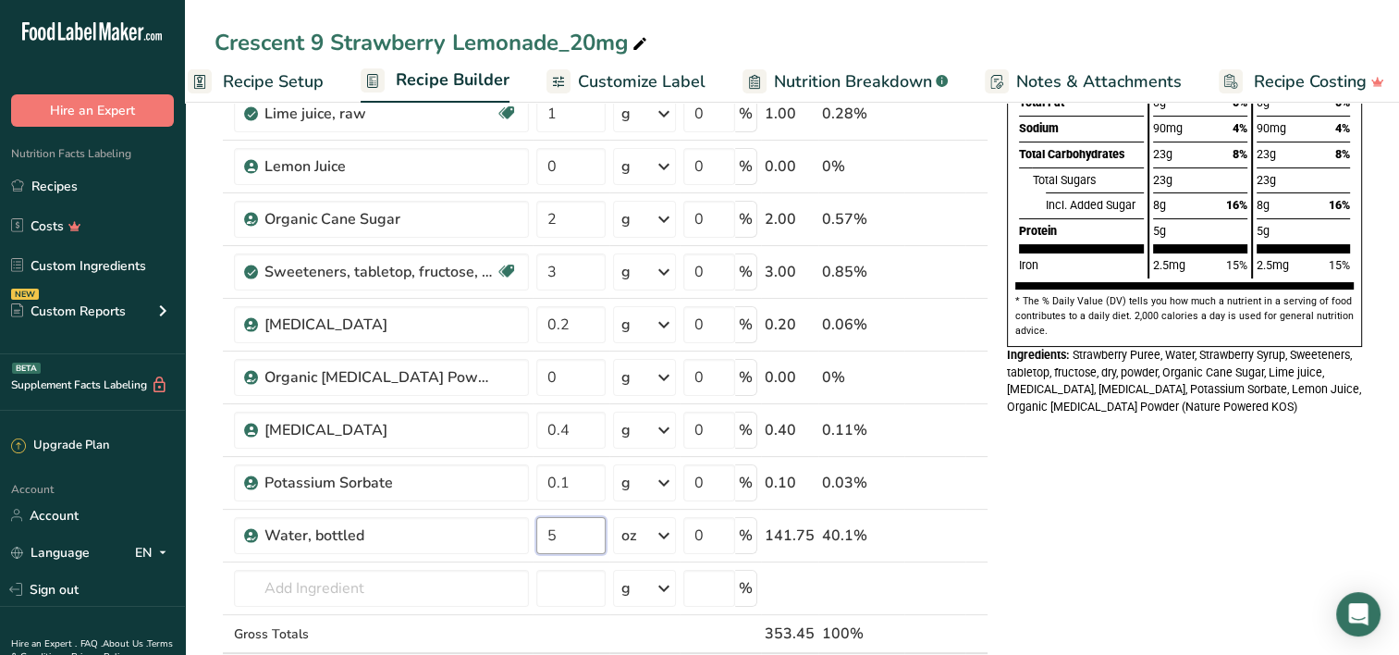
scroll to position [277, 0]
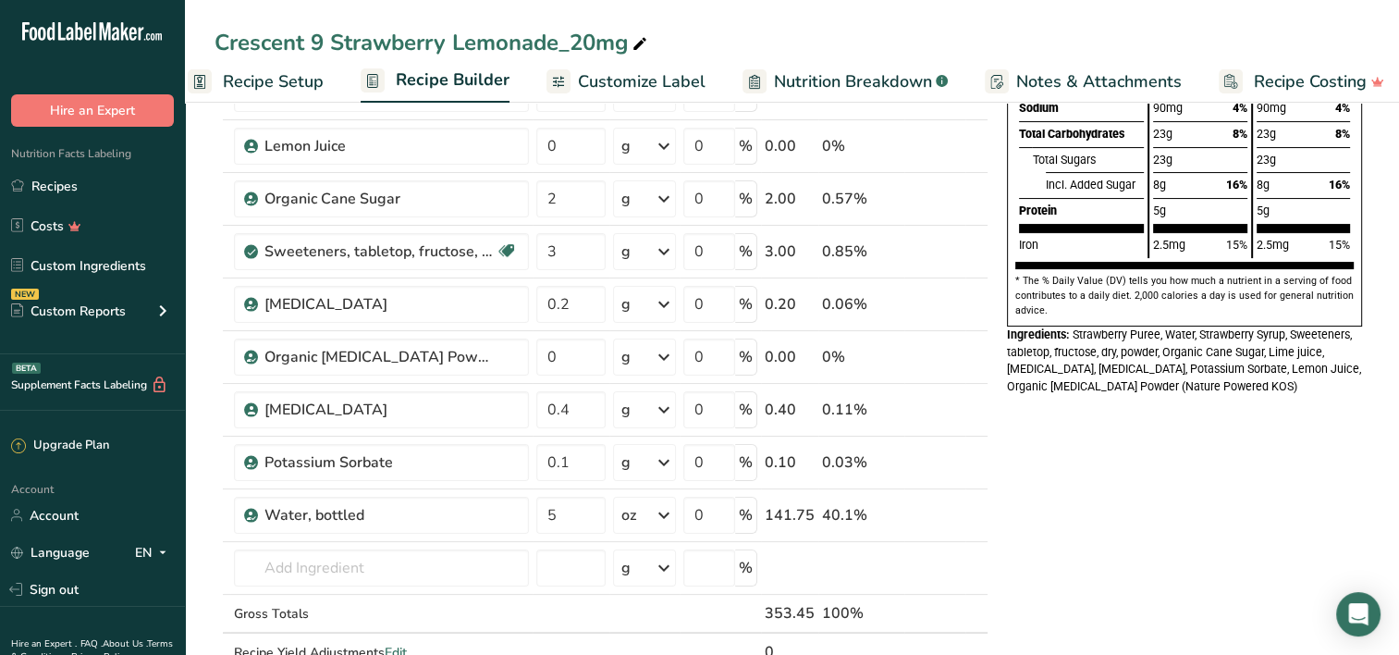
click at [1087, 484] on div "Nutrition Facts 1 Serving Per Container Serving Size 12 fl oz (356mL) Calories …" at bounding box center [1184, 616] width 370 height 1536
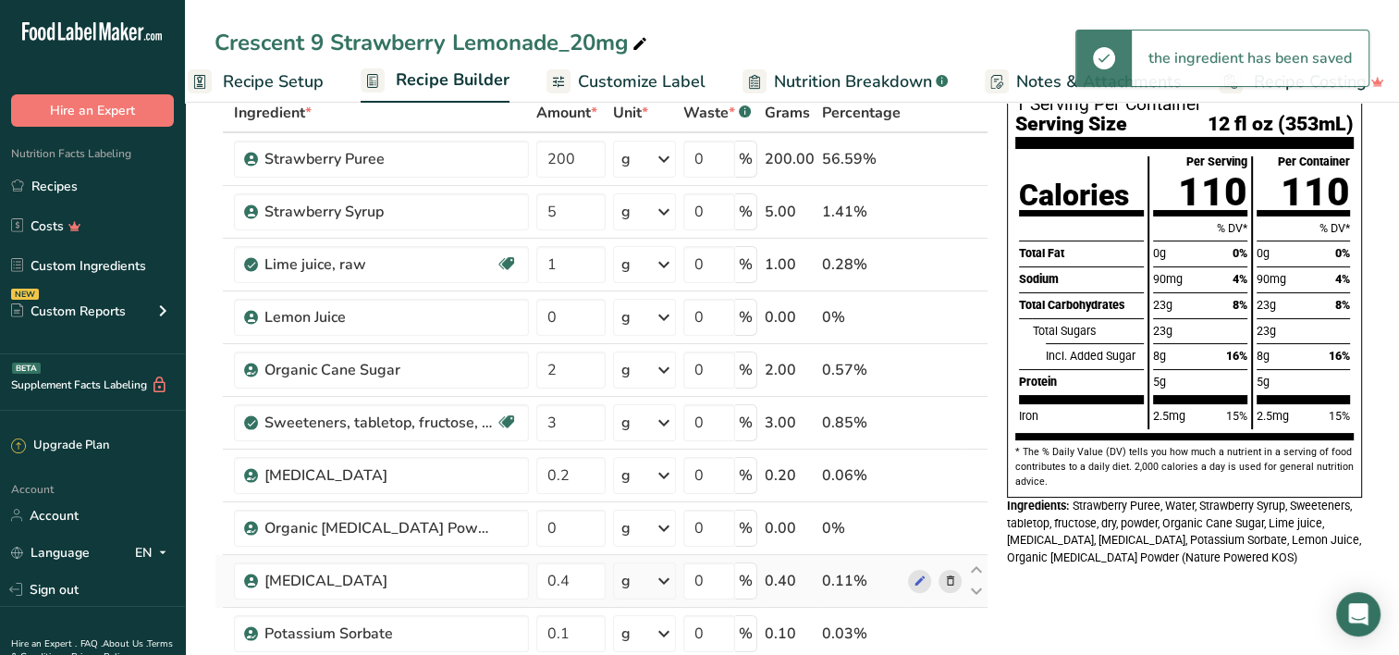
scroll to position [185, 0]
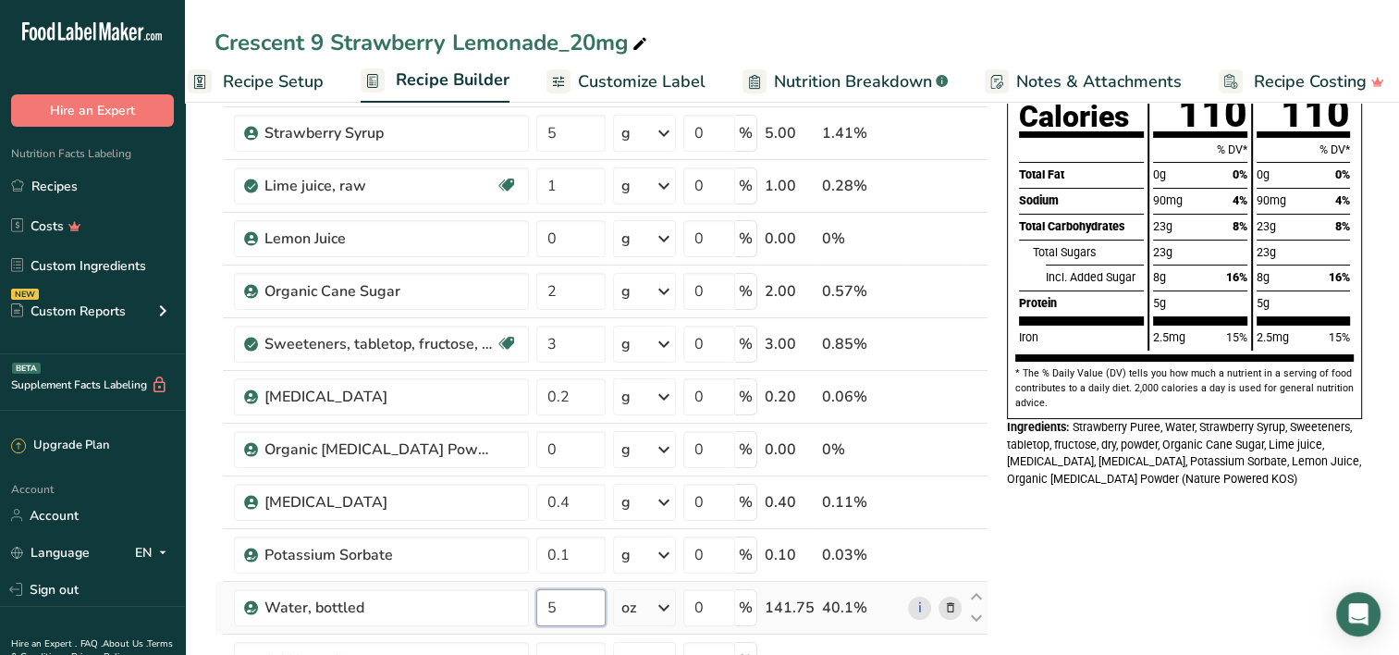
click at [558, 600] on input "5" at bounding box center [570, 607] width 69 height 37
type input "5.05"
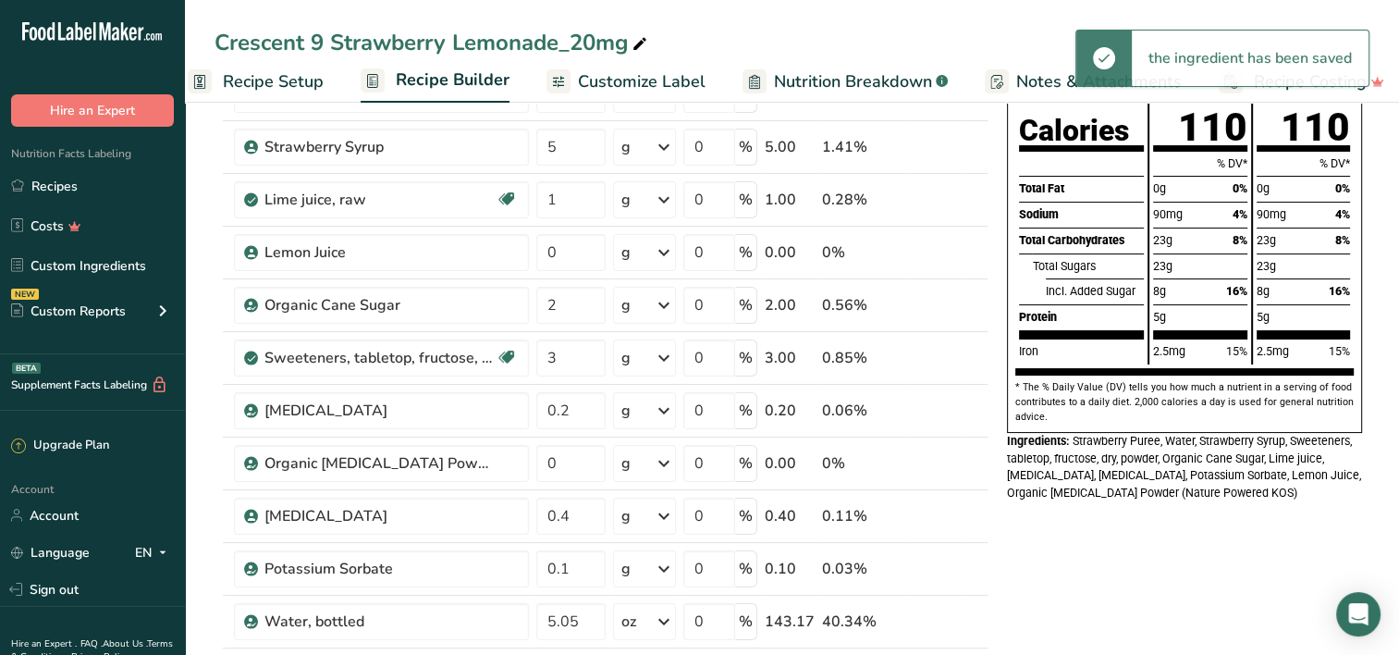
scroll to position [0, 0]
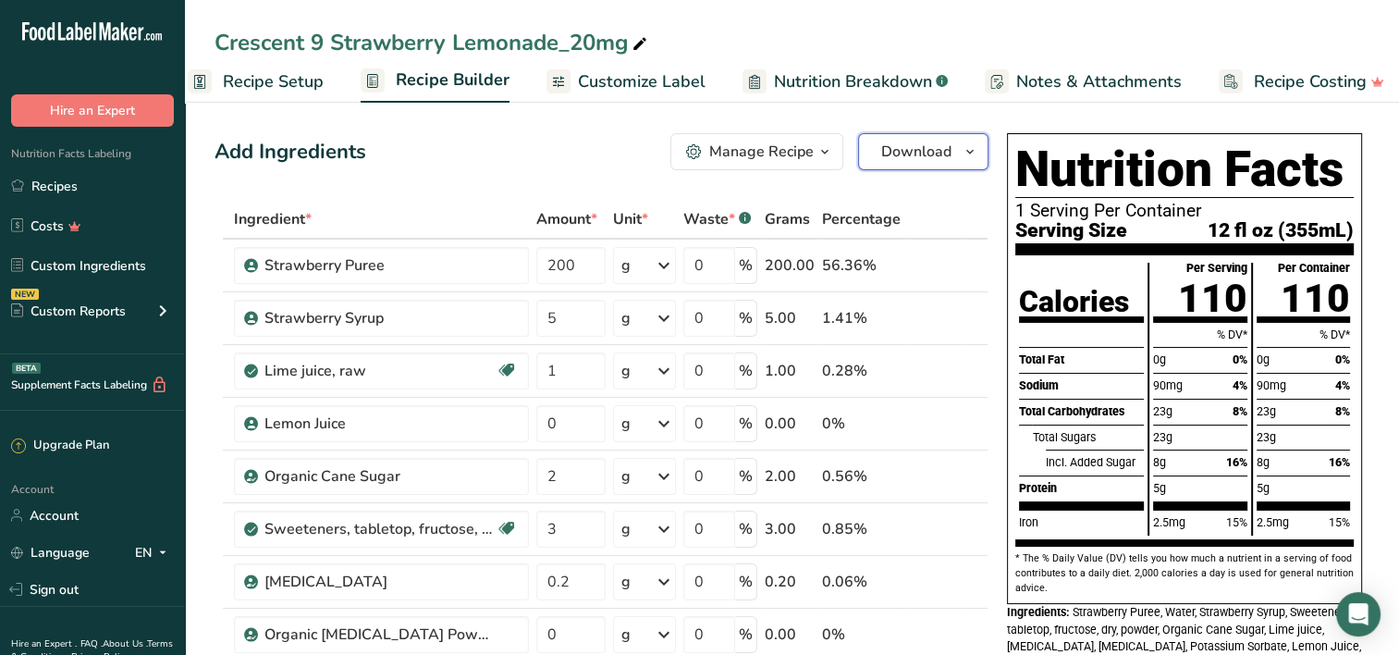
click at [967, 153] on icon "button" at bounding box center [969, 152] width 15 height 23
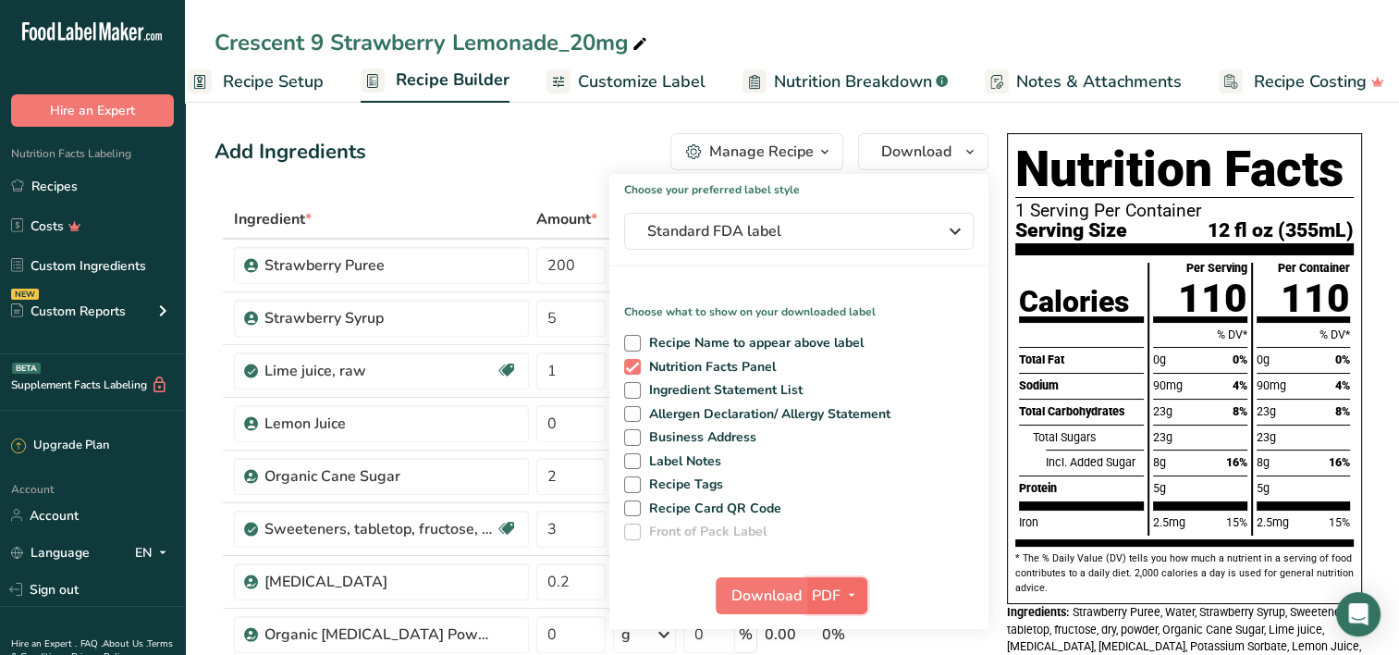
click at [851, 594] on icon "button" at bounding box center [851, 594] width 15 height 23
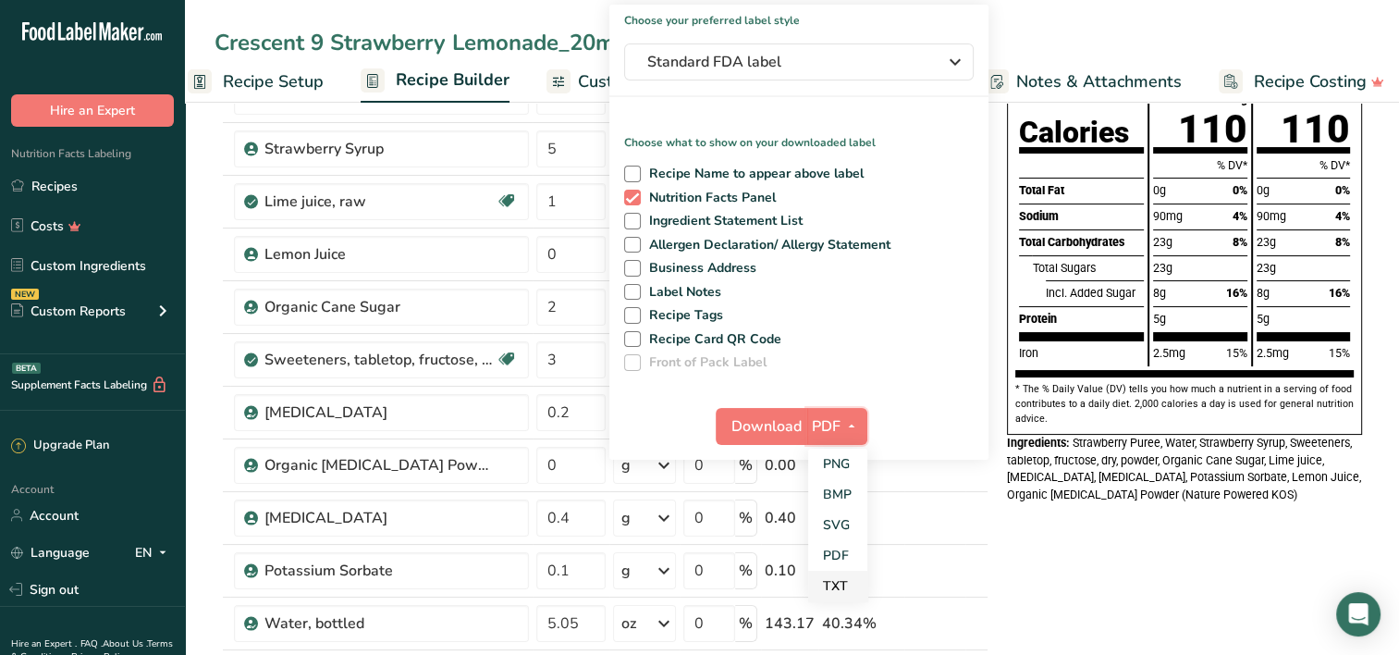
scroll to position [185, 0]
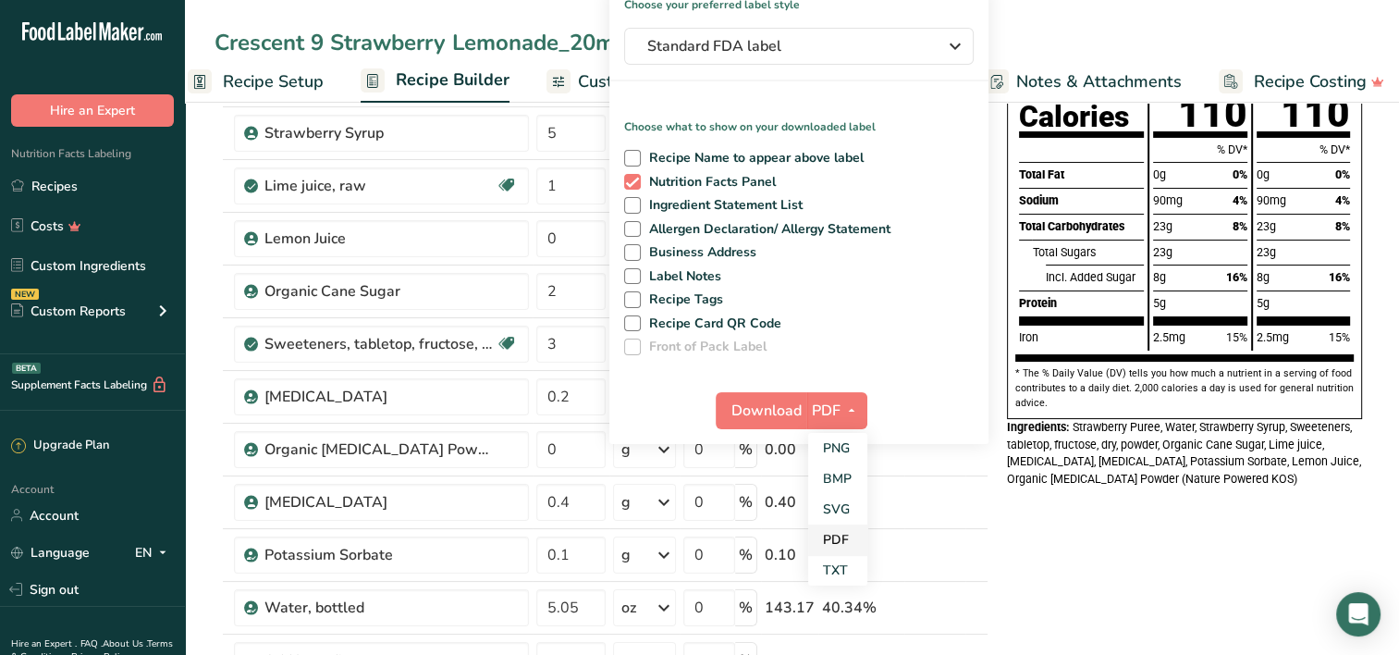
click at [840, 541] on link "PDF" at bounding box center [837, 539] width 59 height 31
click at [778, 405] on span "Download" at bounding box center [766, 410] width 70 height 22
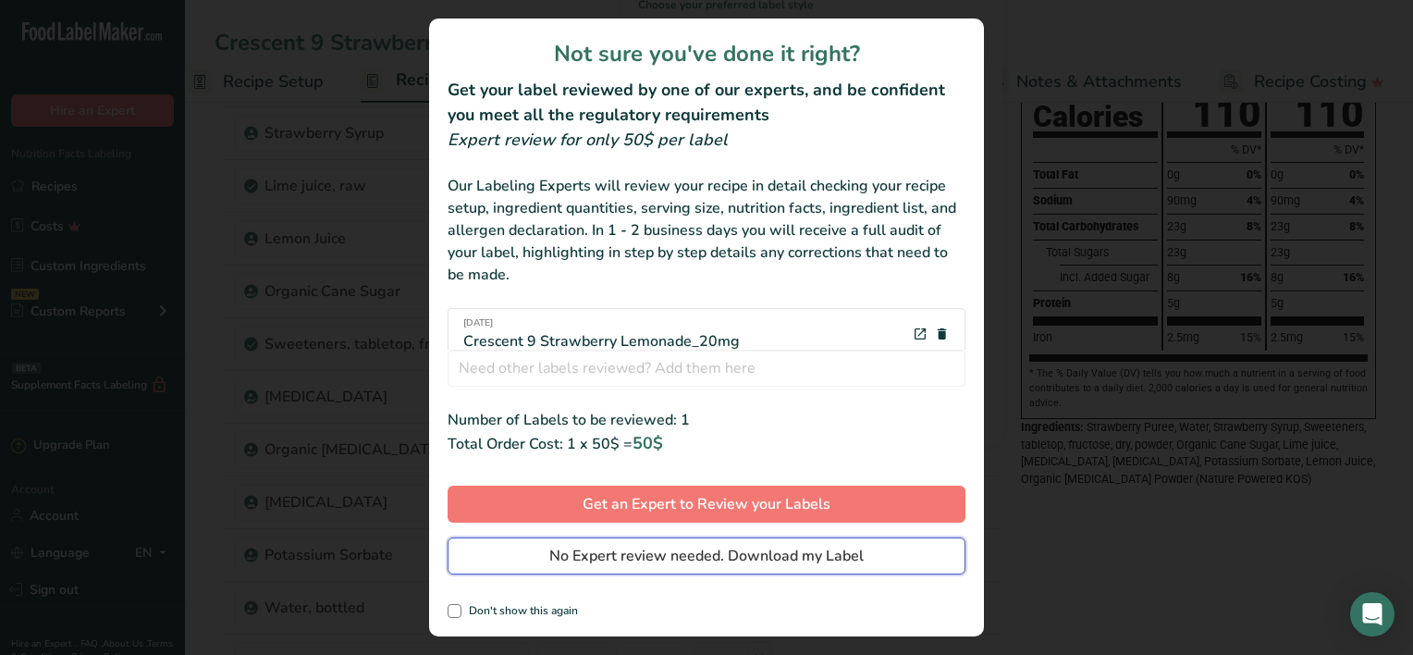
click at [692, 553] on span "No Expert review needed. Download my Label" at bounding box center [706, 556] width 314 height 22
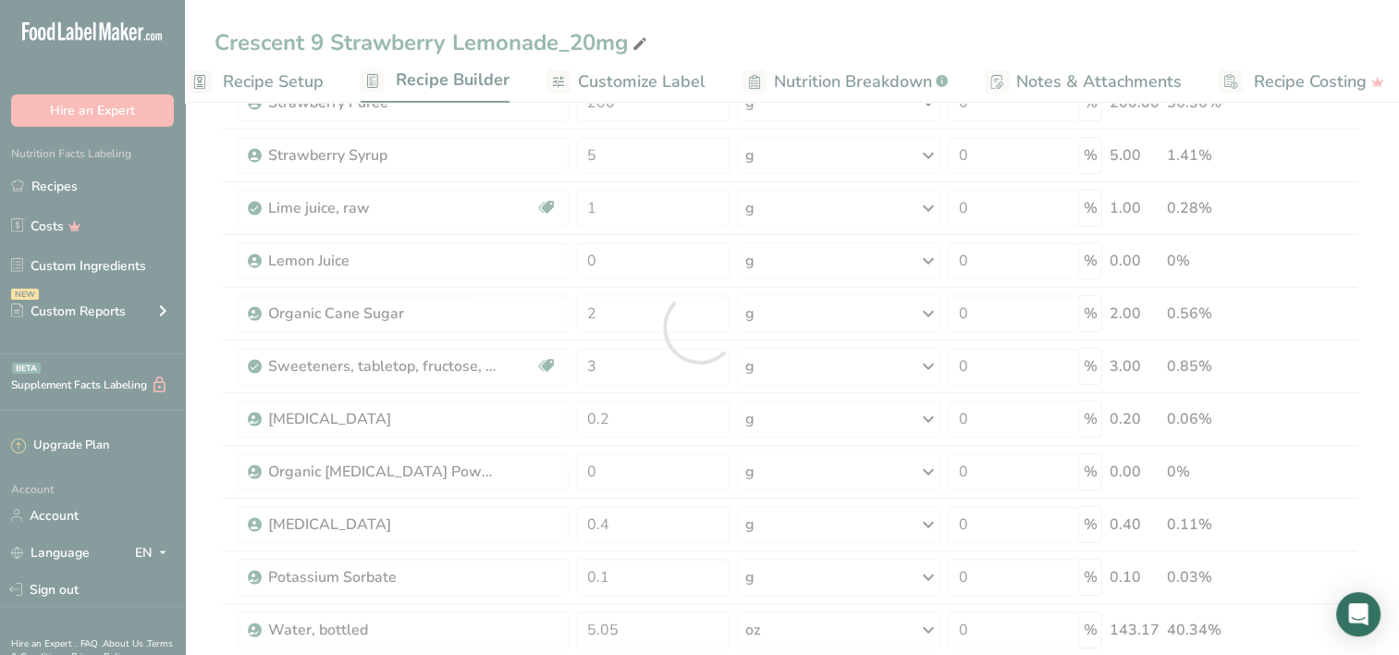
scroll to position [0, 0]
